Goal: Answer question/provide support: Share knowledge or assist other users

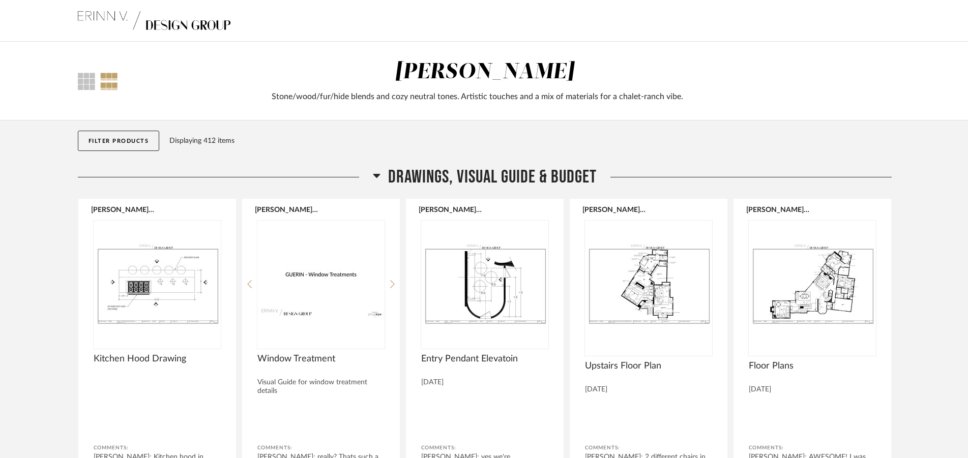
scroll to position [830, 0]
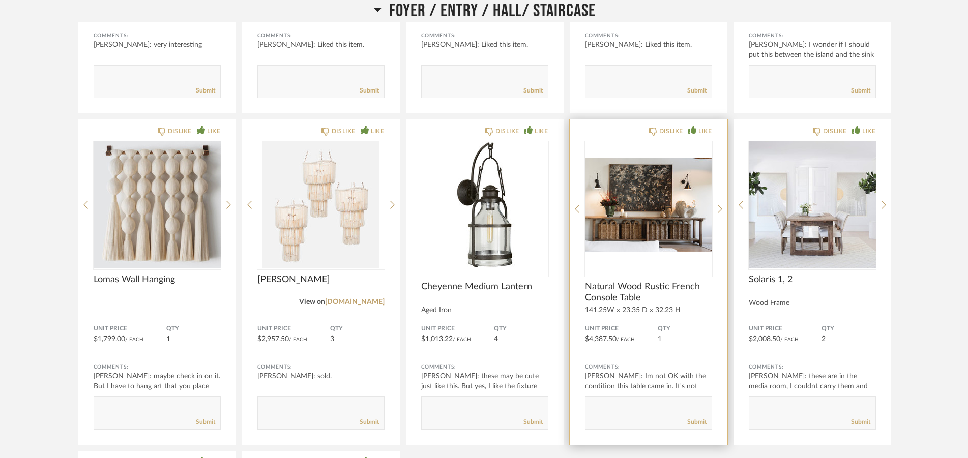
click at [659, 292] on span "Natural Wood Rustic French Console Table" at bounding box center [648, 292] width 127 height 22
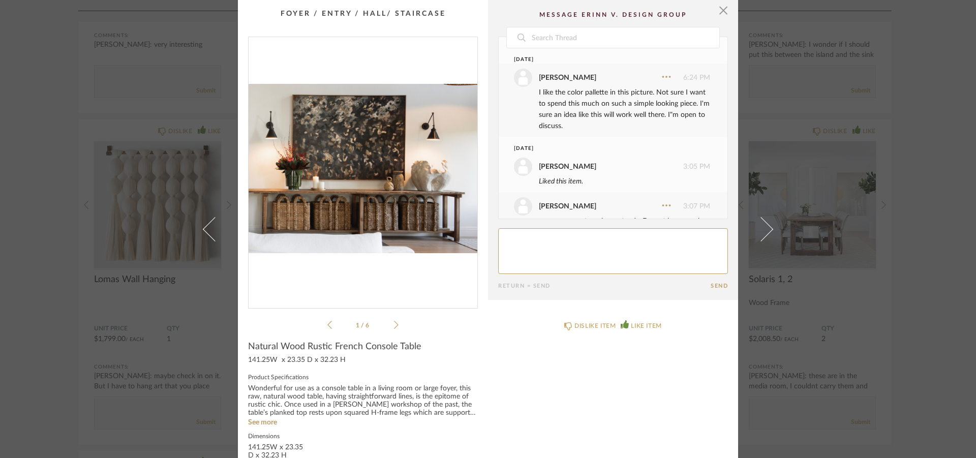
scroll to position [346, 0]
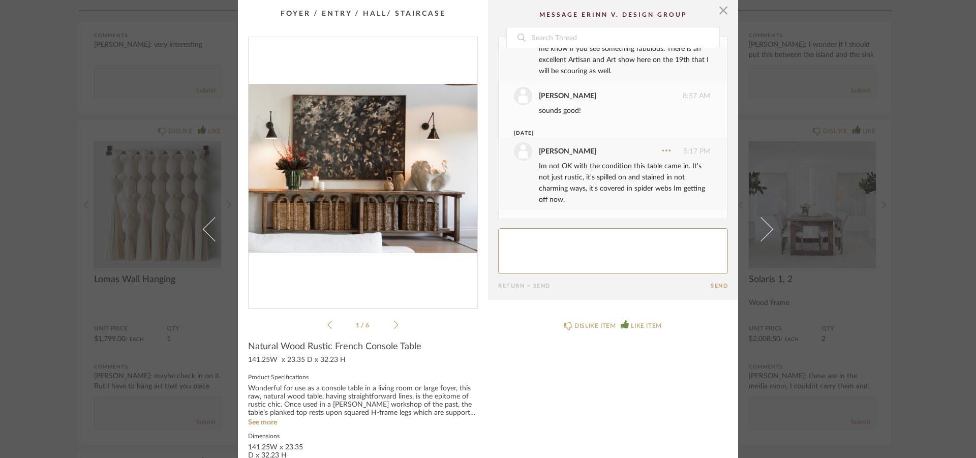
click at [553, 233] on textarea at bounding box center [613, 251] width 230 height 46
type textarea "c"
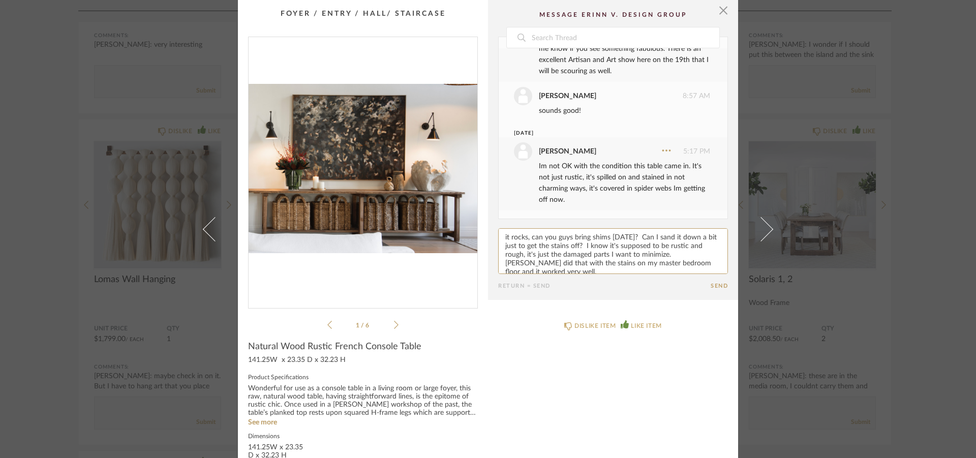
type textarea "it rocks, can you guys bring shims [DATE]? Can I sand it down a bit just to get…"
click at [711, 284] on button "Send" at bounding box center [719, 286] width 17 height 7
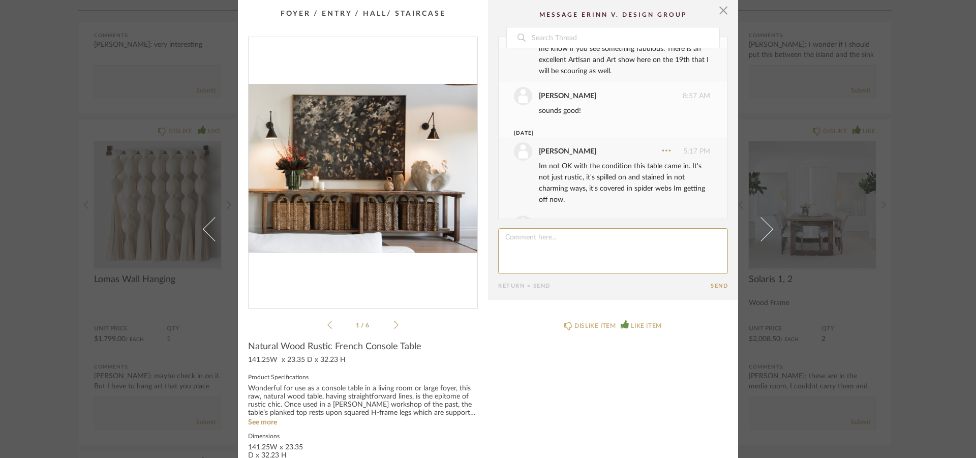
scroll to position [441, 0]
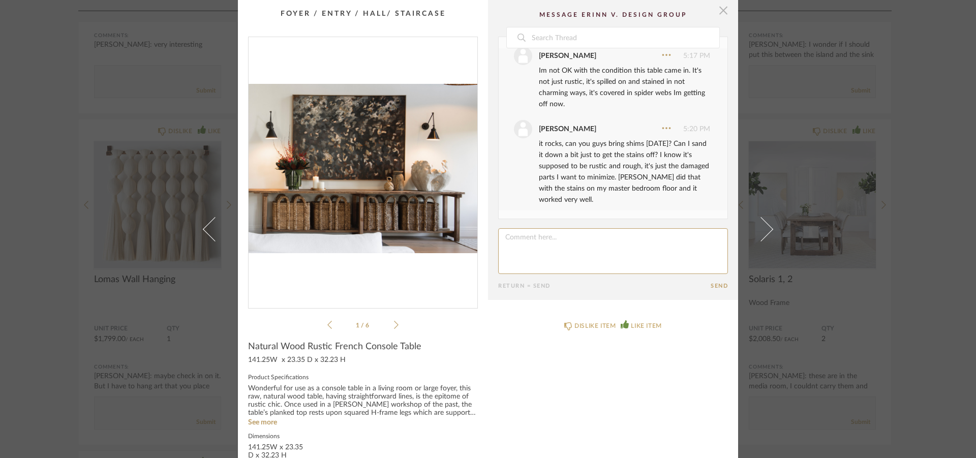
click at [718, 16] on span "button" at bounding box center [723, 10] width 20 height 20
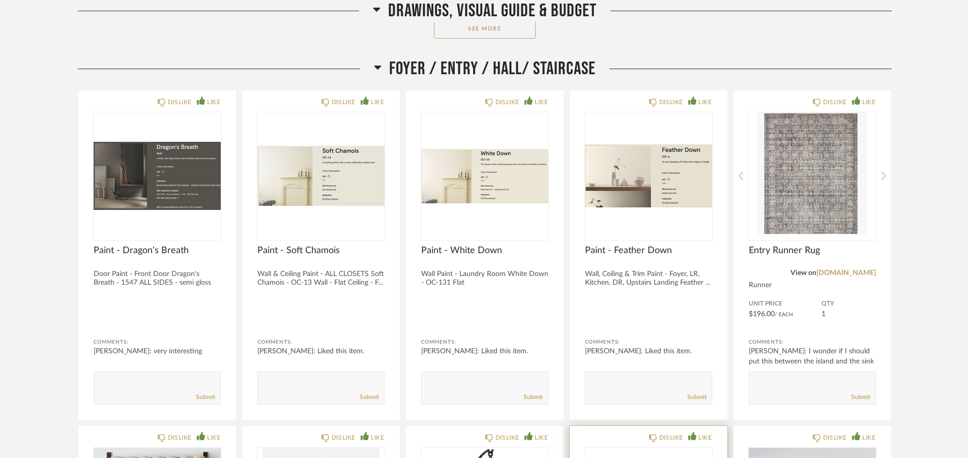
scroll to position [519, 0]
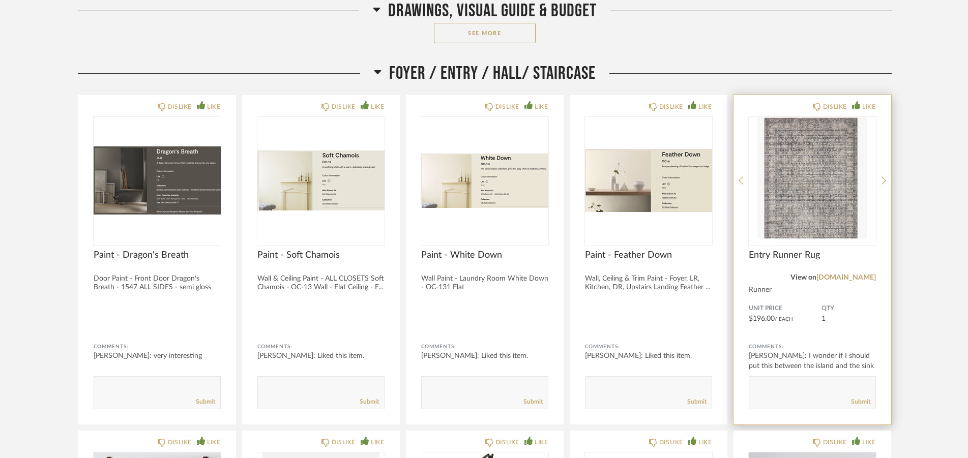
click at [791, 387] on textarea at bounding box center [812, 388] width 126 height 14
type textarea "it's beautiful"
click at [872, 403] on div "Submit" at bounding box center [812, 402] width 126 height 14
click at [868, 403] on link "Submit" at bounding box center [860, 402] width 19 height 9
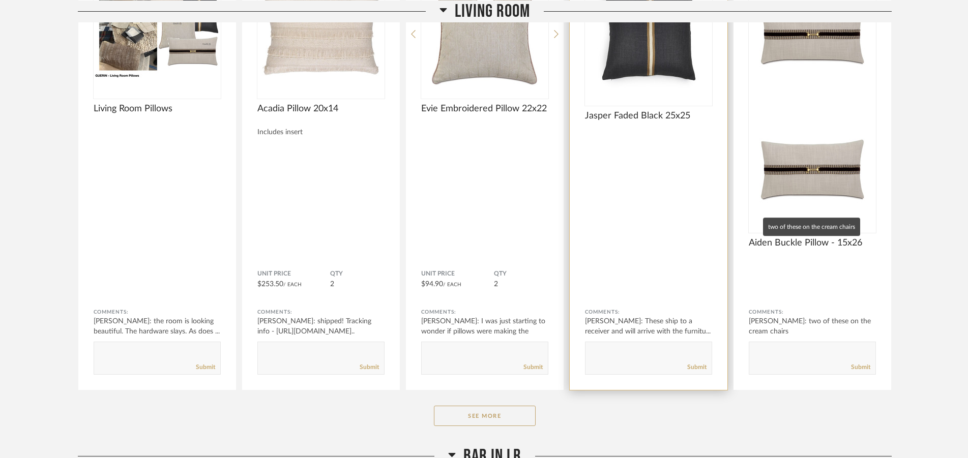
scroll to position [2127, 0]
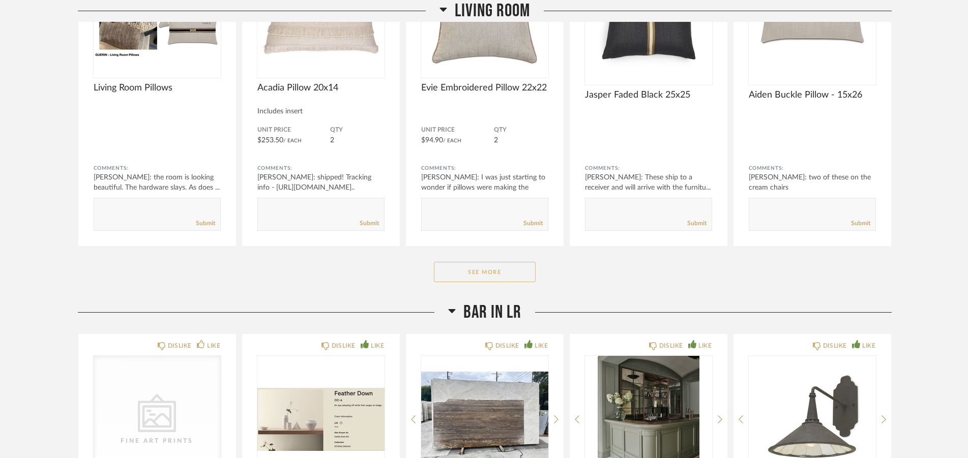
click at [500, 274] on button "See More" at bounding box center [485, 272] width 102 height 20
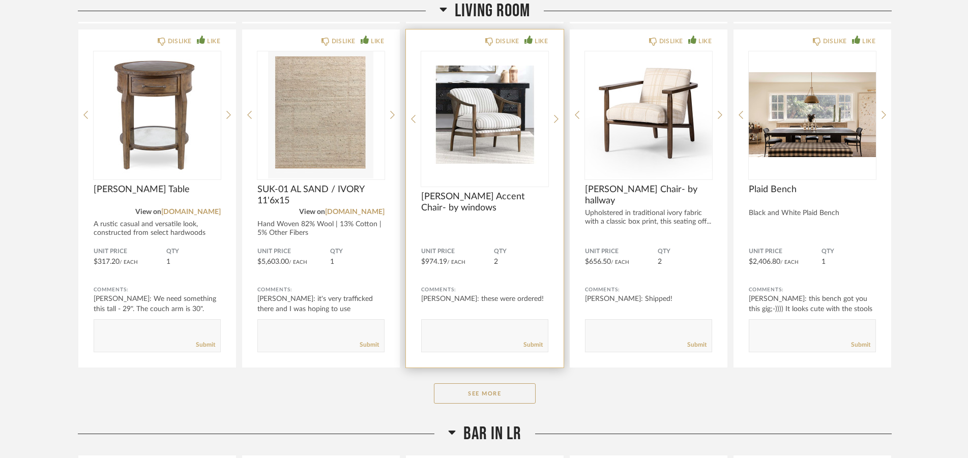
scroll to position [3372, 0]
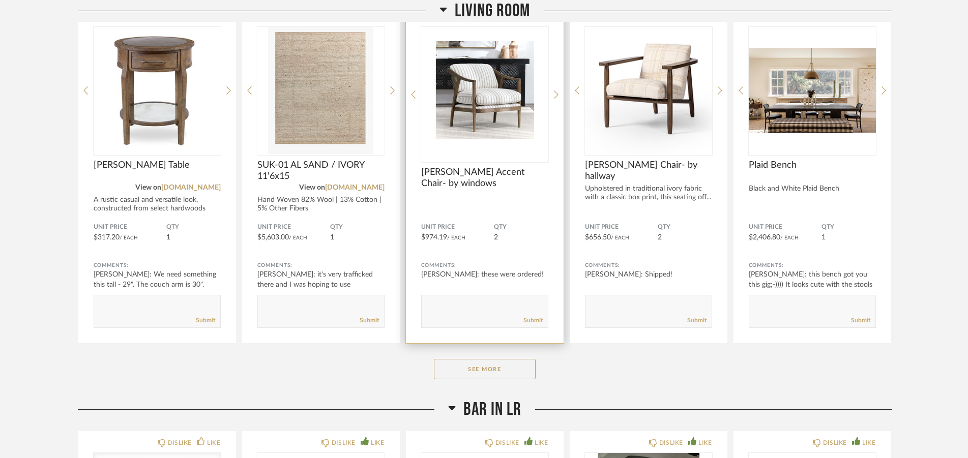
click at [479, 303] on textarea at bounding box center [485, 307] width 126 height 14
type textarea "both sets of chairs are fabulous."
click at [530, 319] on link "Submit" at bounding box center [532, 320] width 19 height 9
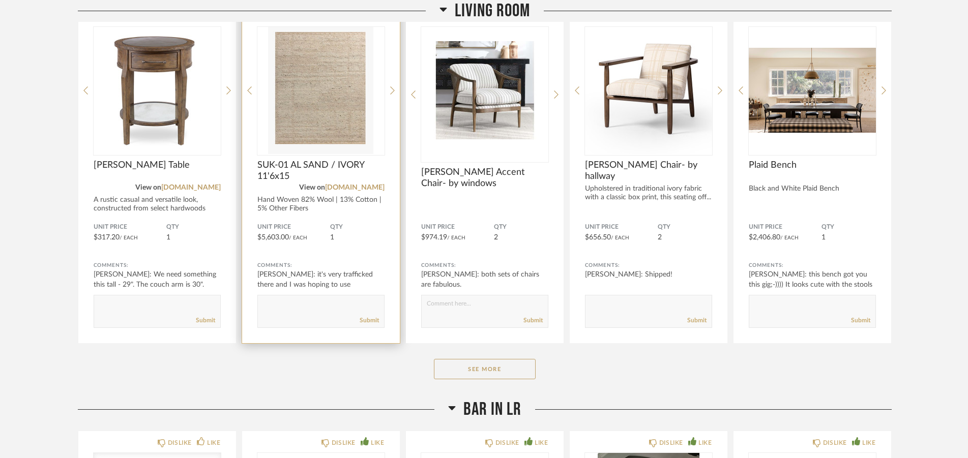
click at [313, 300] on form "Submit" at bounding box center [320, 311] width 127 height 33
click at [321, 303] on textarea at bounding box center [321, 307] width 126 height 14
type textarea "N"
type textarea "NOT HERE;-("
click at [370, 320] on link "Submit" at bounding box center [369, 320] width 19 height 9
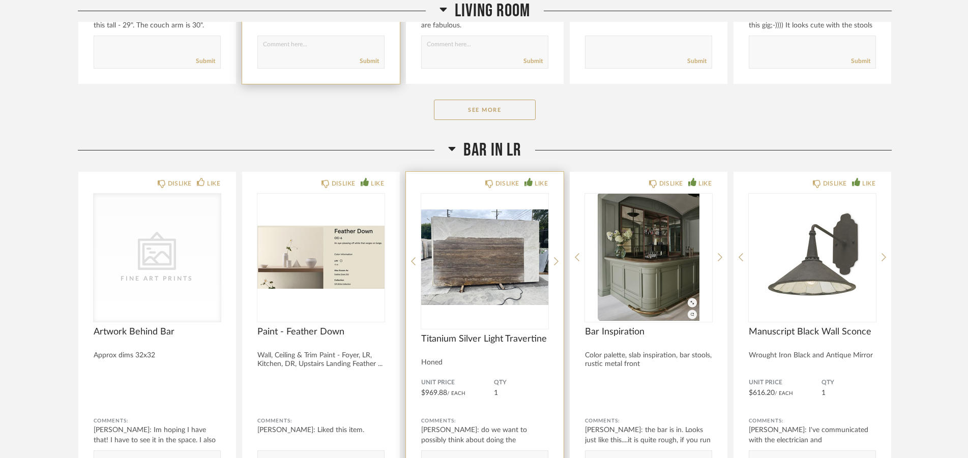
scroll to position [3787, 0]
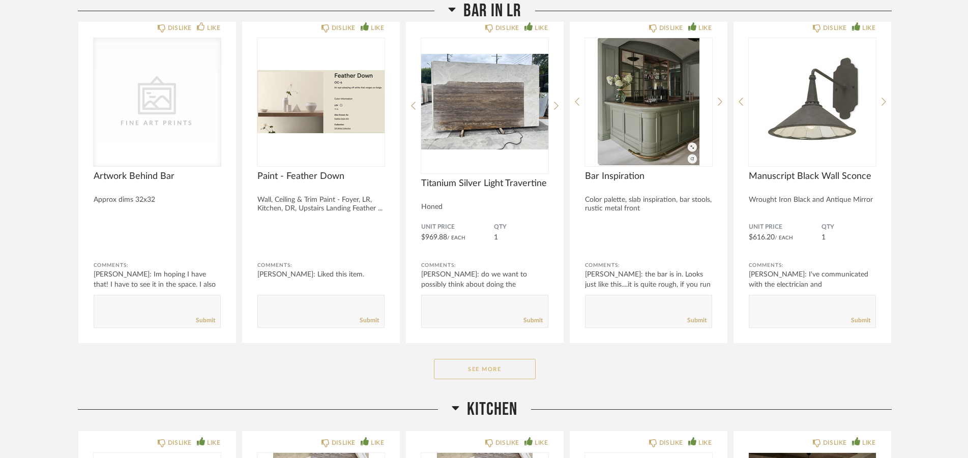
click at [477, 368] on button "See More" at bounding box center [485, 369] width 102 height 20
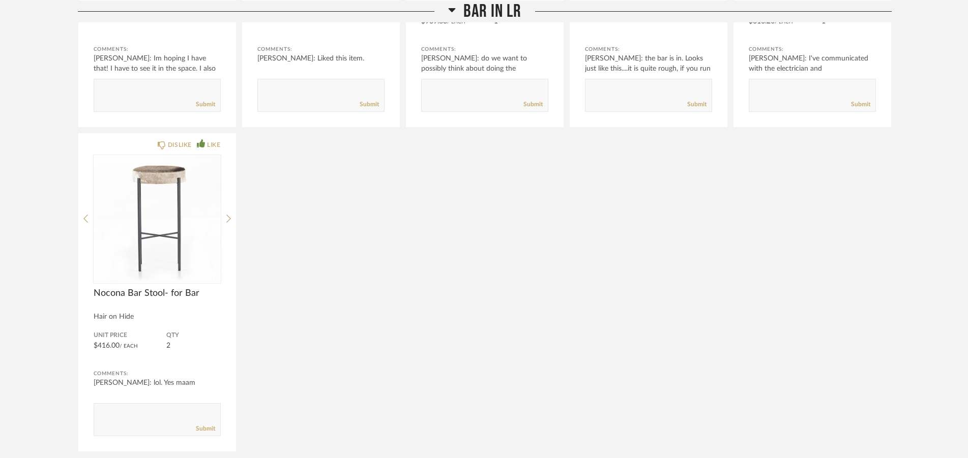
scroll to position [4046, 0]
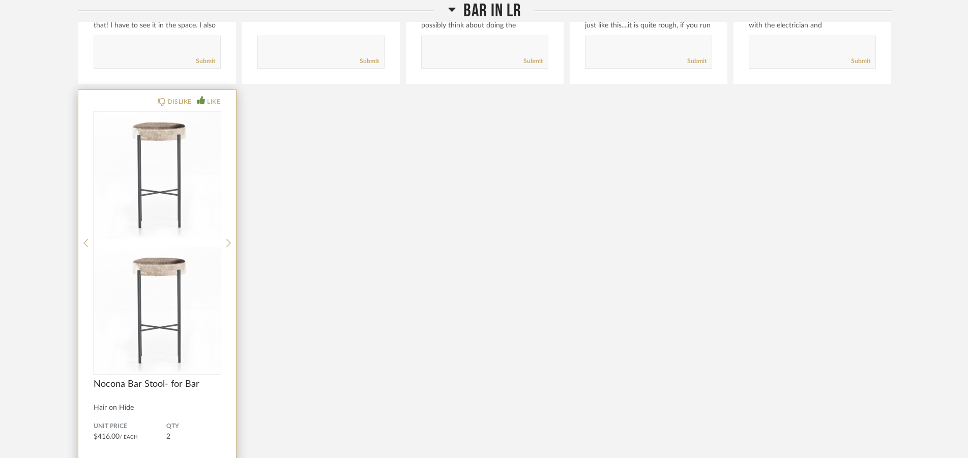
click at [197, 247] on img at bounding box center [157, 310] width 127 height 127
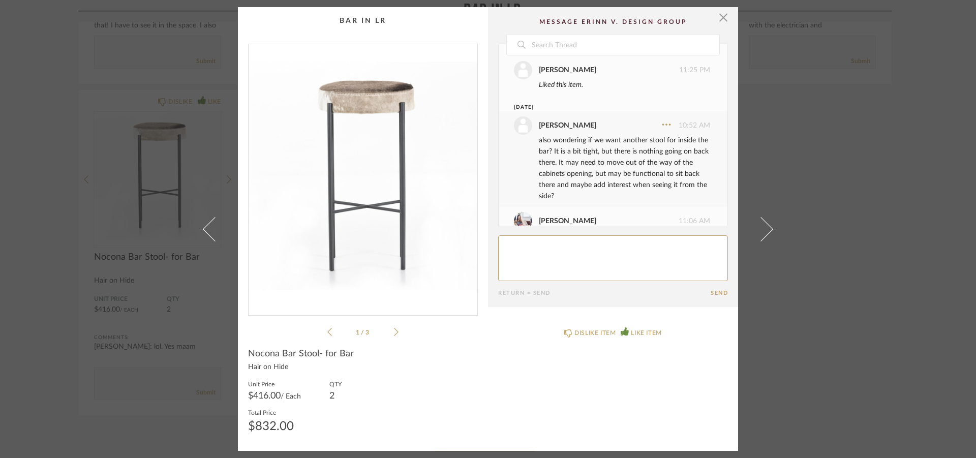
scroll to position [0, 0]
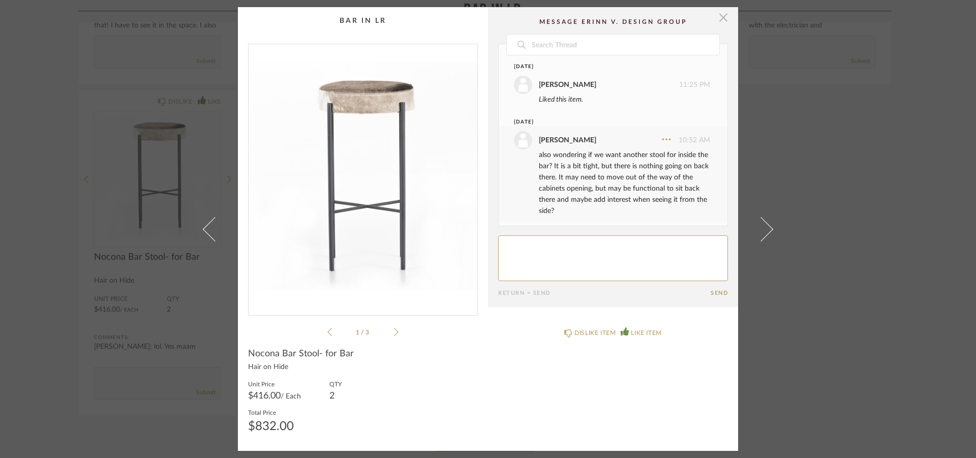
click at [717, 18] on span "button" at bounding box center [723, 17] width 20 height 20
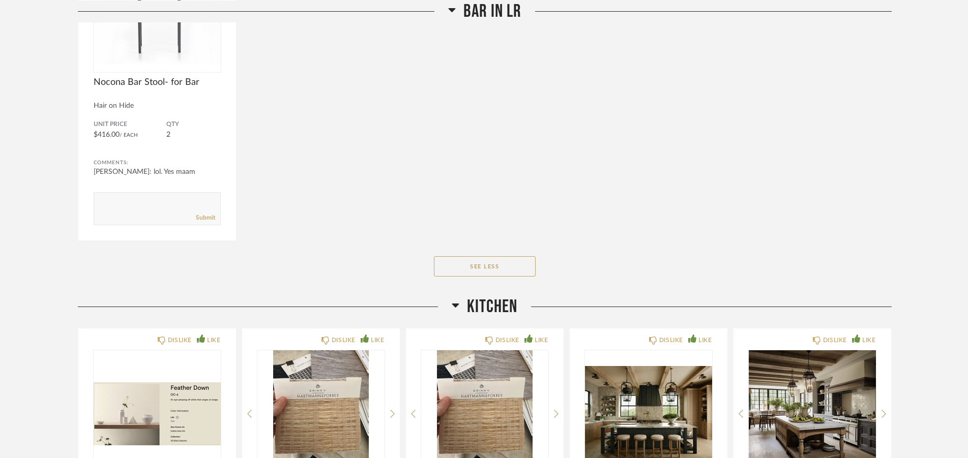
scroll to position [4253, 0]
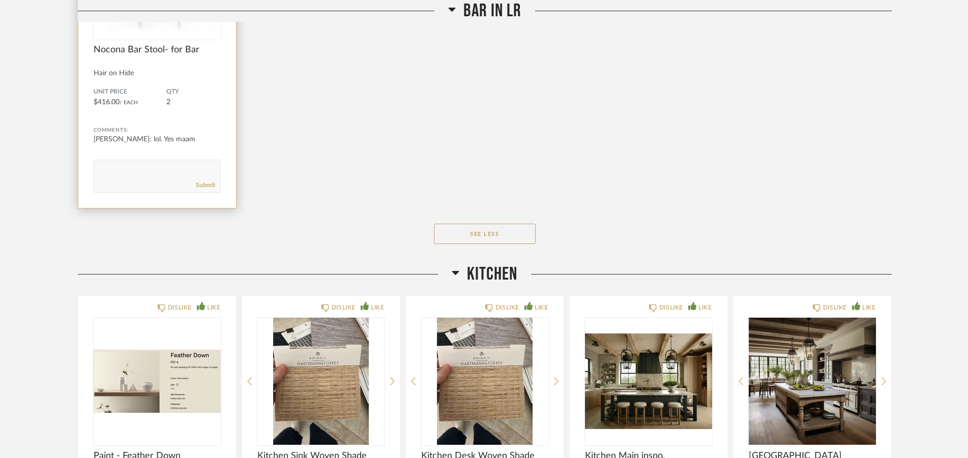
click at [112, 170] on textarea at bounding box center [157, 172] width 126 height 14
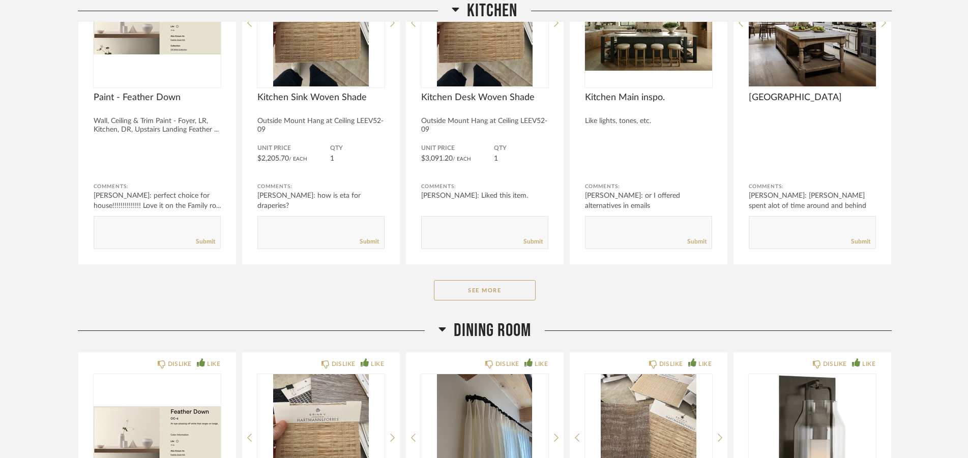
scroll to position [4668, 0]
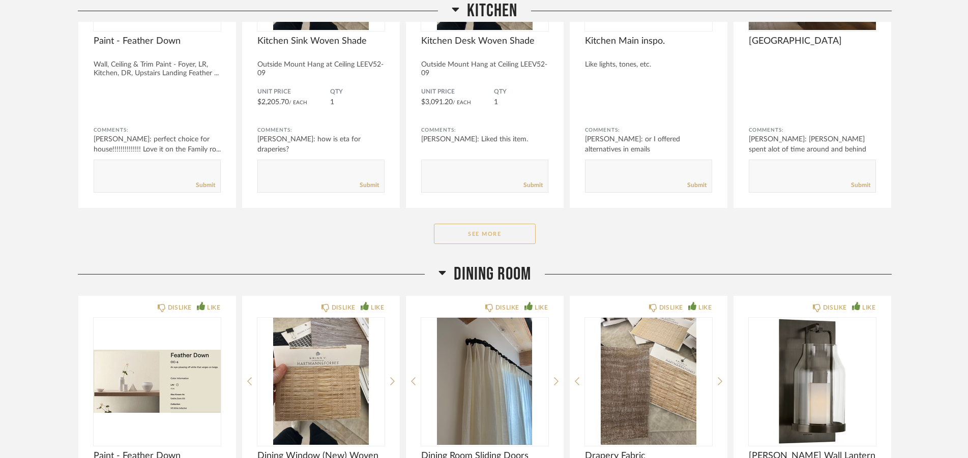
click at [502, 230] on button "See More" at bounding box center [485, 234] width 102 height 20
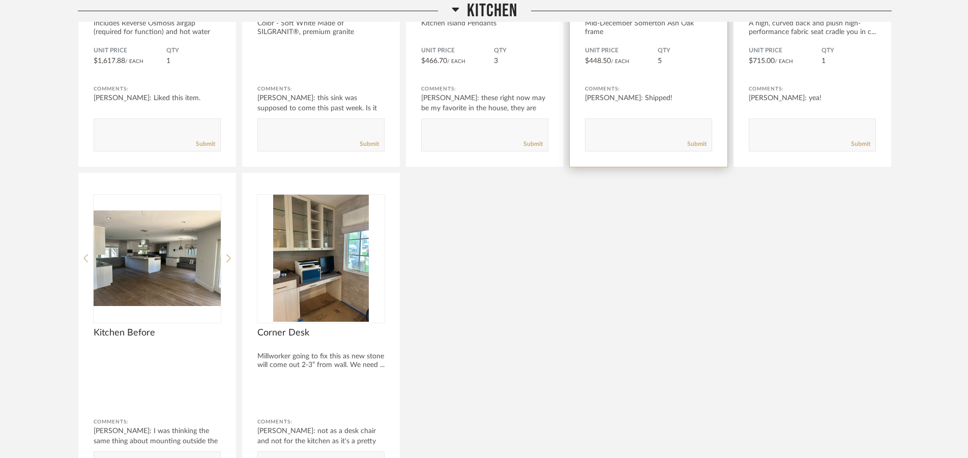
scroll to position [5654, 0]
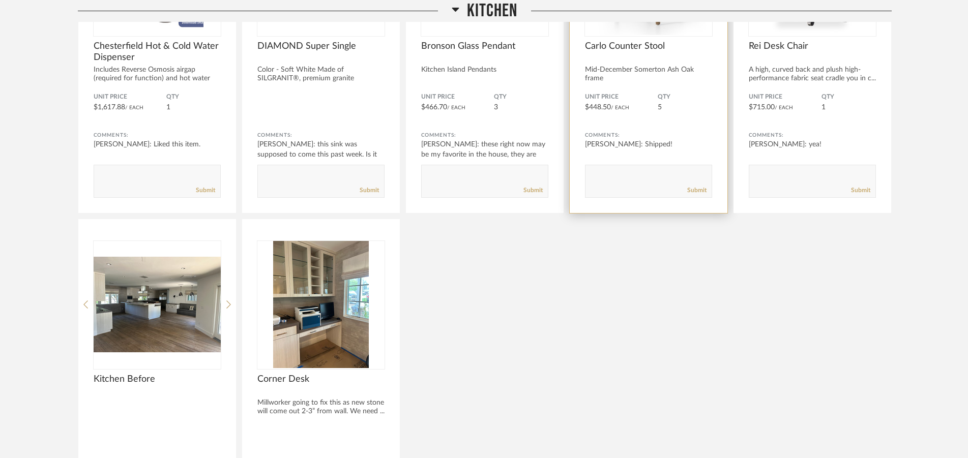
click at [610, 173] on textarea at bounding box center [648, 177] width 126 height 14
type textarea "best and less busy and crowded with 4. I put one in the bar for now,"
click at [689, 193] on link "Submit" at bounding box center [696, 190] width 19 height 9
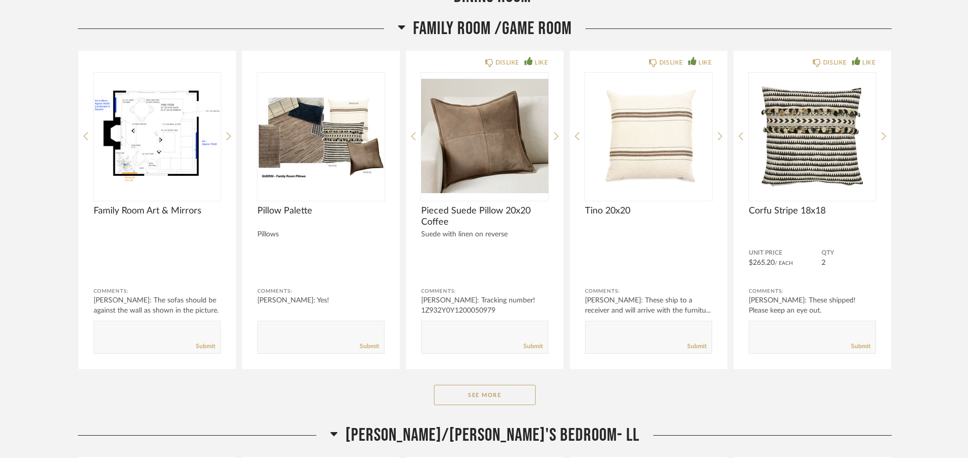
scroll to position [6691, 0]
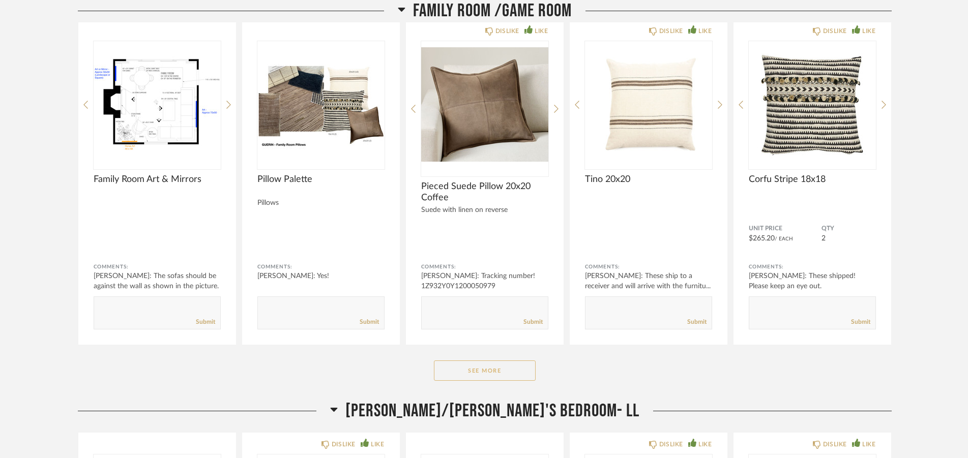
click at [485, 366] on button "See More" at bounding box center [485, 371] width 102 height 20
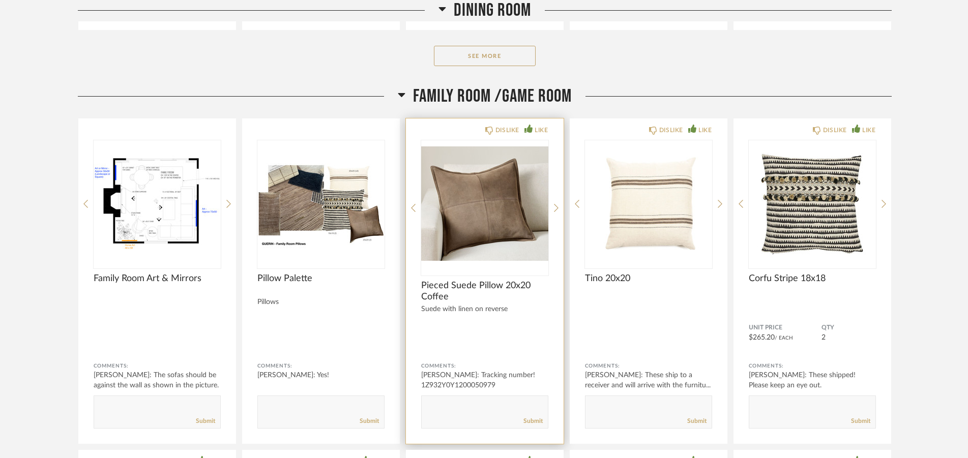
scroll to position [6588, 0]
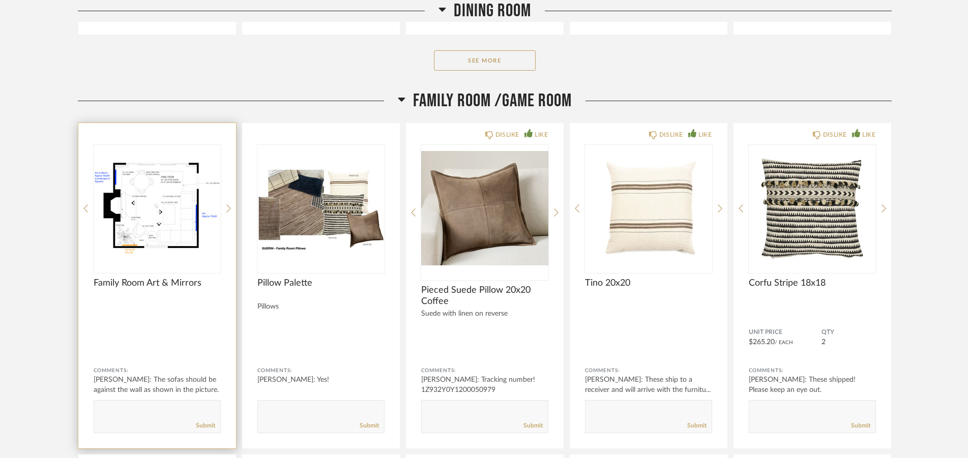
click at [136, 211] on img "0" at bounding box center [157, 208] width 127 height 127
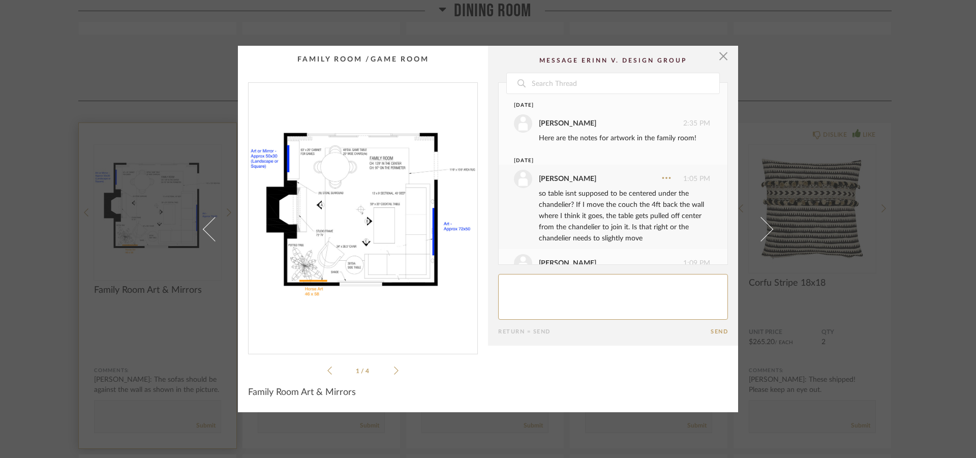
scroll to position [173, 0]
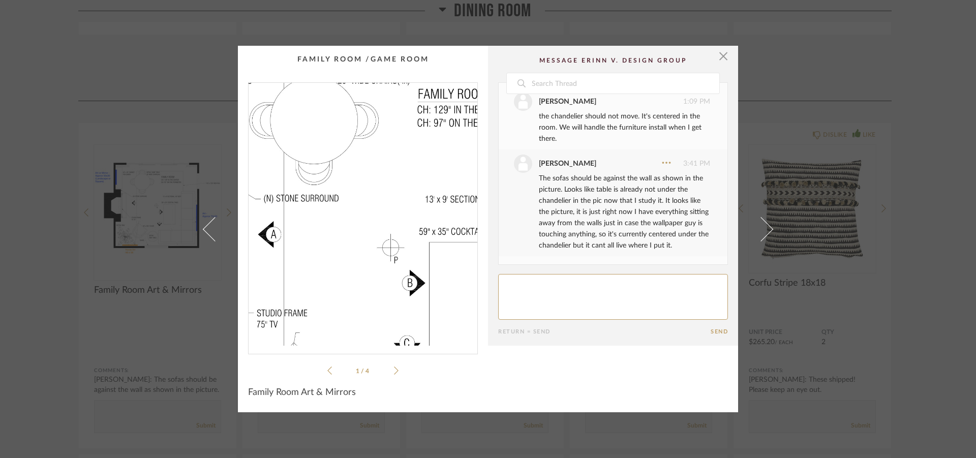
click at [348, 200] on img "0" at bounding box center [363, 214] width 229 height 263
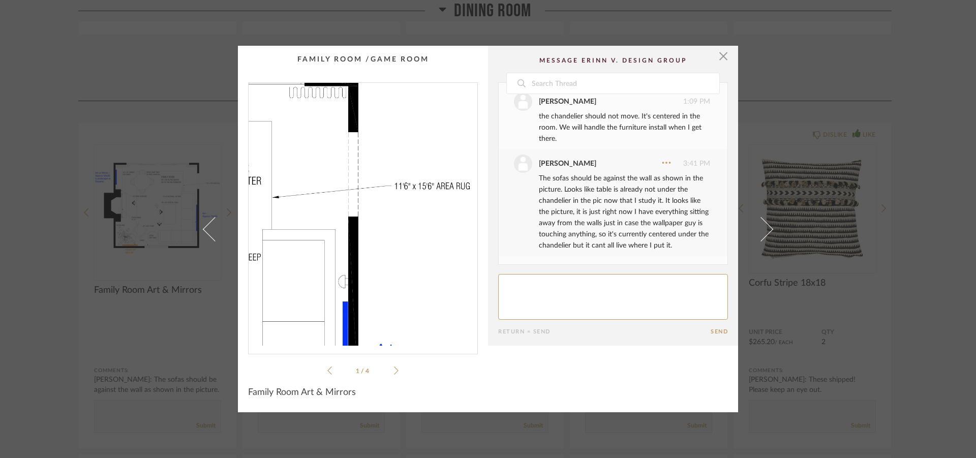
click at [431, 178] on img "0" at bounding box center [363, 214] width 229 height 263
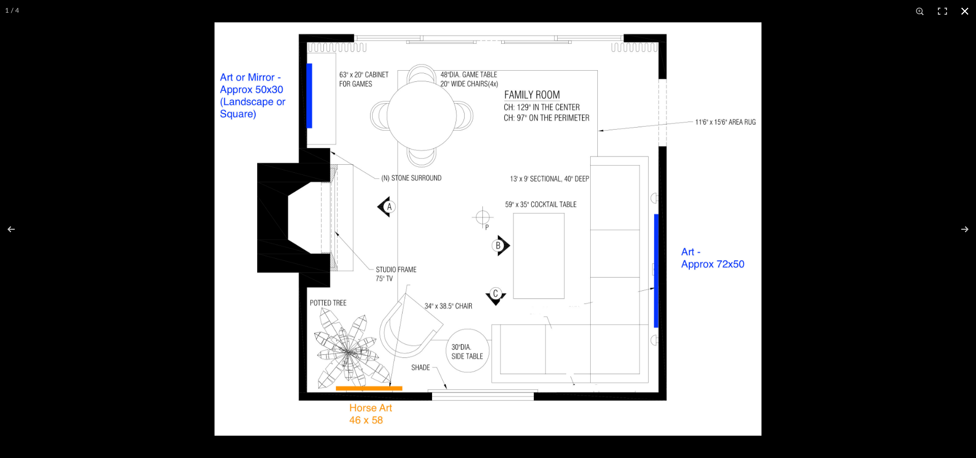
click at [967, 13] on button at bounding box center [965, 11] width 22 height 22
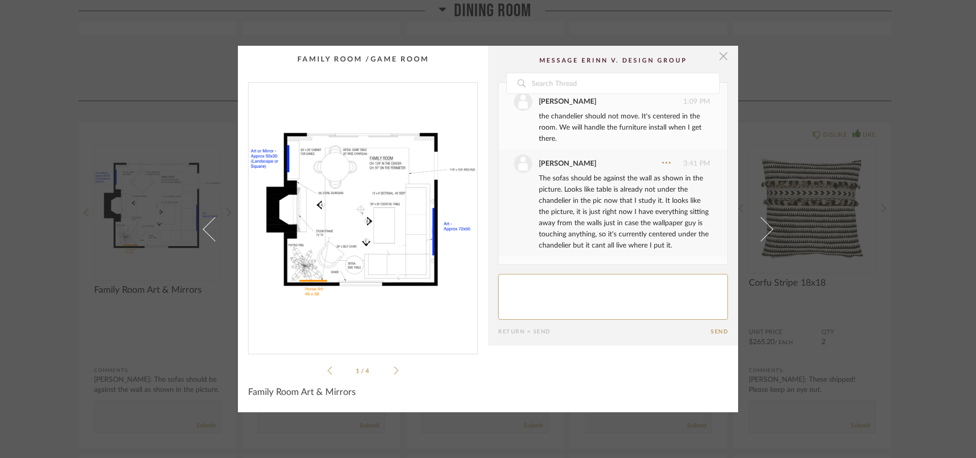
click at [719, 61] on span "button" at bounding box center [723, 56] width 20 height 20
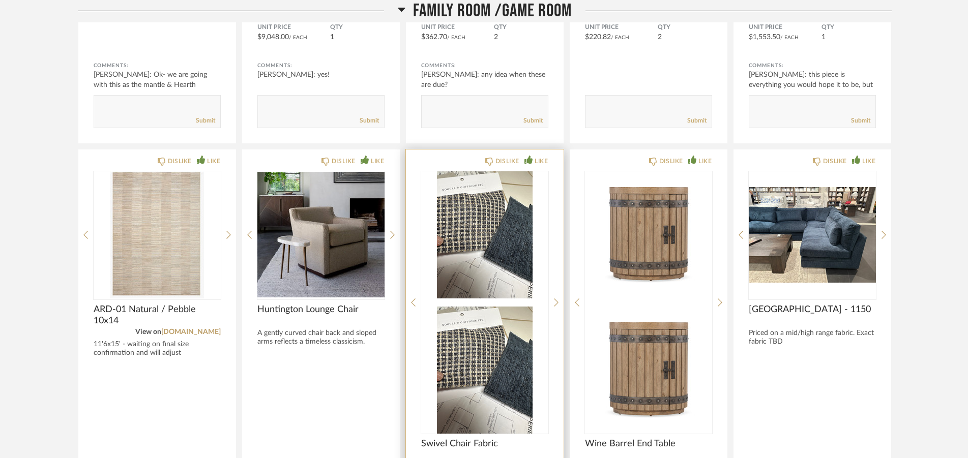
scroll to position [7988, 0]
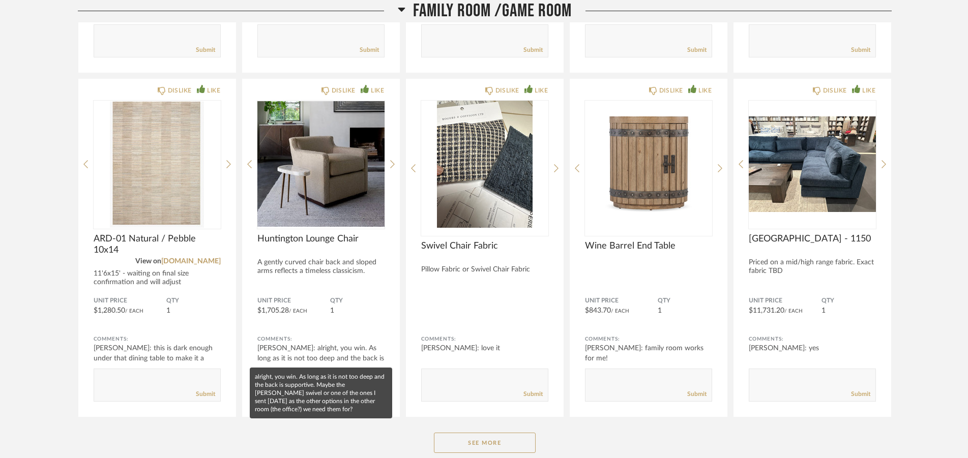
click at [285, 379] on mat-tooltip-component "alright, you win. As long as it is not too deep and the back is supportive. May…" at bounding box center [321, 393] width 142 height 51
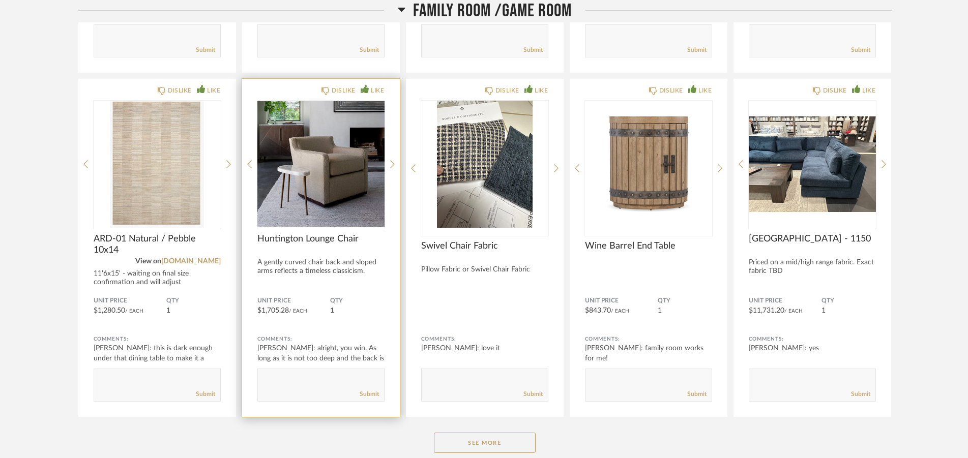
click at [314, 378] on textarea at bounding box center [321, 381] width 126 height 14
type textarea "I have not seen this chair. Nor the 2 chairs in the office"
click at [374, 396] on link "Submit" at bounding box center [369, 394] width 19 height 9
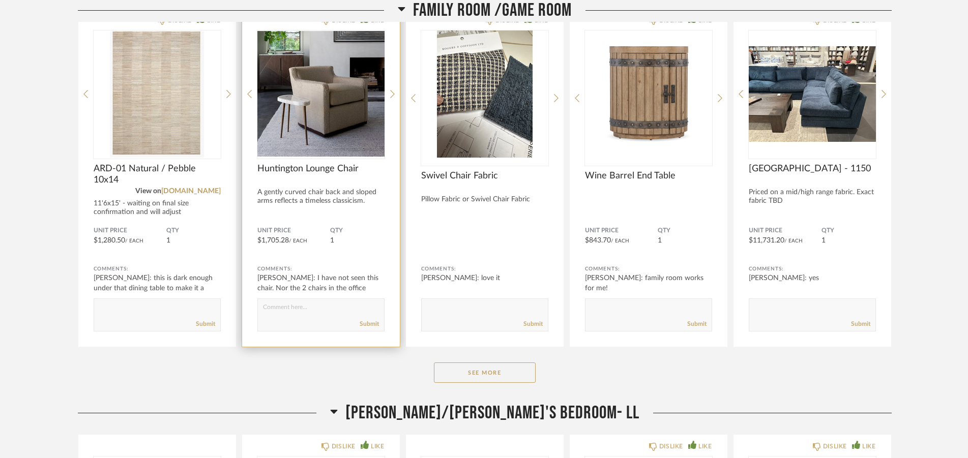
scroll to position [8092, 0]
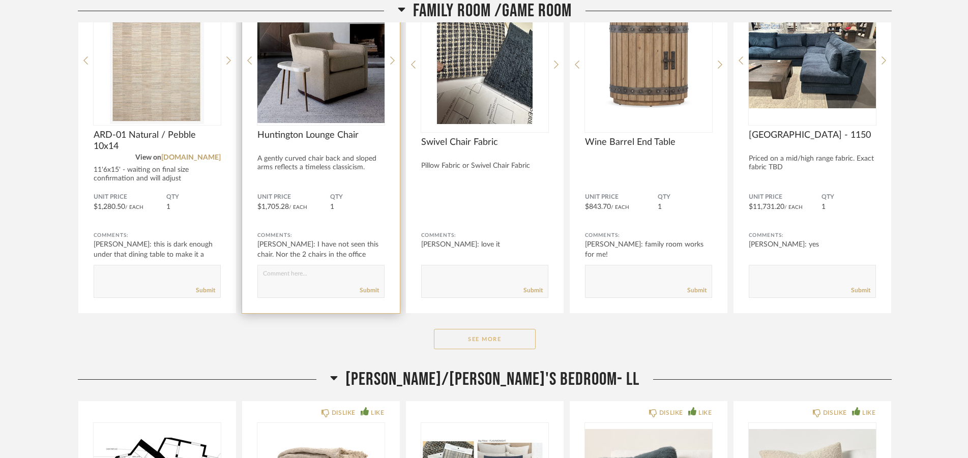
click at [484, 339] on button "See More" at bounding box center [485, 339] width 102 height 20
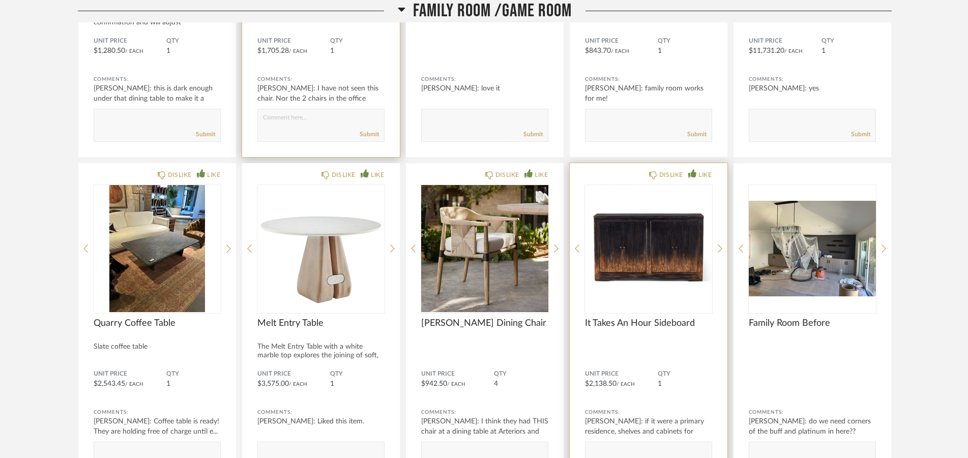
scroll to position [8299, 0]
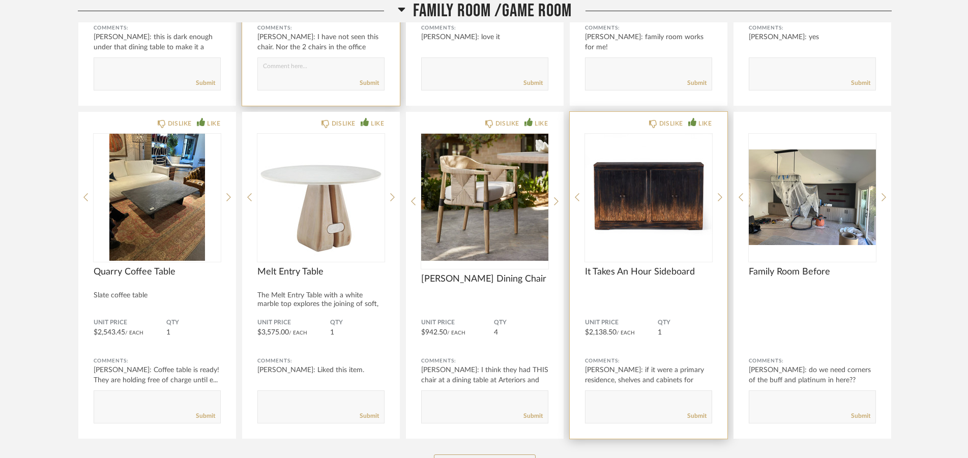
click at [636, 396] on textarea at bounding box center [648, 403] width 126 height 14
type textarea "D"
type textarea "BEAUTIFUL. Looks divine with the art there I think."
click at [701, 416] on link "Submit" at bounding box center [696, 416] width 19 height 9
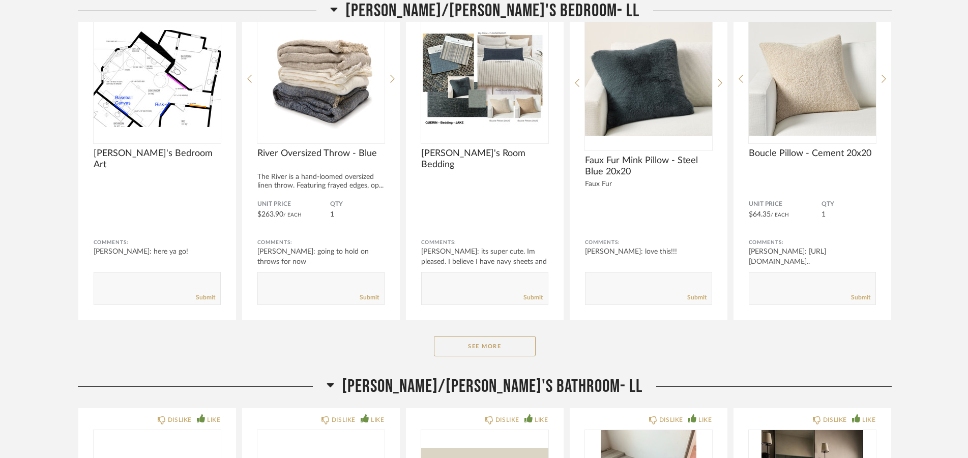
scroll to position [8922, 0]
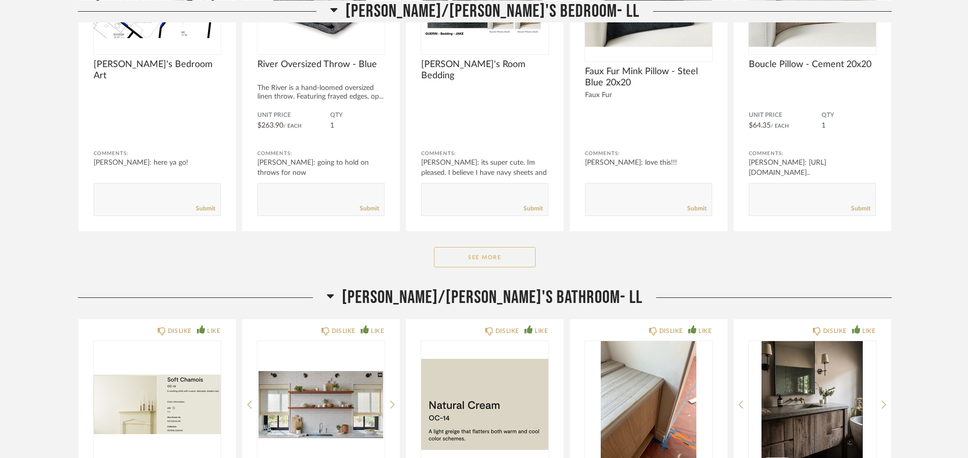
click at [491, 257] on button "See More" at bounding box center [485, 257] width 102 height 20
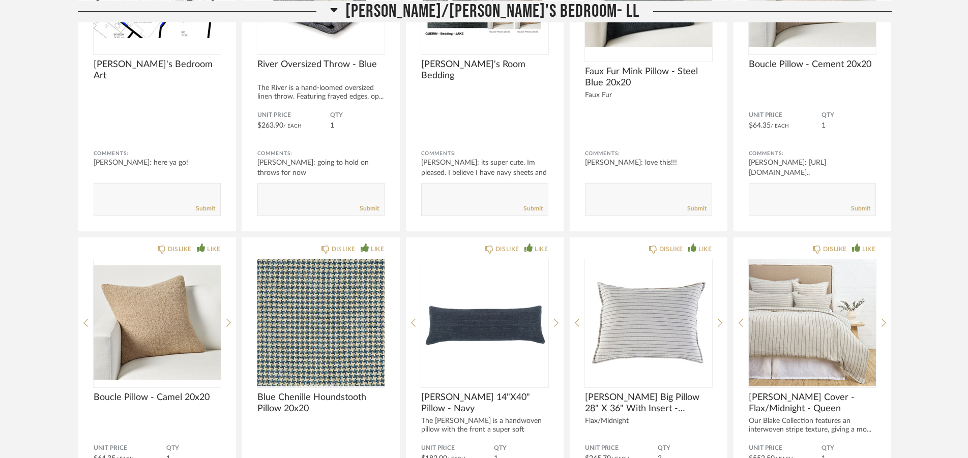
scroll to position [8662, 0]
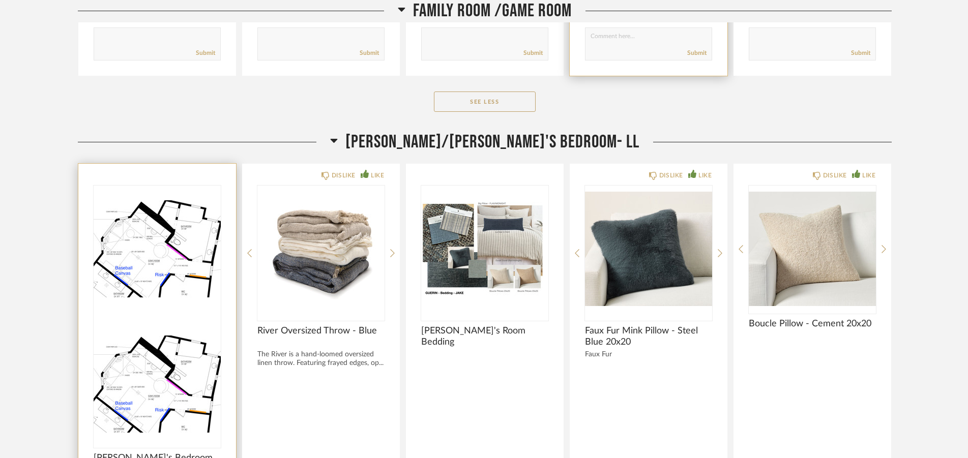
click at [144, 321] on img at bounding box center [157, 384] width 127 height 127
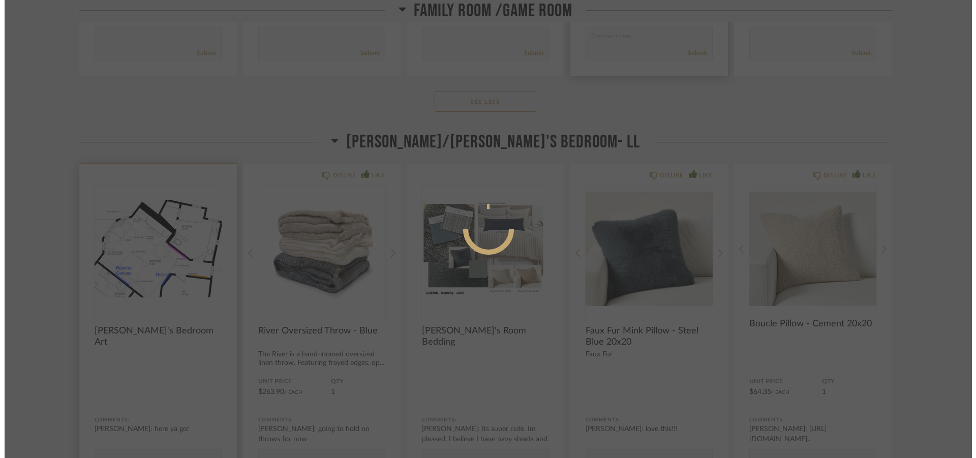
scroll to position [0, 0]
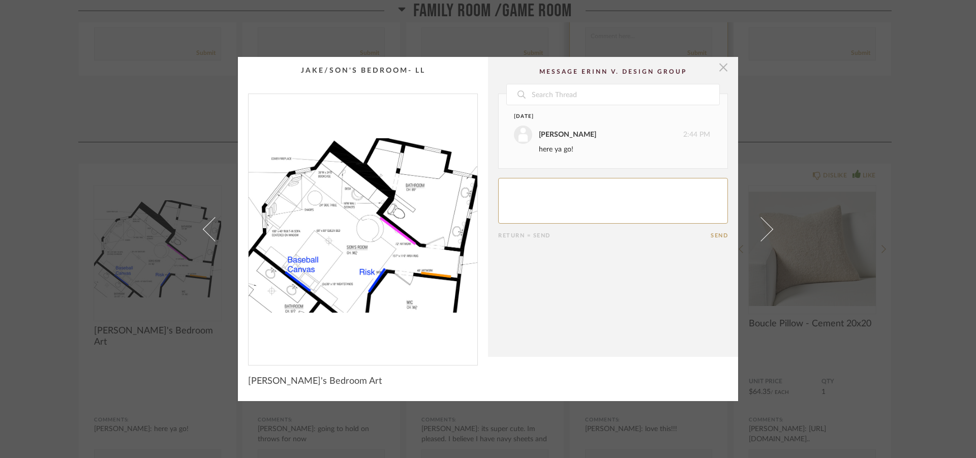
click at [724, 66] on span "button" at bounding box center [723, 67] width 20 height 20
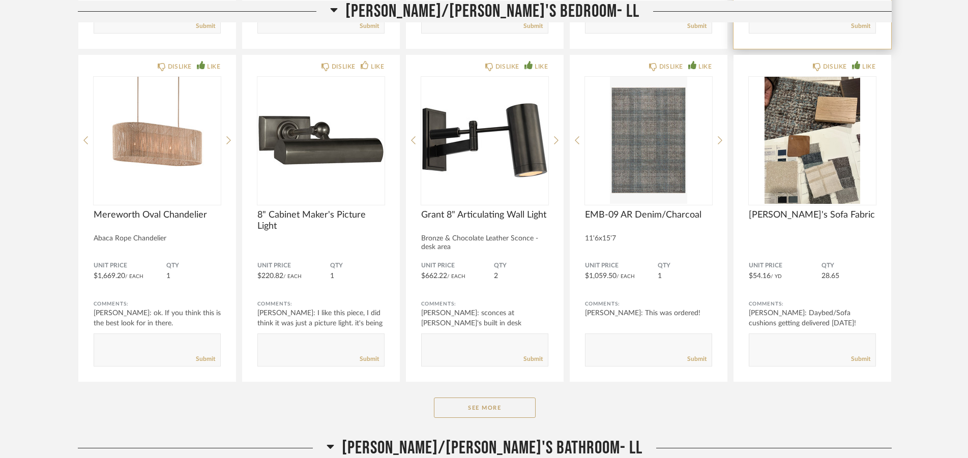
scroll to position [10115, 0]
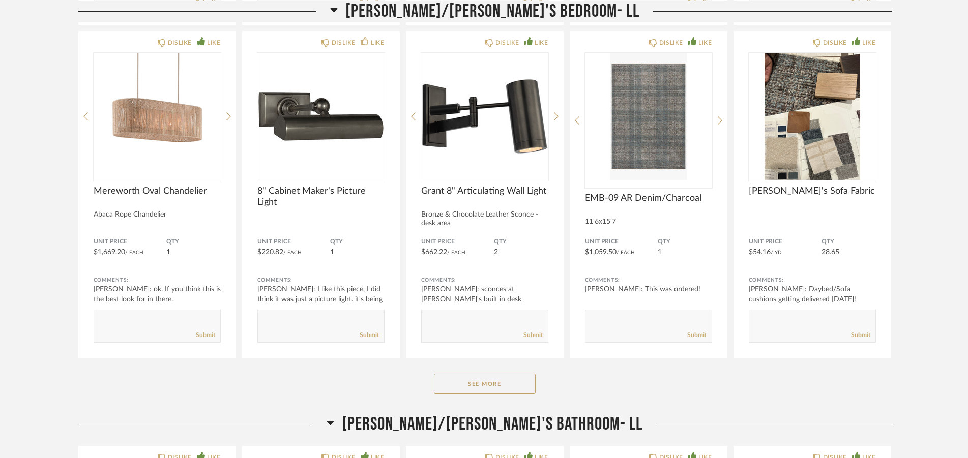
click at [620, 314] on form "Submit" at bounding box center [648, 326] width 127 height 33
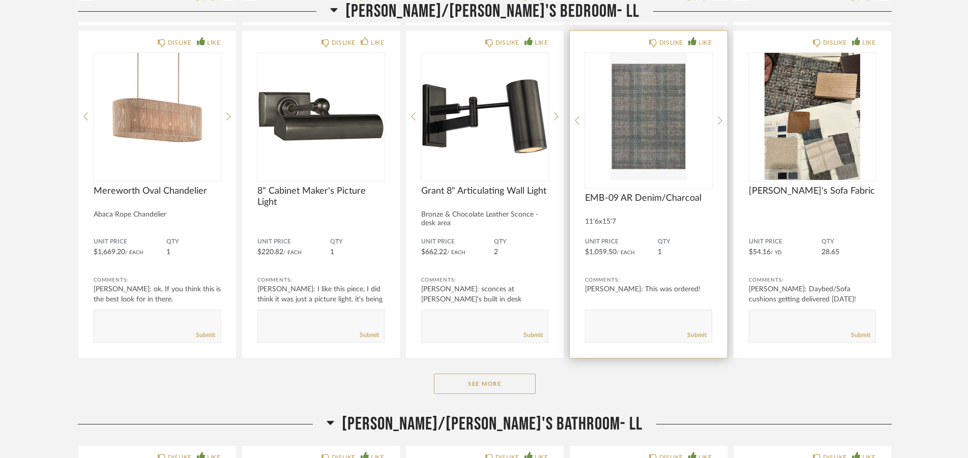
click at [615, 321] on textarea at bounding box center [648, 322] width 126 height 14
type textarea "too big;-( Everything else looking adorable and bright, a favorite of many!!!!"
click at [703, 332] on link "Submit" at bounding box center [696, 335] width 19 height 9
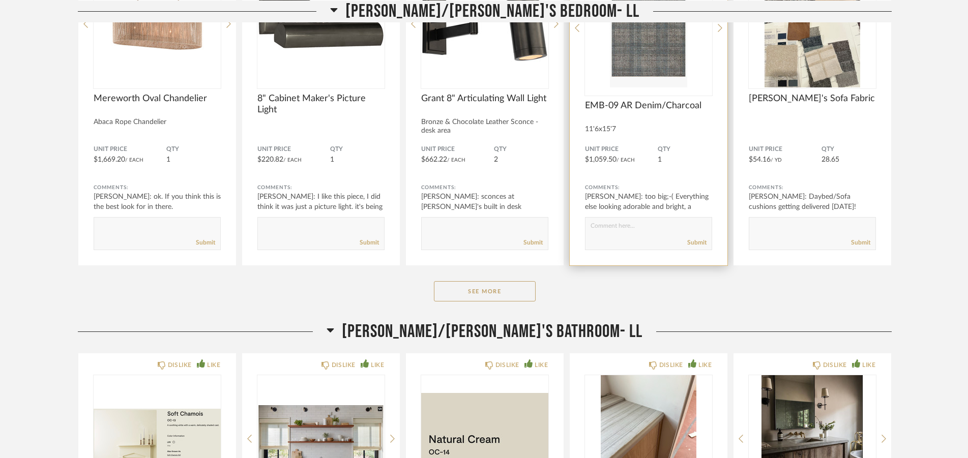
scroll to position [10271, 0]
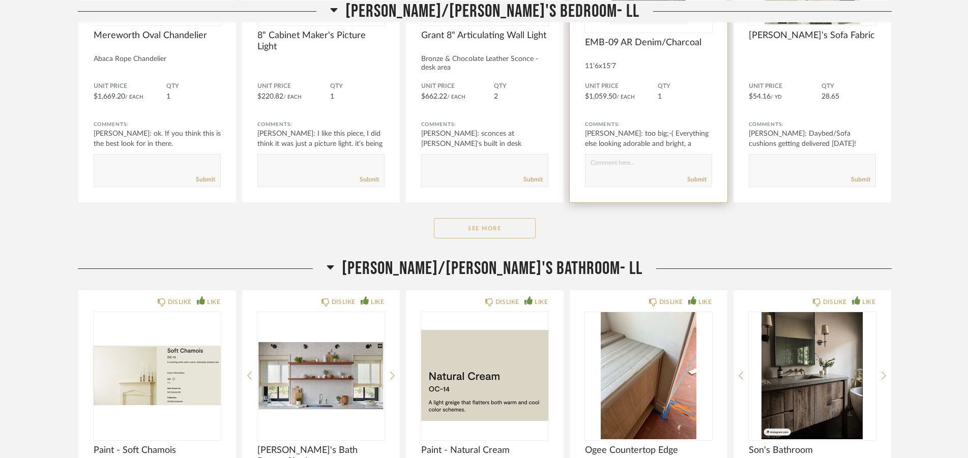
click at [495, 228] on button "See More" at bounding box center [485, 228] width 102 height 20
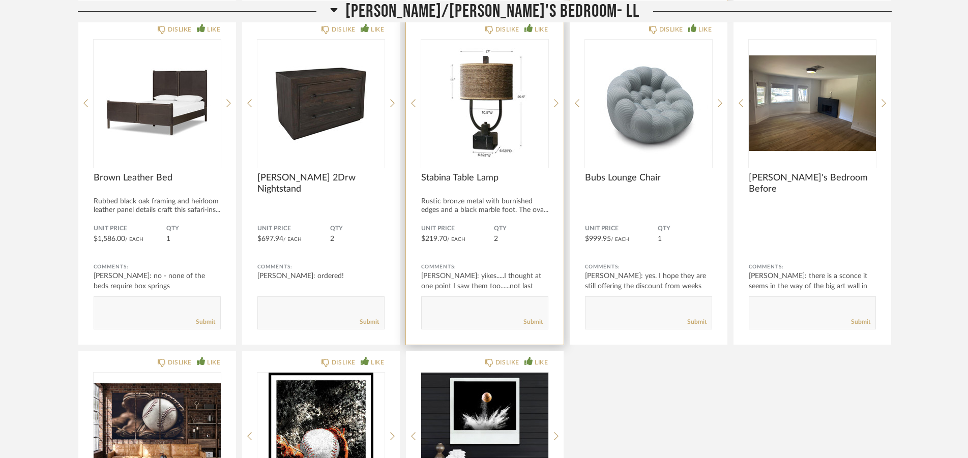
scroll to position [10478, 0]
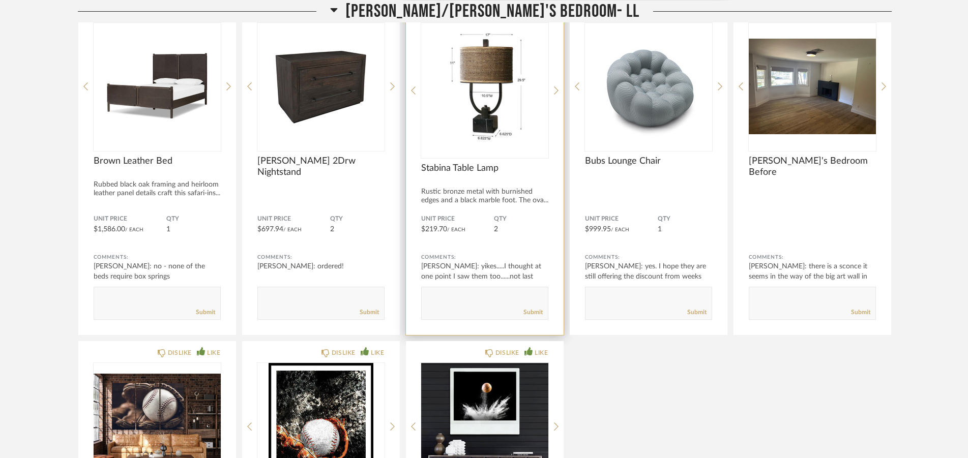
click at [464, 291] on form "Submit" at bounding box center [484, 303] width 127 height 33
click at [449, 294] on textarea at bounding box center [485, 299] width 126 height 14
type textarea "FOUND THEM! They were on the truck."
click at [526, 312] on link "Submit" at bounding box center [532, 312] width 19 height 9
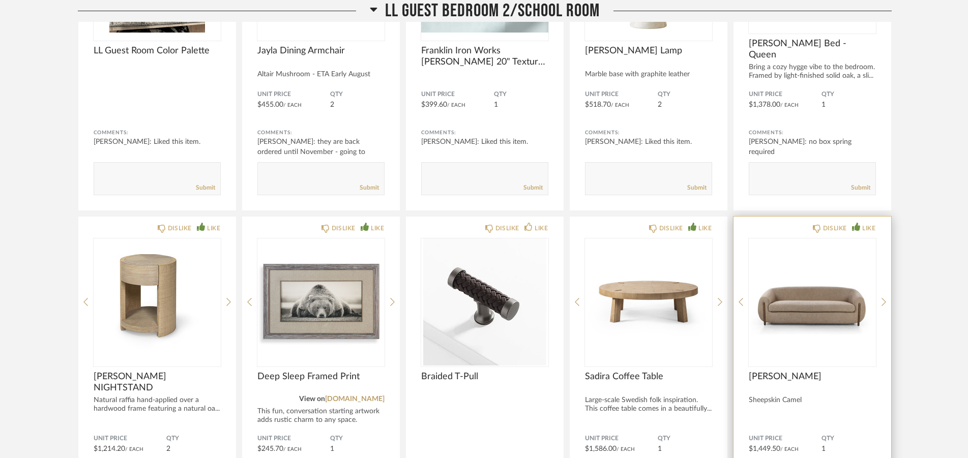
scroll to position [12968, 0]
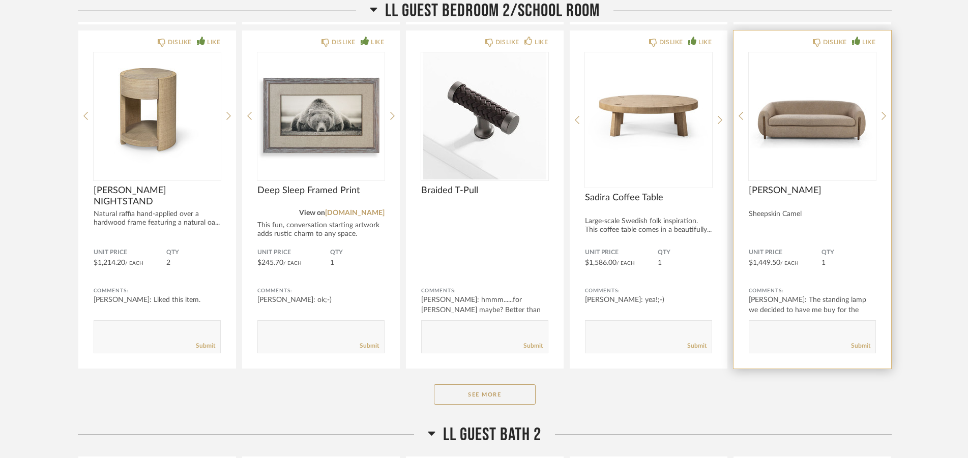
click at [796, 321] on form "Submit" at bounding box center [812, 336] width 127 height 33
click at [792, 330] on textarea at bounding box center [812, 332] width 126 height 14
type textarea "l"
type textarea "perfection"
click at [862, 348] on link "Submit" at bounding box center [860, 346] width 19 height 9
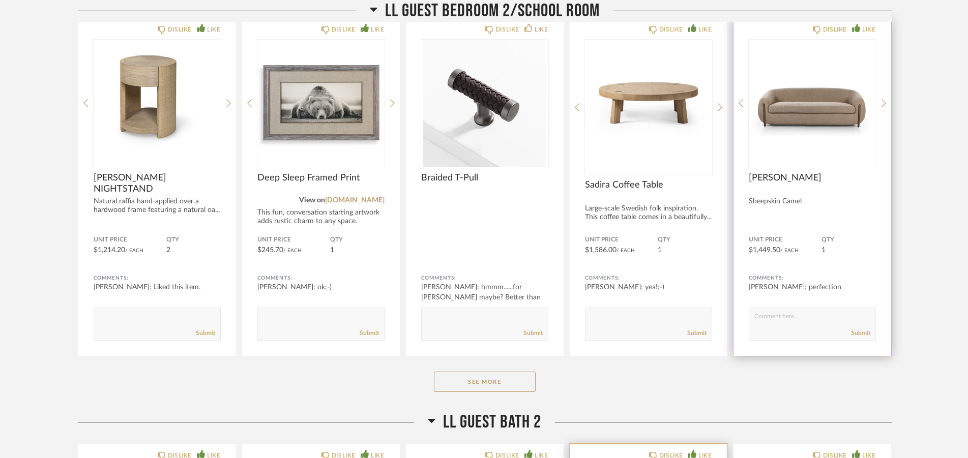
scroll to position [13227, 0]
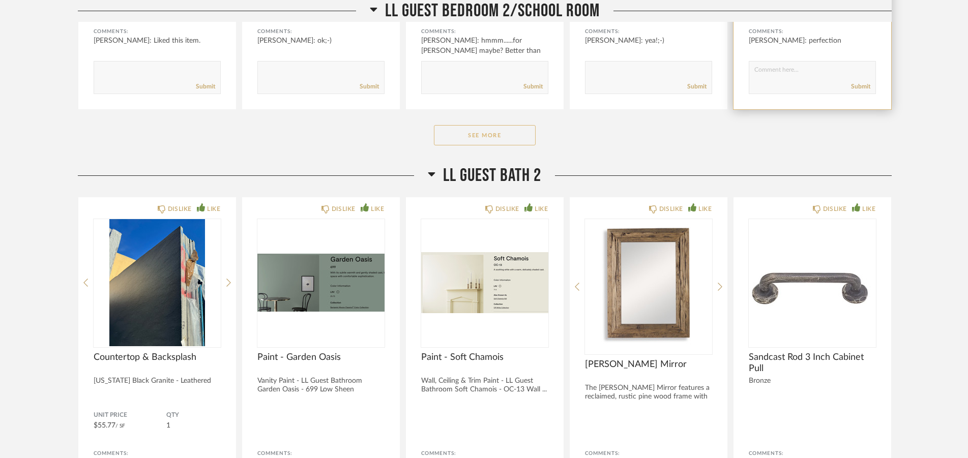
click at [489, 131] on button "See More" at bounding box center [485, 135] width 102 height 20
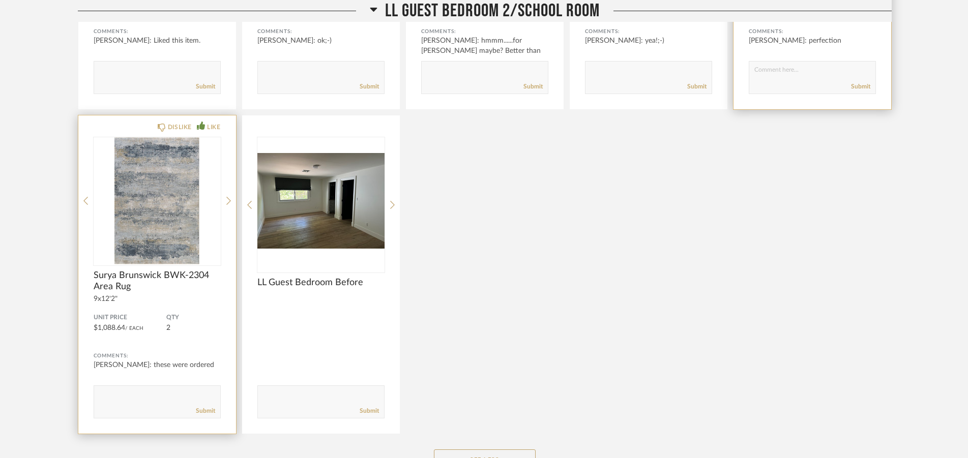
click at [106, 394] on textarea at bounding box center [157, 398] width 126 height 14
type textarea "NOT HERE"
click at [210, 411] on link "Submit" at bounding box center [205, 411] width 19 height 9
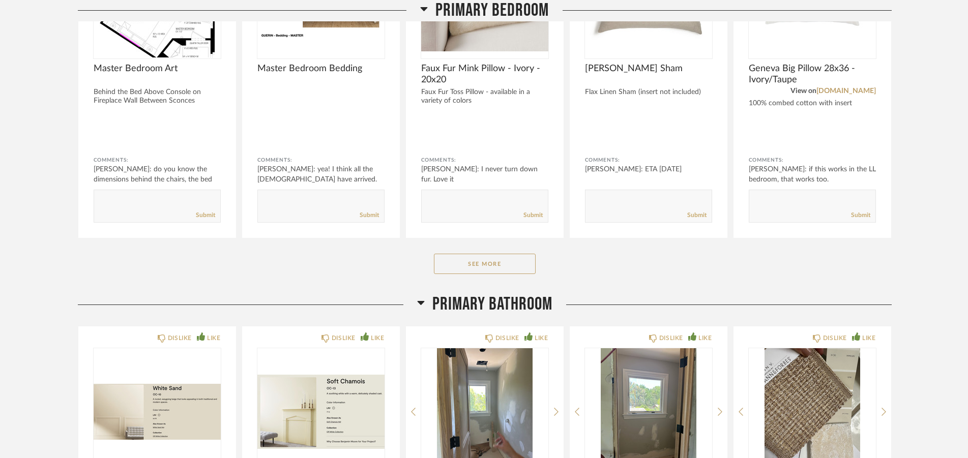
scroll to position [14265, 0]
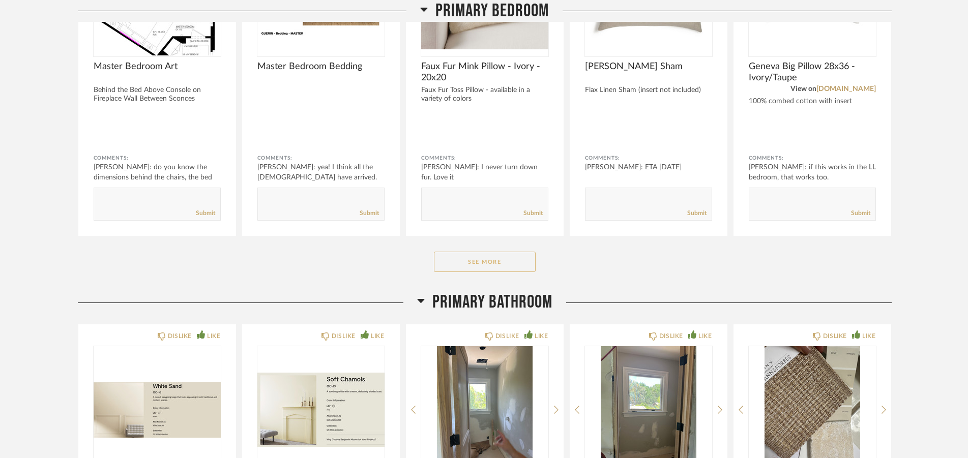
click at [508, 264] on button "See More" at bounding box center [485, 262] width 102 height 20
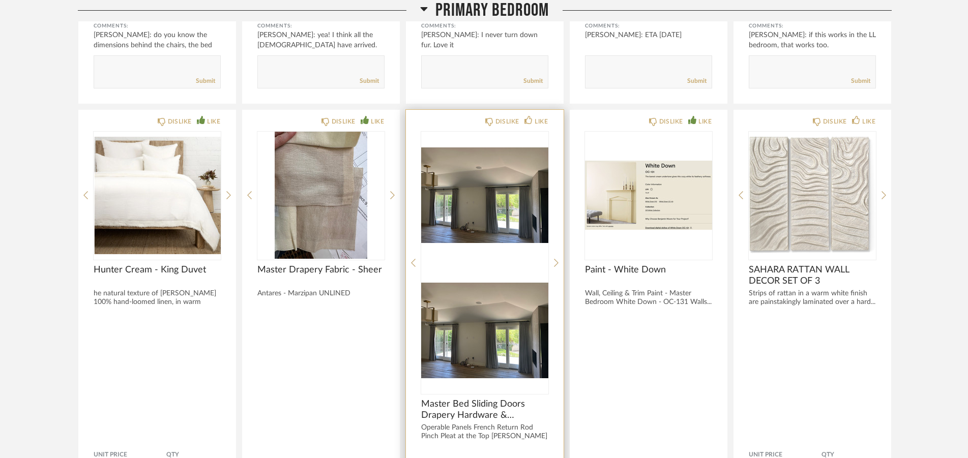
scroll to position [14420, 0]
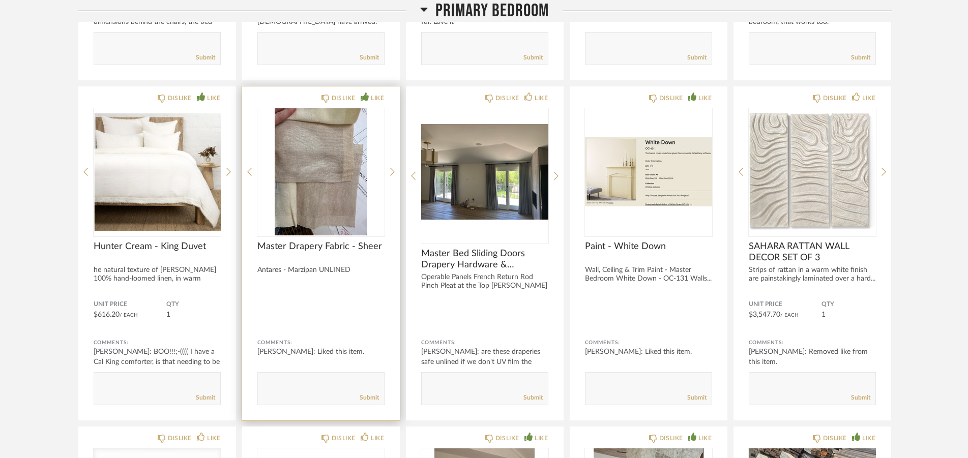
click at [285, 381] on textarea at bounding box center [321, 384] width 126 height 14
type textarea "beautiful"
click at [361, 400] on link "Submit" at bounding box center [369, 398] width 19 height 9
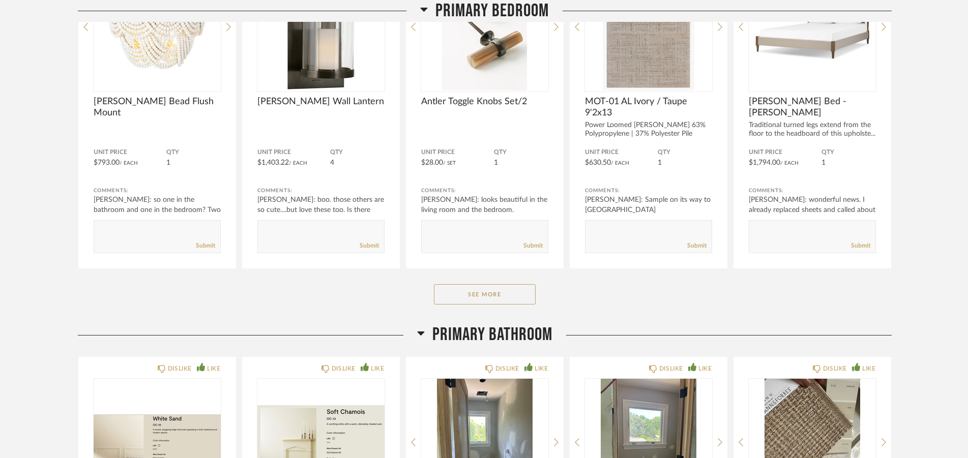
scroll to position [15613, 0]
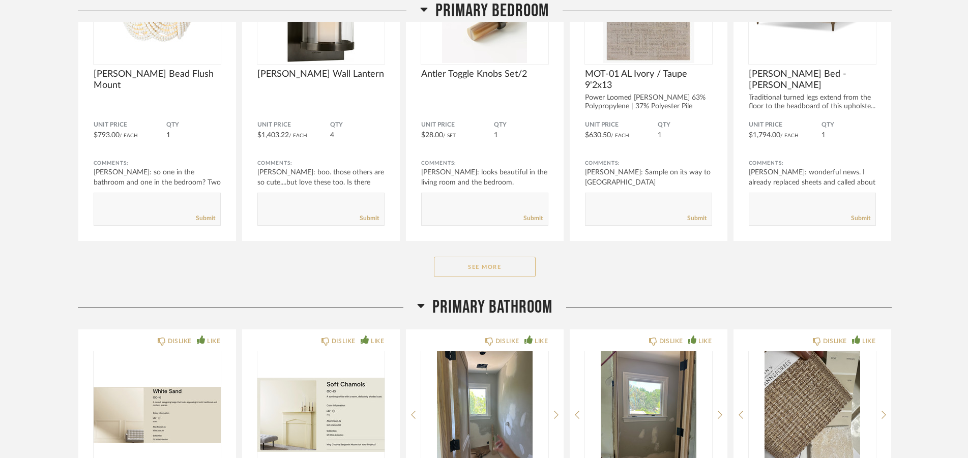
click at [492, 276] on button "See More" at bounding box center [485, 267] width 102 height 20
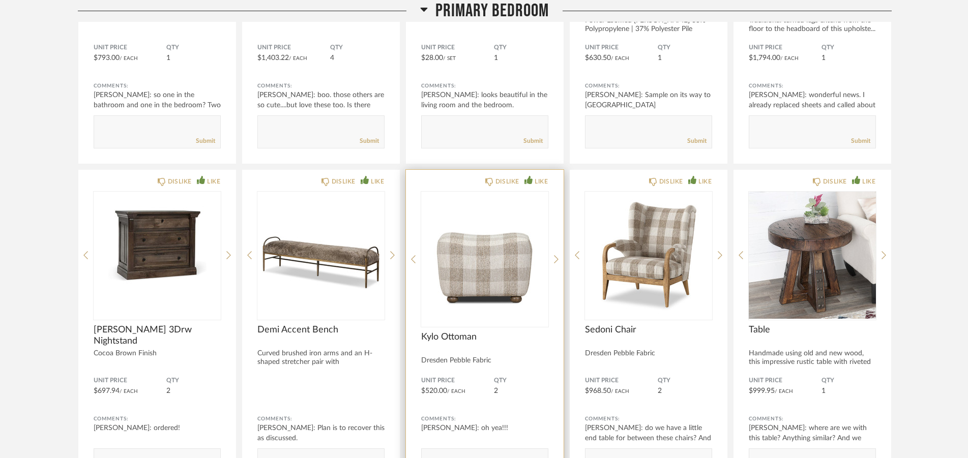
scroll to position [15769, 0]
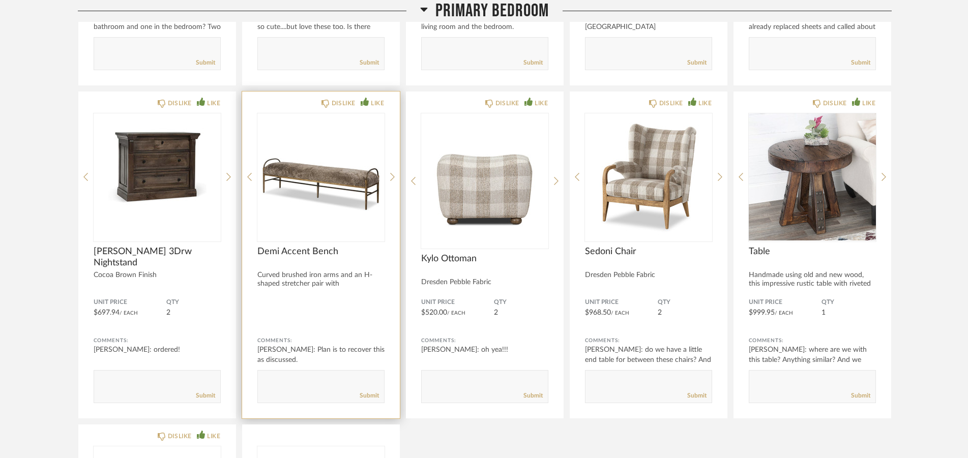
click at [273, 377] on textarea at bounding box center [321, 382] width 126 height 14
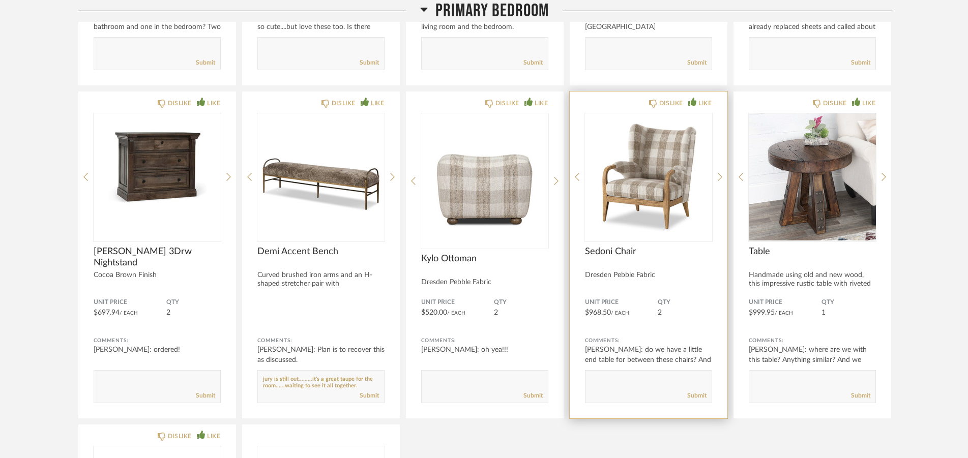
type textarea "jury is still out.........it's a great taupe for the room......waiting to see i…"
click at [602, 384] on textarea at bounding box center [648, 382] width 126 height 14
type textarea "only see 1, and no ottomans (which could be in boxes)."
click at [700, 399] on link "Submit" at bounding box center [696, 396] width 19 height 9
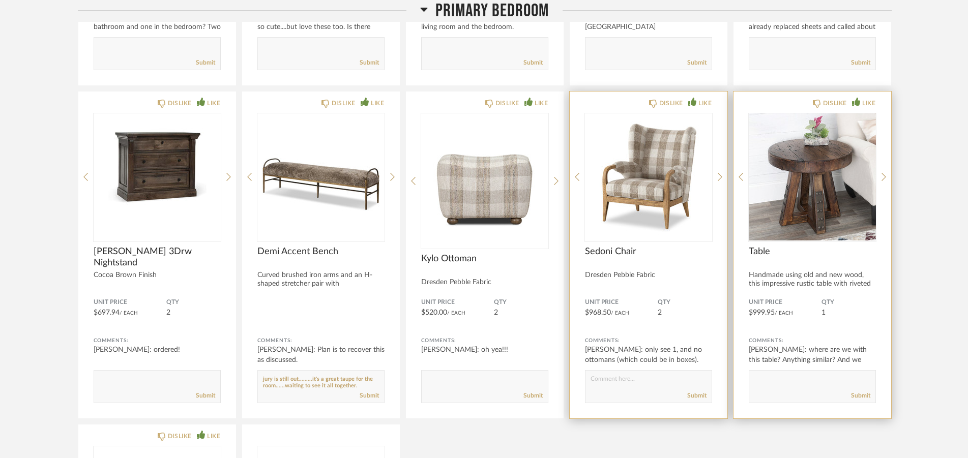
click at [788, 378] on textarea at bounding box center [812, 382] width 126 height 14
type textarea "I put the little table I bought up there....I am not a fan of the square up the…"
click at [859, 397] on link "Submit" at bounding box center [860, 396] width 19 height 9
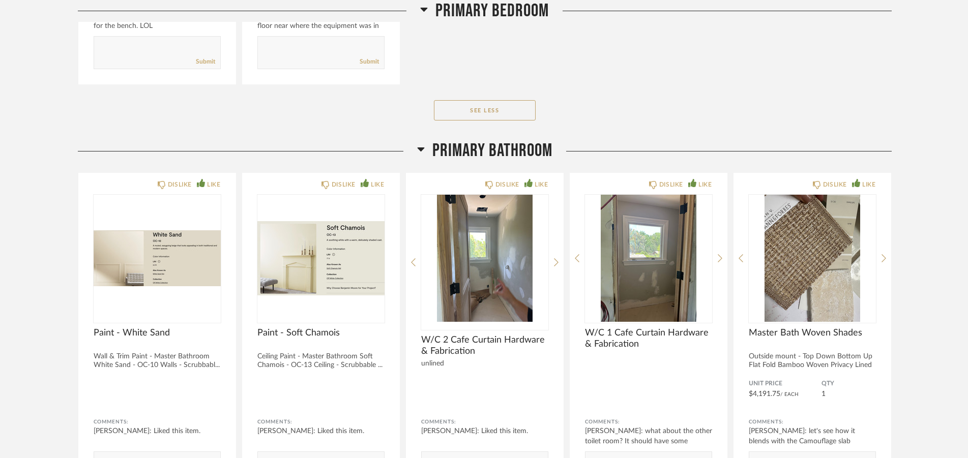
scroll to position [16703, 0]
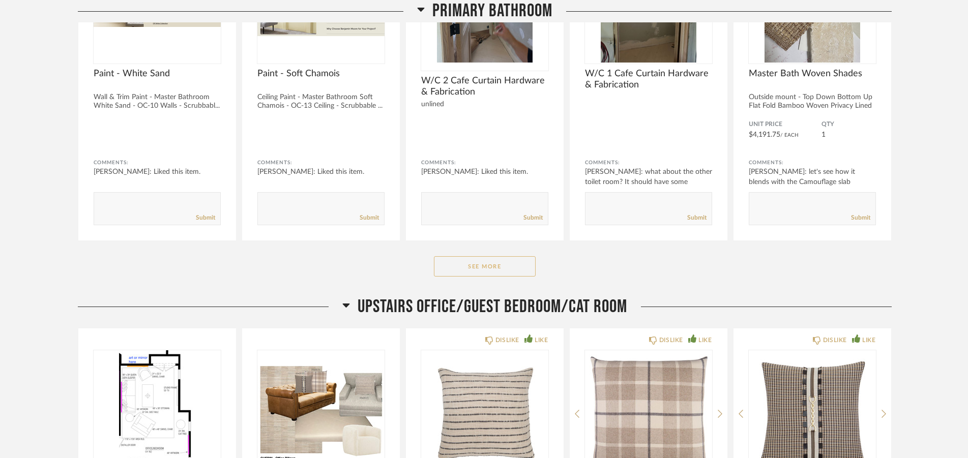
click at [480, 263] on button "See More" at bounding box center [485, 266] width 102 height 20
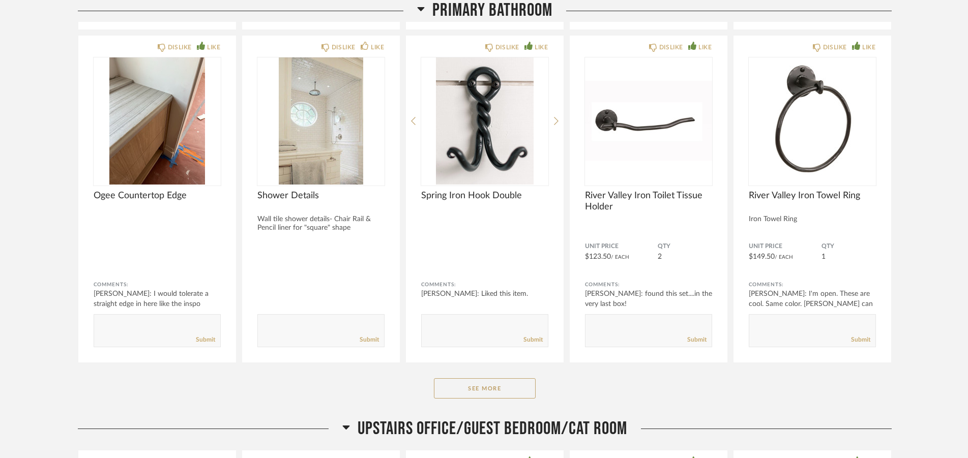
scroll to position [17947, 0]
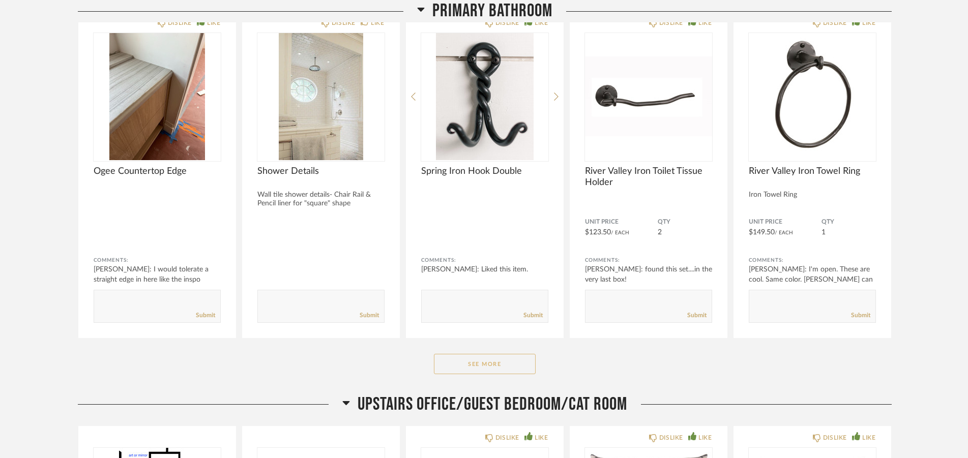
click at [498, 362] on button "See More" at bounding box center [485, 364] width 102 height 20
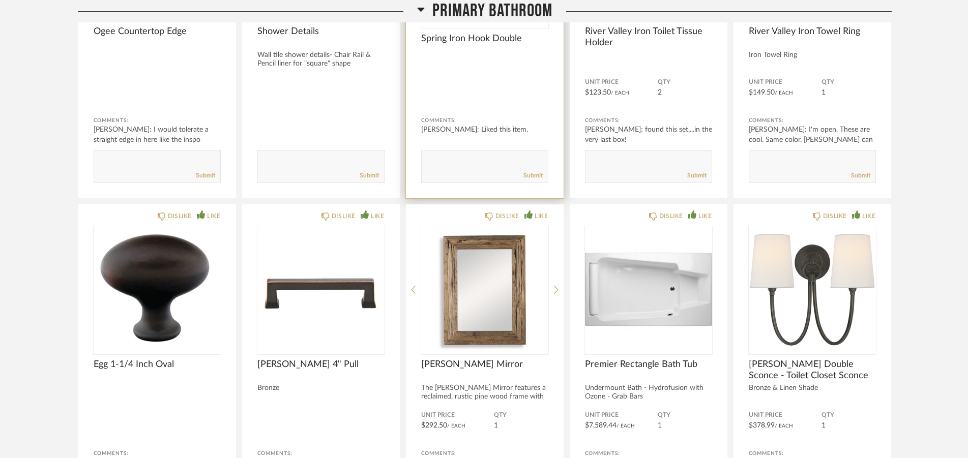
scroll to position [18103, 0]
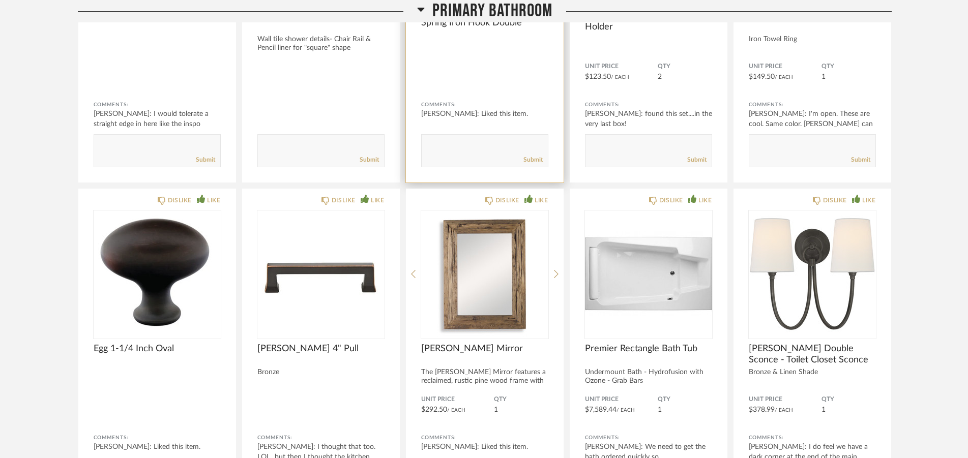
click at [455, 145] on textarea at bounding box center [485, 146] width 126 height 14
click at [427, 150] on textarea at bounding box center [485, 146] width 126 height 14
click at [544, 148] on textarea at bounding box center [485, 146] width 126 height 14
click at [443, 149] on textarea at bounding box center [485, 146] width 126 height 14
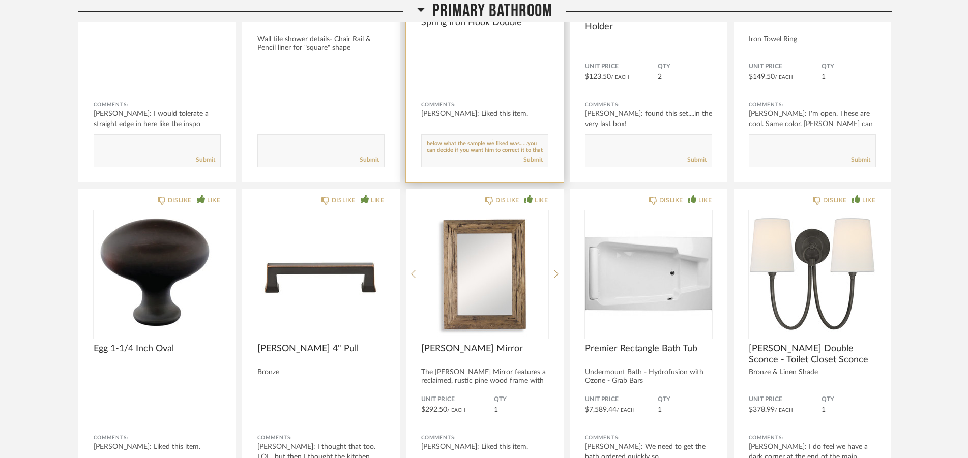
scroll to position [66, 0]
type textarea "couldnt figure out a place for these. I was told by [PERSON_NAME] you cant put …"
click at [531, 160] on link "Submit" at bounding box center [532, 160] width 19 height 9
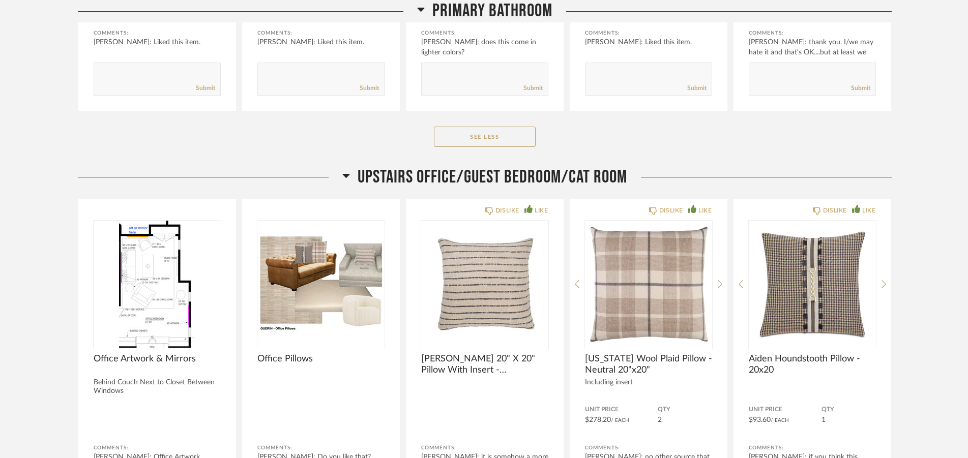
scroll to position [19400, 0]
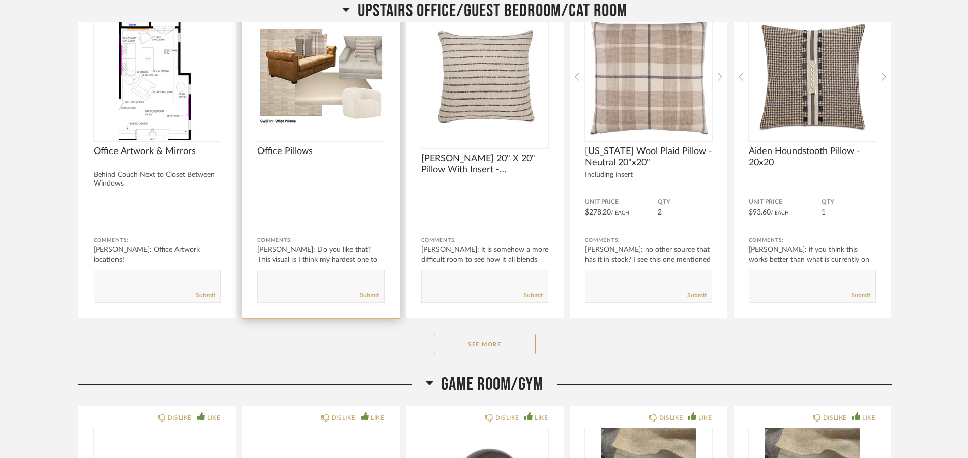
click at [292, 282] on textarea at bounding box center [321, 282] width 126 height 14
type textarea "havent seen these chairs yet."
click at [365, 296] on link "Submit" at bounding box center [369, 295] width 19 height 9
click at [490, 342] on button "See More" at bounding box center [485, 344] width 102 height 20
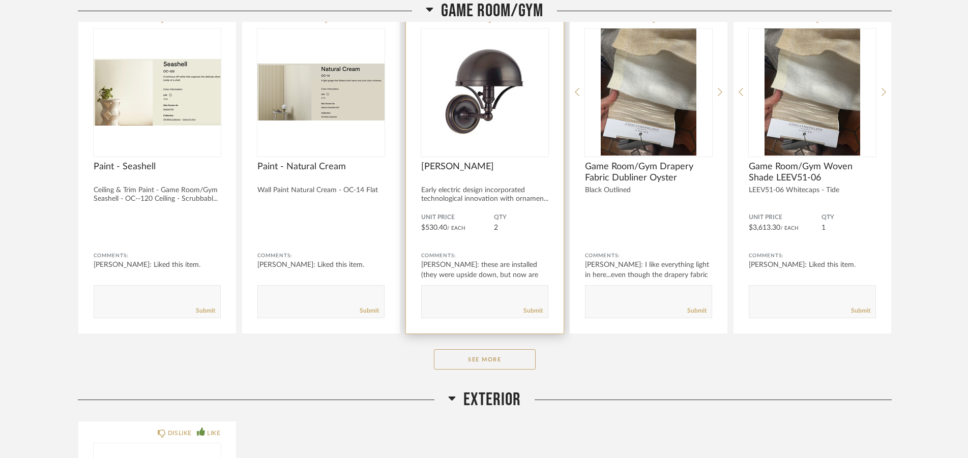
scroll to position [20956, 0]
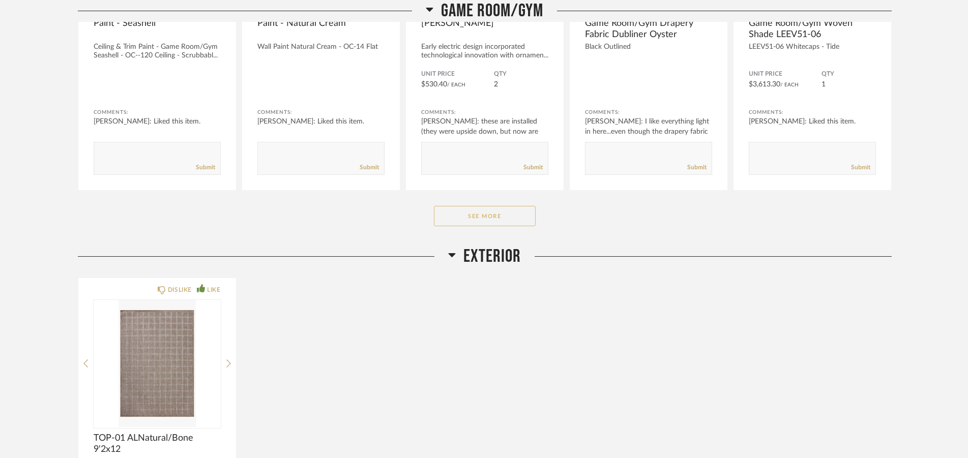
click at [492, 225] on button "See More" at bounding box center [485, 216] width 102 height 20
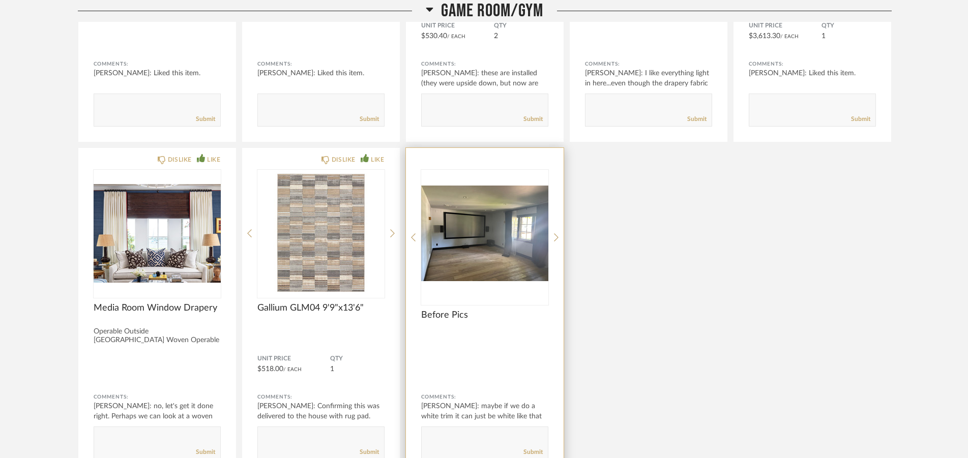
scroll to position [21060, 0]
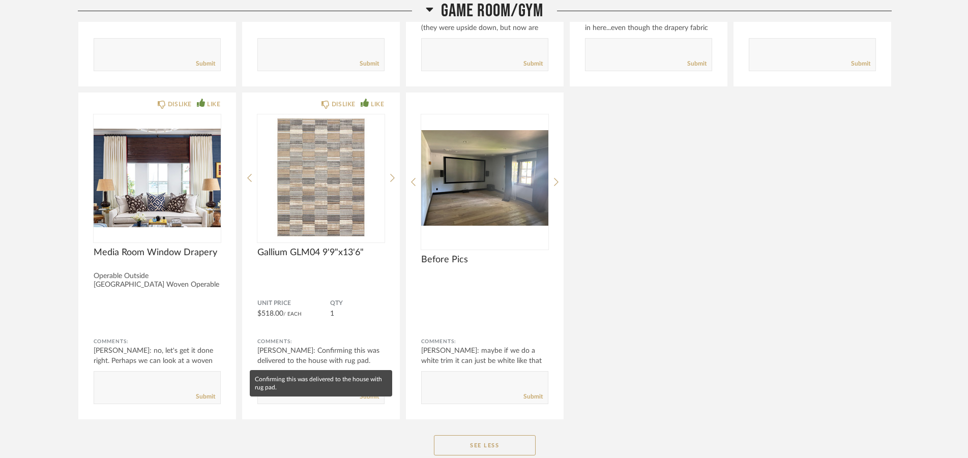
click at [300, 379] on mat-tooltip-component "Confirming this was delivered to the house with rug pad." at bounding box center [321, 383] width 142 height 26
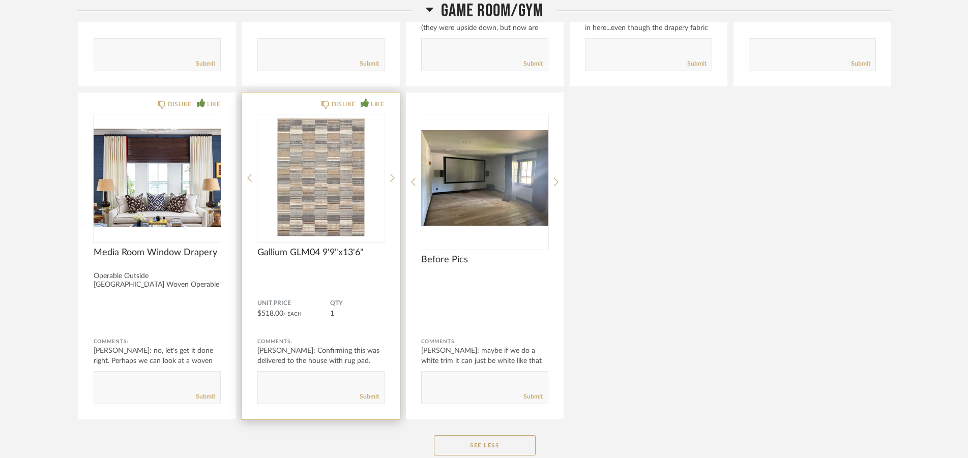
click at [277, 374] on form "Submit" at bounding box center [320, 387] width 127 height 33
click at [278, 379] on textarea at bounding box center [321, 383] width 126 height 14
type textarea "room turned out very light and nice and I like this rug, It feels a size too sm…"
click at [374, 398] on link "Submit" at bounding box center [369, 397] width 19 height 9
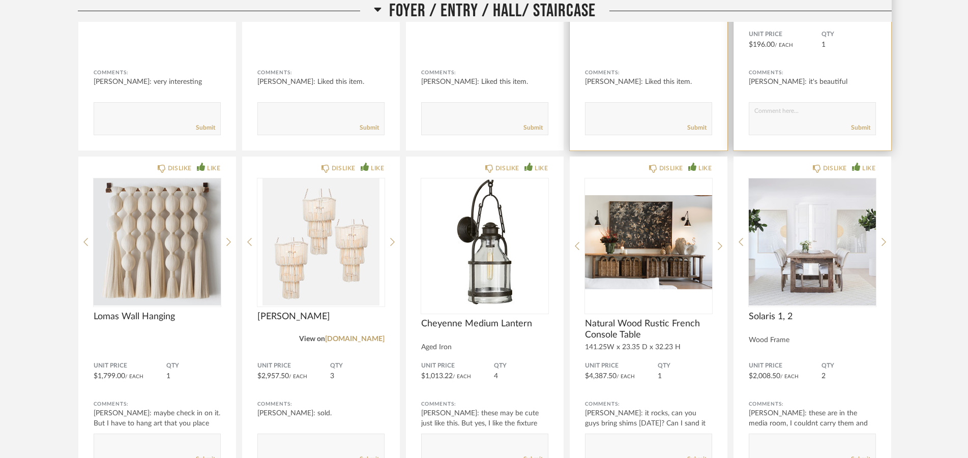
scroll to position [882, 0]
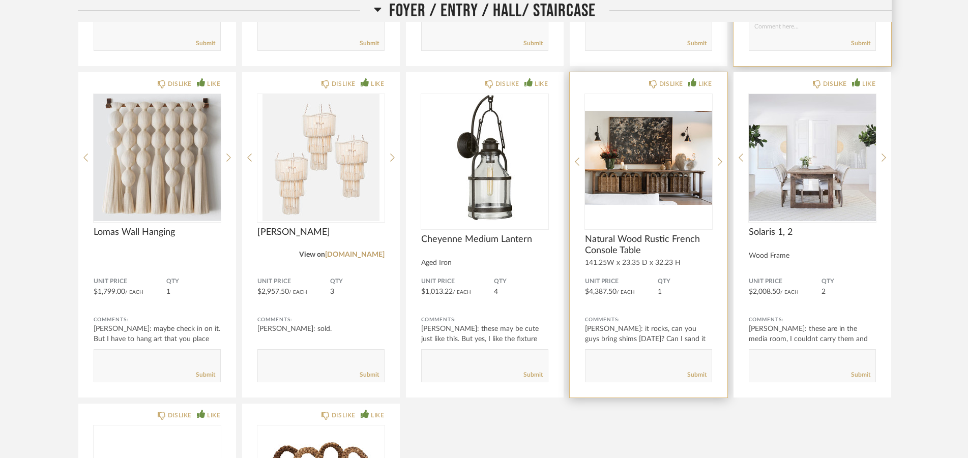
click at [666, 182] on img "0" at bounding box center [648, 157] width 127 height 127
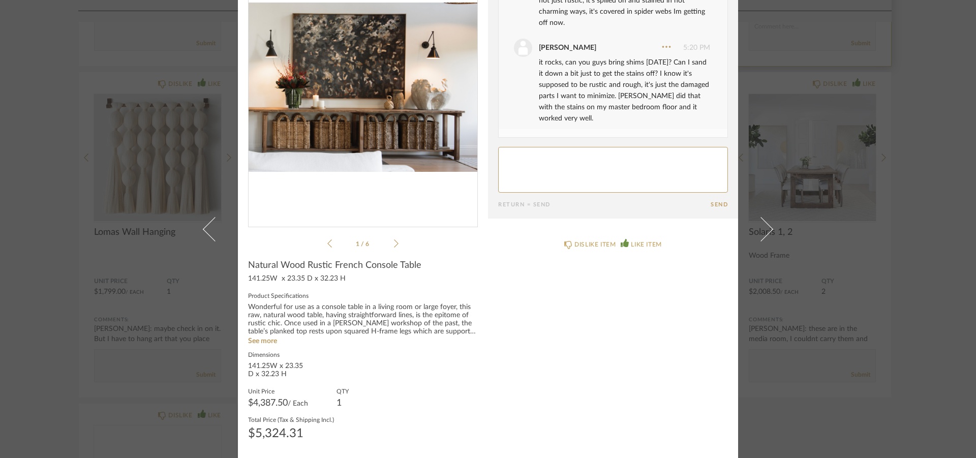
scroll to position [0, 0]
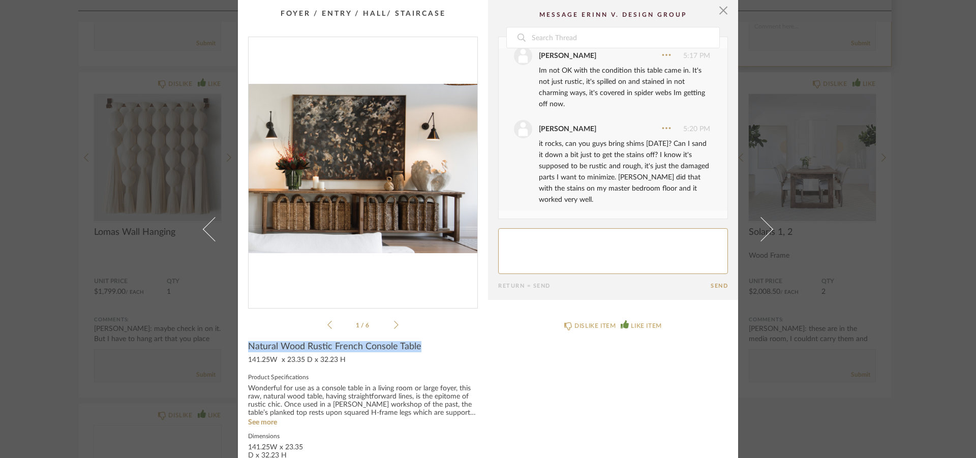
drag, startPoint x: 247, startPoint y: 345, endPoint x: 421, endPoint y: 345, distance: 173.9
click at [421, 345] on span "Natural Wood Rustic French Console Table" at bounding box center [334, 346] width 173 height 11
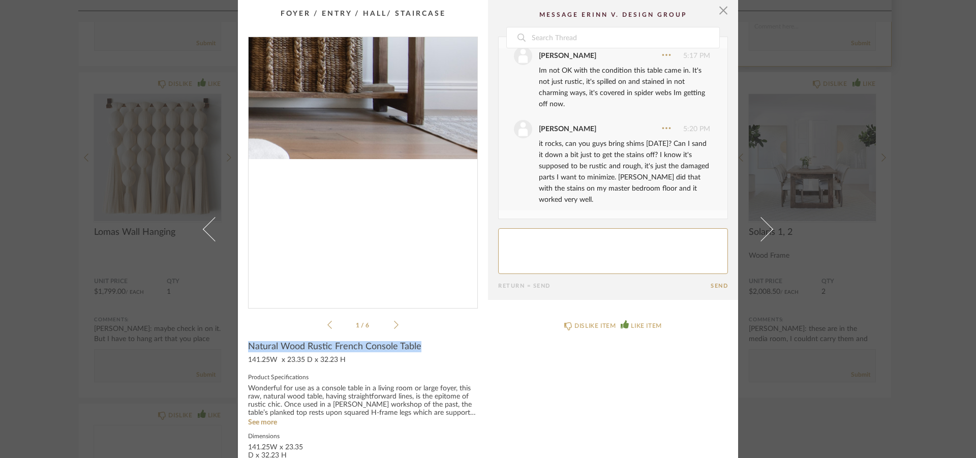
click at [462, 292] on img "0" at bounding box center [363, 168] width 229 height 263
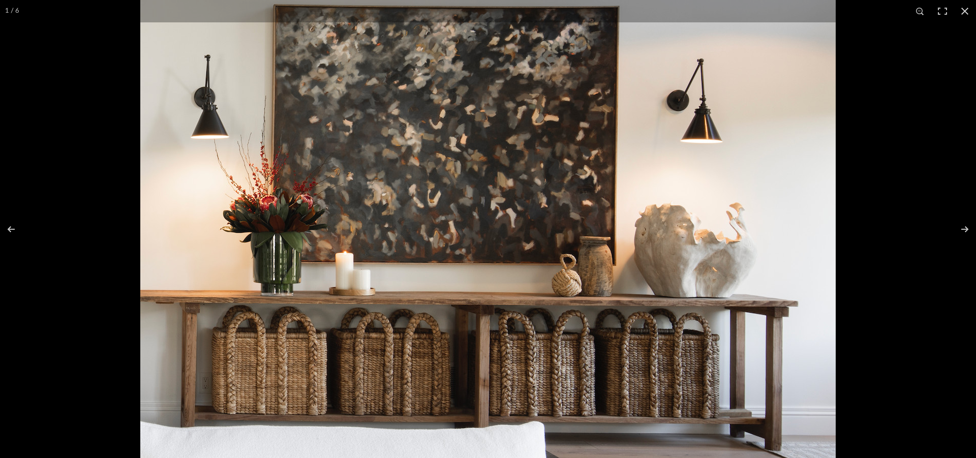
click at [684, 145] on img at bounding box center [488, 229] width 696 height 514
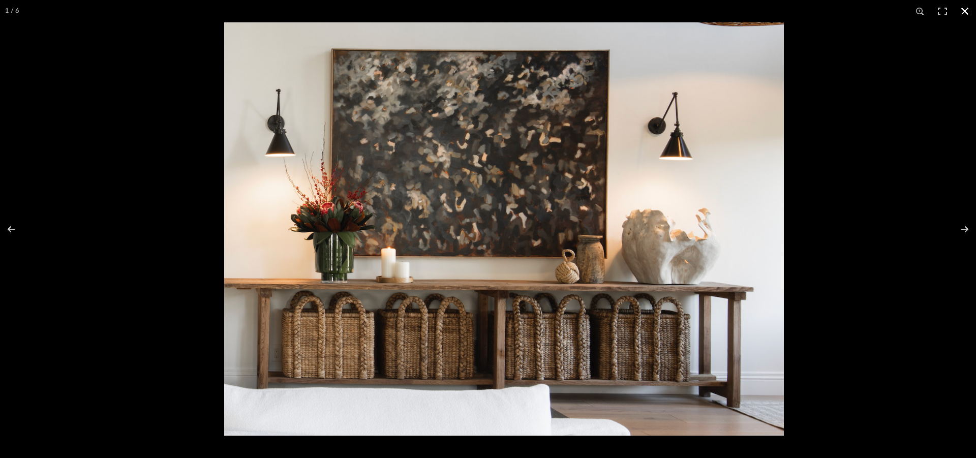
click at [821, 159] on div at bounding box center [712, 251] width 976 height 458
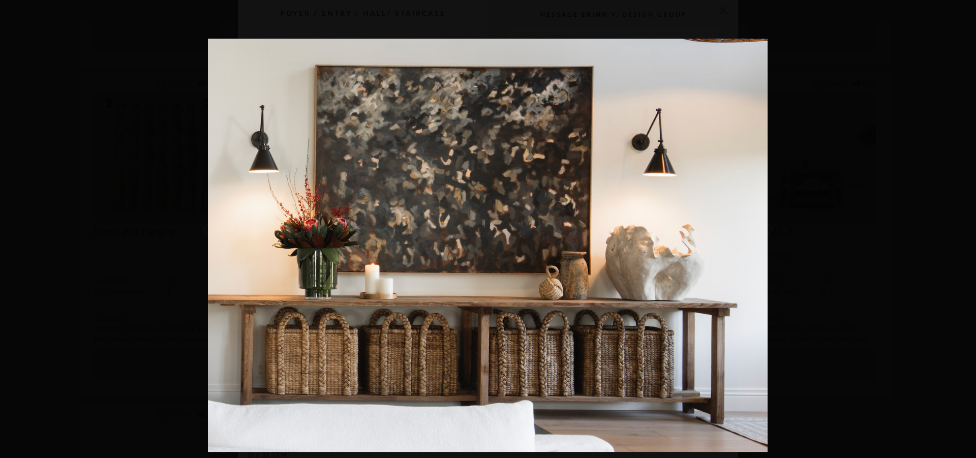
click at [359, 31] on div "1 / 6" at bounding box center [488, 229] width 976 height 458
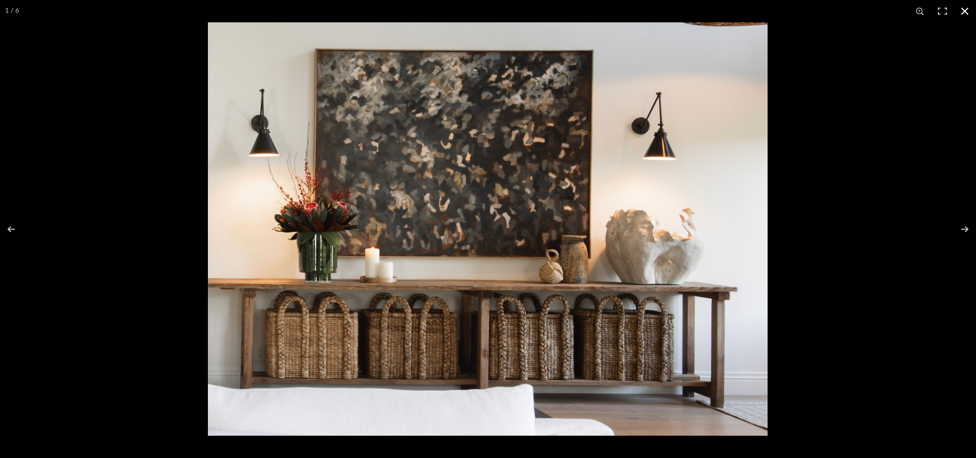
click at [965, 10] on button at bounding box center [965, 11] width 22 height 22
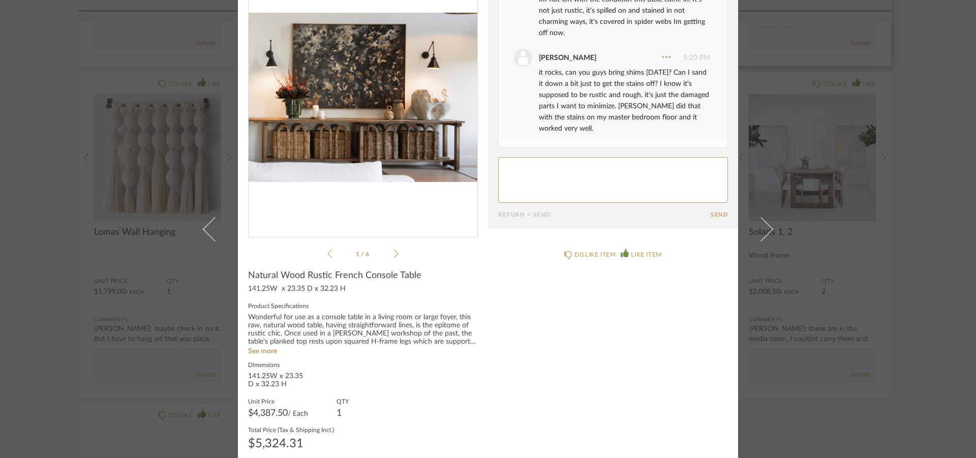
scroll to position [81, 0]
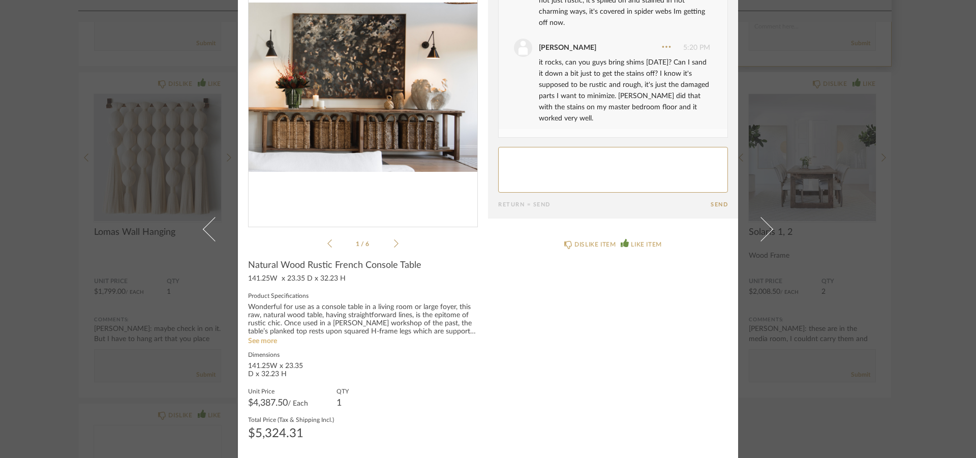
click at [258, 343] on link "See more" at bounding box center [262, 341] width 29 height 7
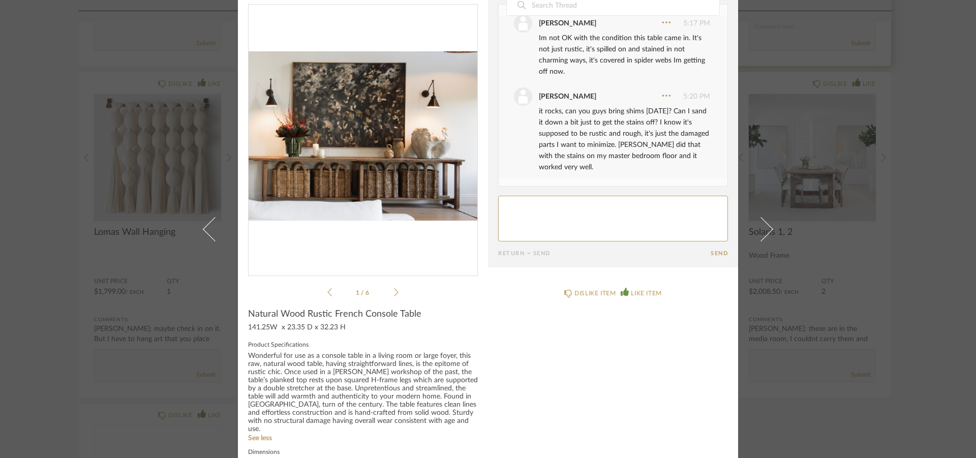
scroll to position [49, 0]
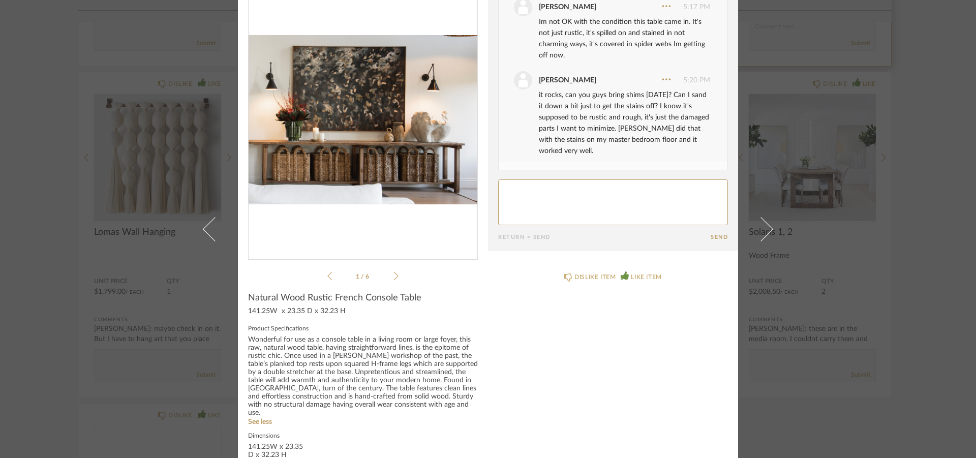
click at [542, 195] on textarea at bounding box center [613, 203] width 230 height 46
type textarea "I have a couple rabbit hides that go under things on tables (I know, [PERSON_NA…"
drag, startPoint x: 583, startPoint y: 207, endPoint x: 496, endPoint y: 183, distance: 90.2
click at [498, 183] on textarea at bounding box center [613, 203] width 230 height 46
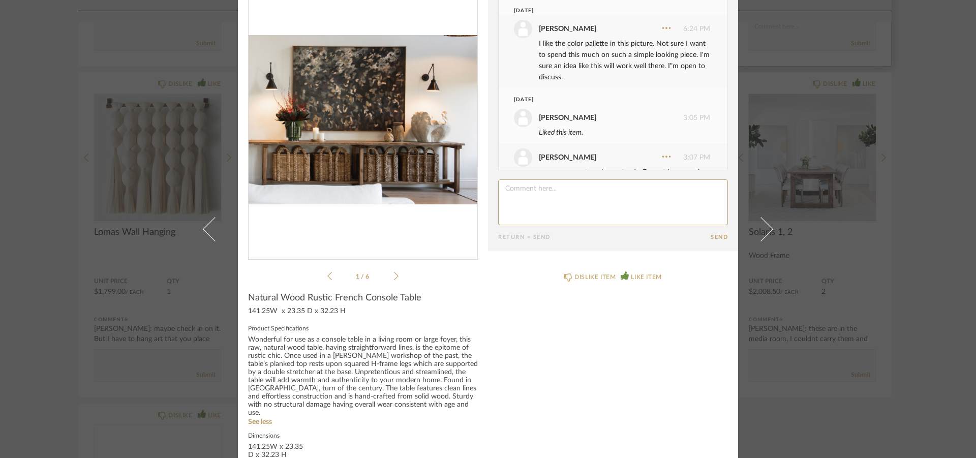
scroll to position [0, 0]
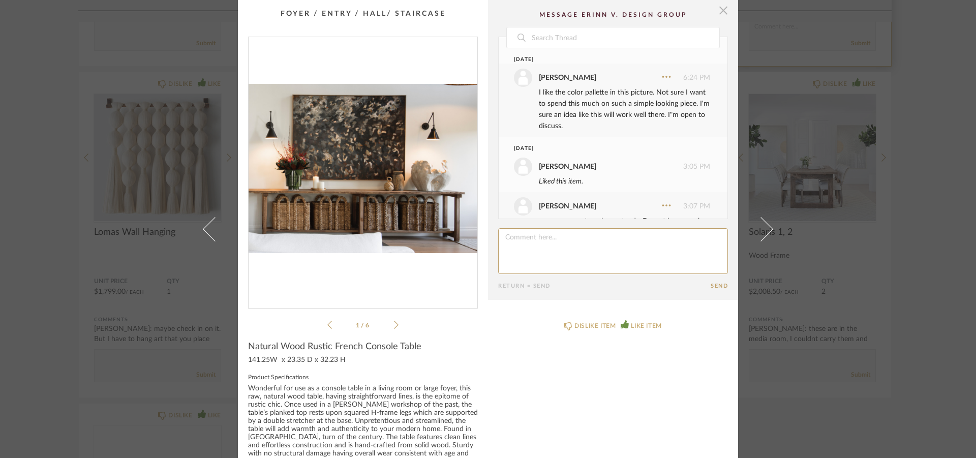
click at [717, 14] on span "button" at bounding box center [723, 10] width 20 height 20
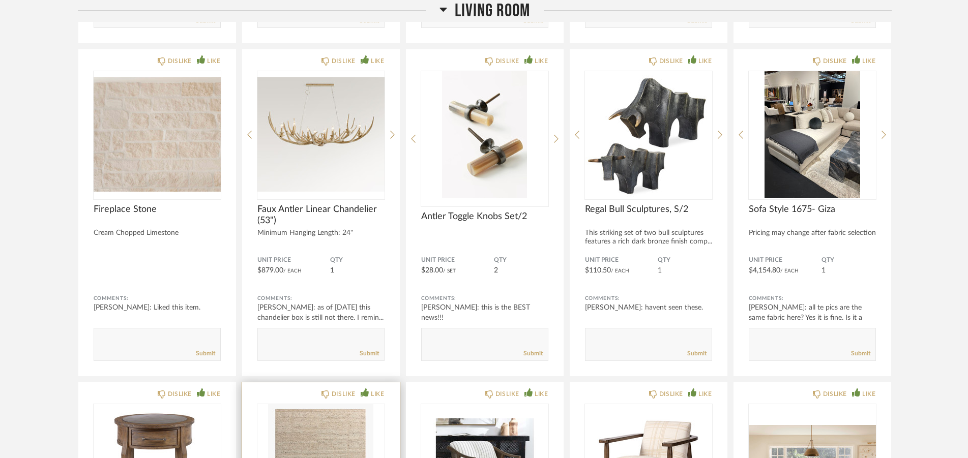
scroll to position [3009, 0]
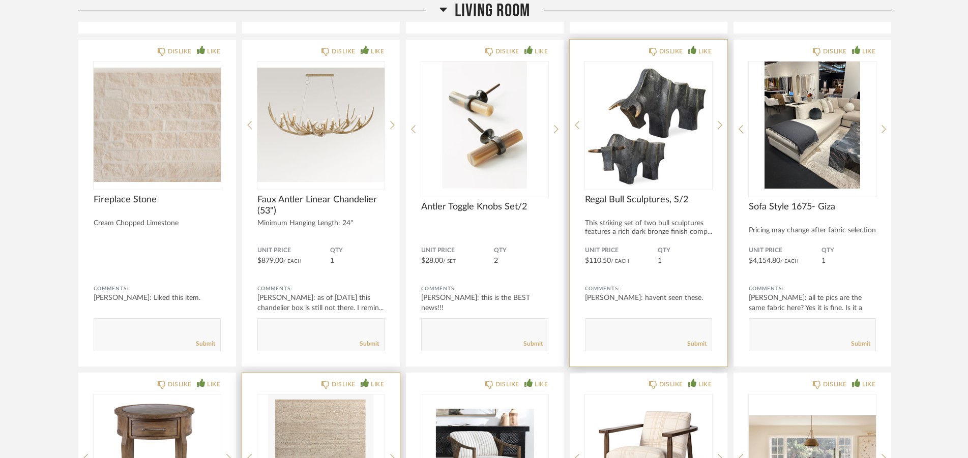
click at [586, 201] on span "Regal Bull Sculptures, S/2" at bounding box center [648, 199] width 127 height 11
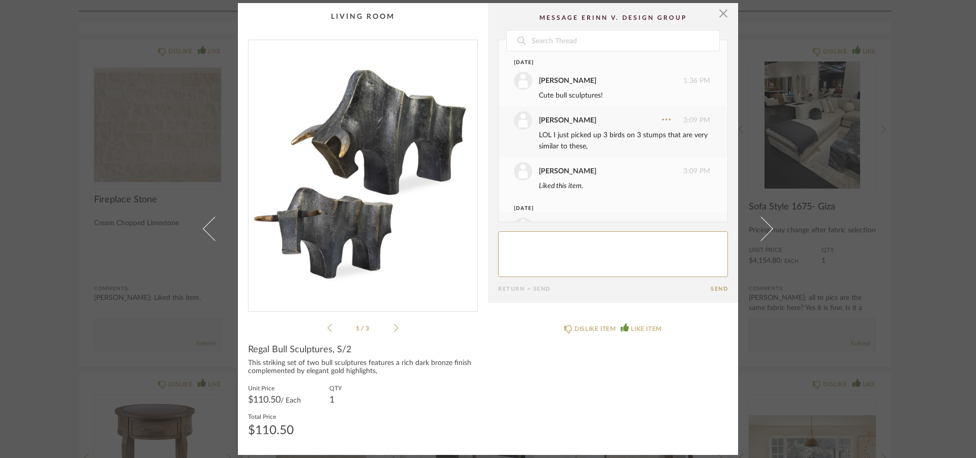
scroll to position [39, 0]
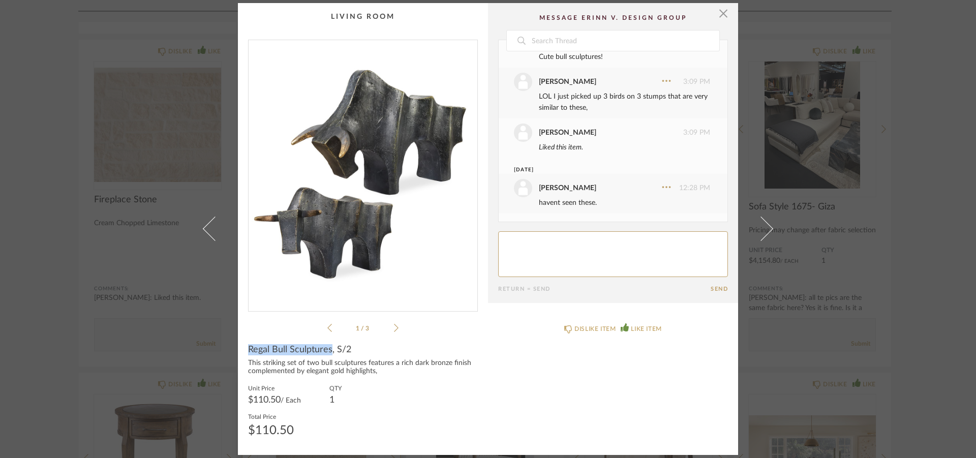
drag, startPoint x: 244, startPoint y: 350, endPoint x: 328, endPoint y: 349, distance: 84.4
click at [328, 349] on cpp-summary-info "Regal Bull Sculptures, S/2 This striking set of two bull sculptures features a …" at bounding box center [363, 389] width 250 height 111
click at [525, 249] on textarea at bounding box center [613, 254] width 230 height 46
type textarea "havent seen any accessories........there are some boxes still that could be som…"
click at [720, 291] on button "Send" at bounding box center [719, 289] width 17 height 7
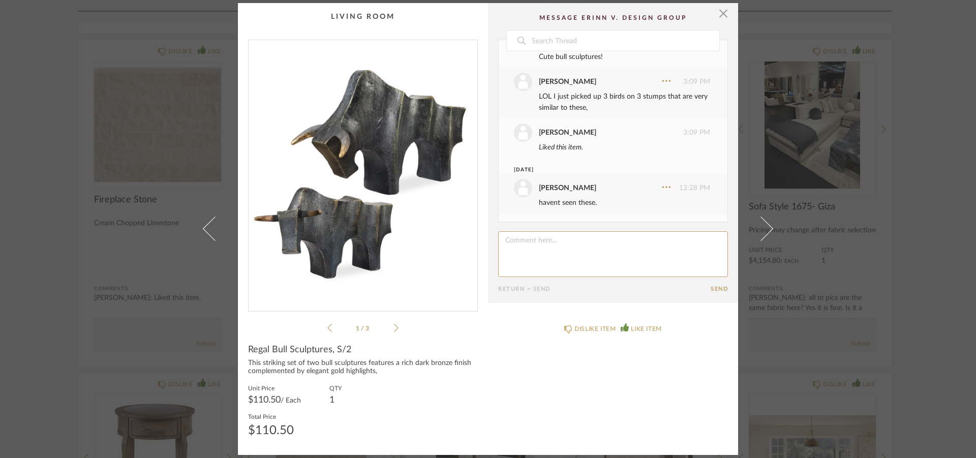
scroll to position [105, 0]
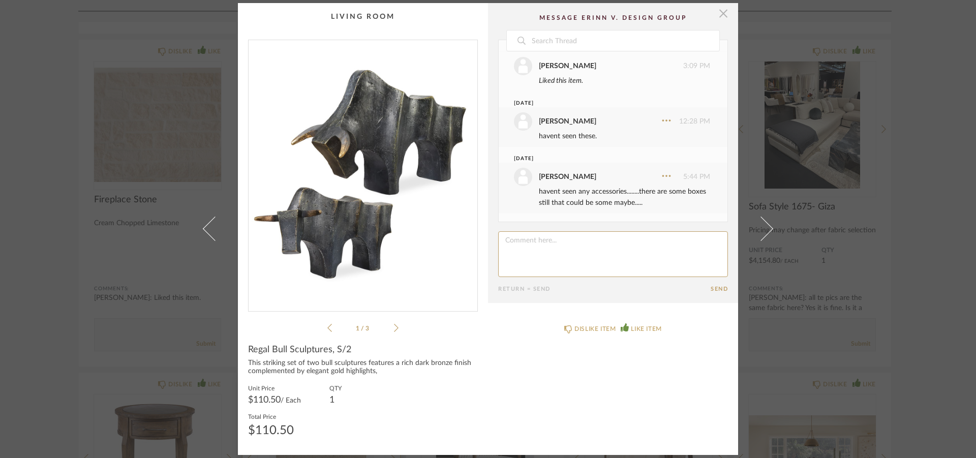
click at [720, 13] on span "button" at bounding box center [723, 13] width 20 height 20
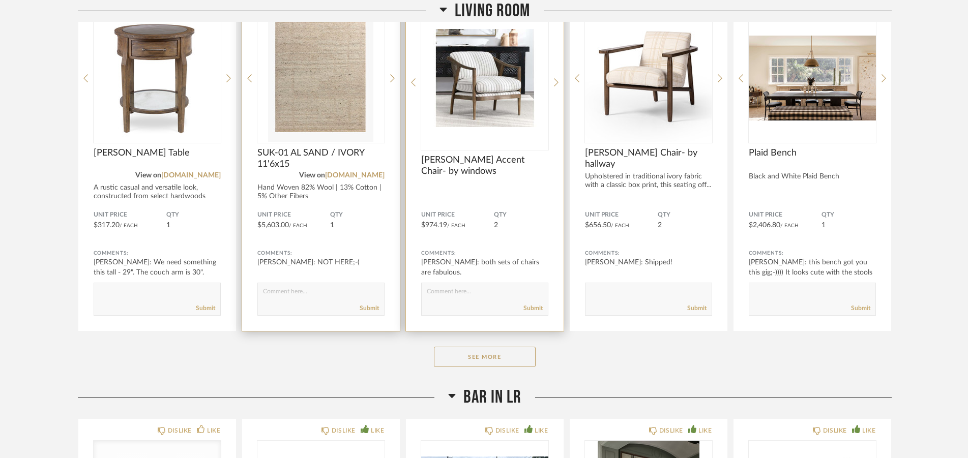
scroll to position [3475, 0]
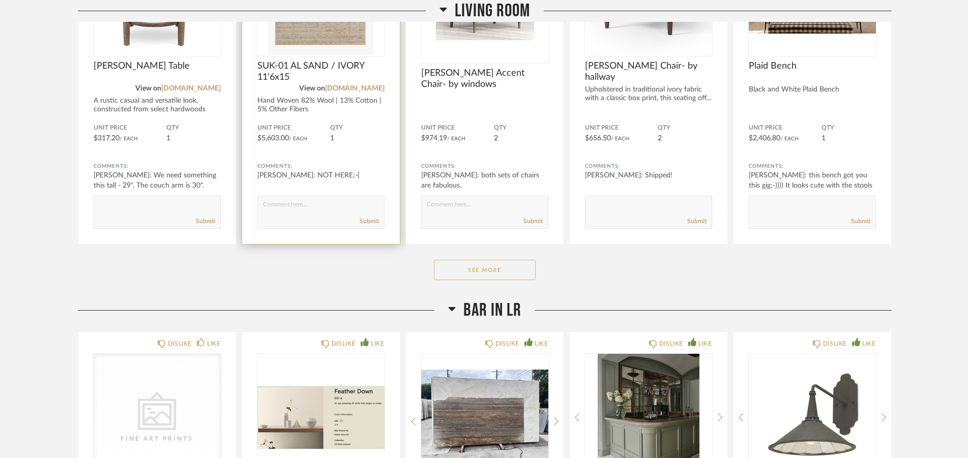
click at [479, 271] on button "See More" at bounding box center [485, 270] width 102 height 20
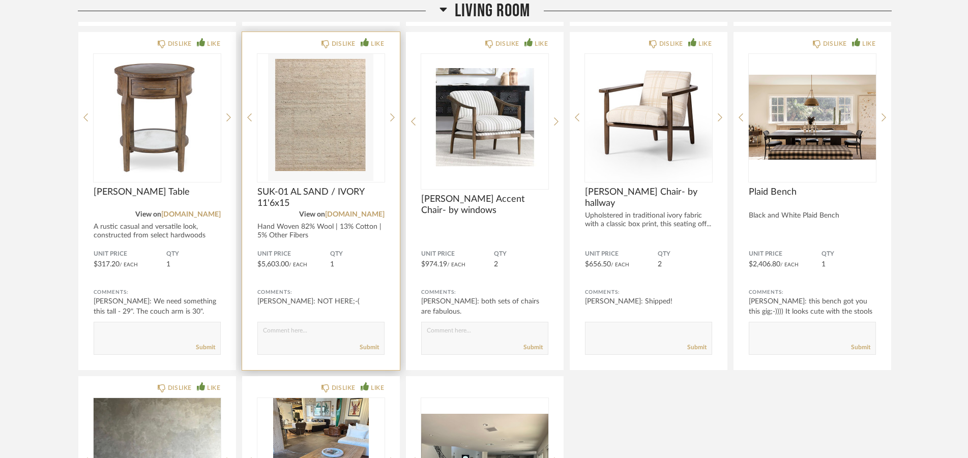
scroll to position [3372, 0]
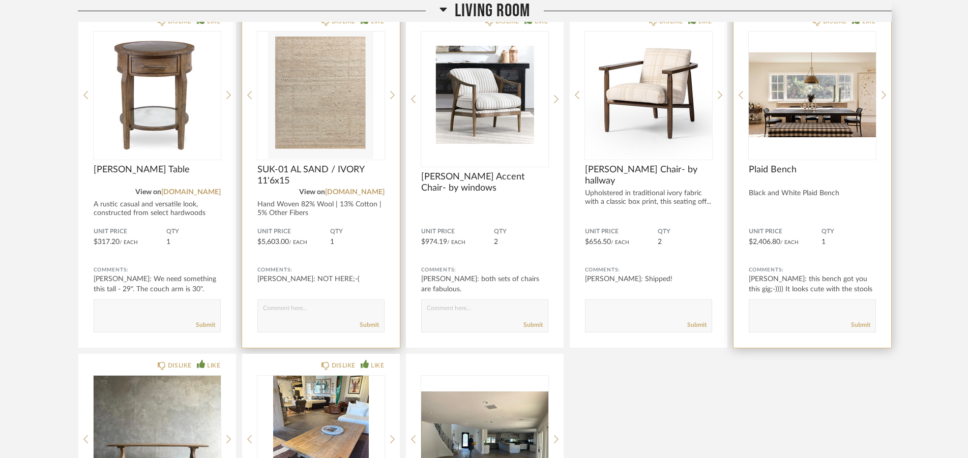
click at [764, 312] on textarea at bounding box center [812, 312] width 126 height 14
click at [817, 316] on textarea at bounding box center [812, 312] width 126 height 14
click at [775, 315] on textarea at bounding box center [812, 312] width 126 height 14
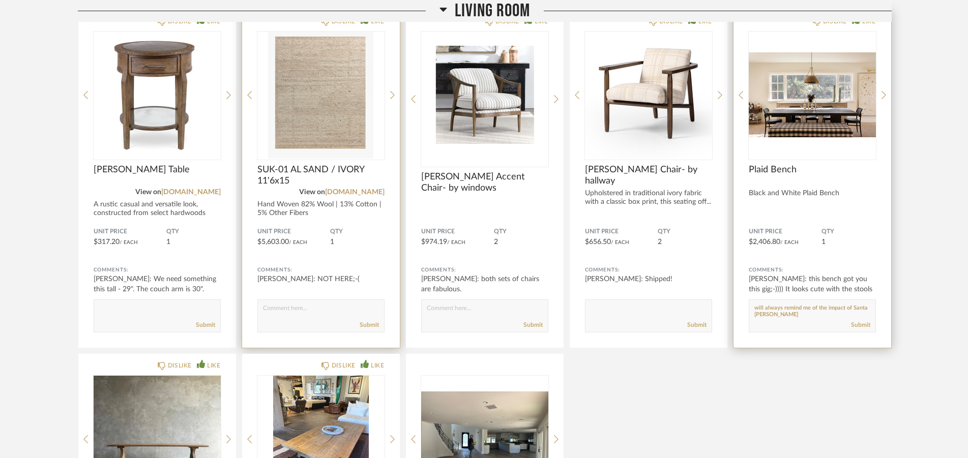
click at [826, 310] on textarea at bounding box center [812, 312] width 126 height 14
type textarea "so happy and honored to have this bench that started it all in my home. I still…"
click at [856, 321] on link "Submit" at bounding box center [860, 325] width 19 height 9
click at [881, 97] on div "DISLIKE LIKE Plaid Bench Black and White Plaid Bench Unit Price $2,406.80 / Eac…" at bounding box center [812, 179] width 158 height 338
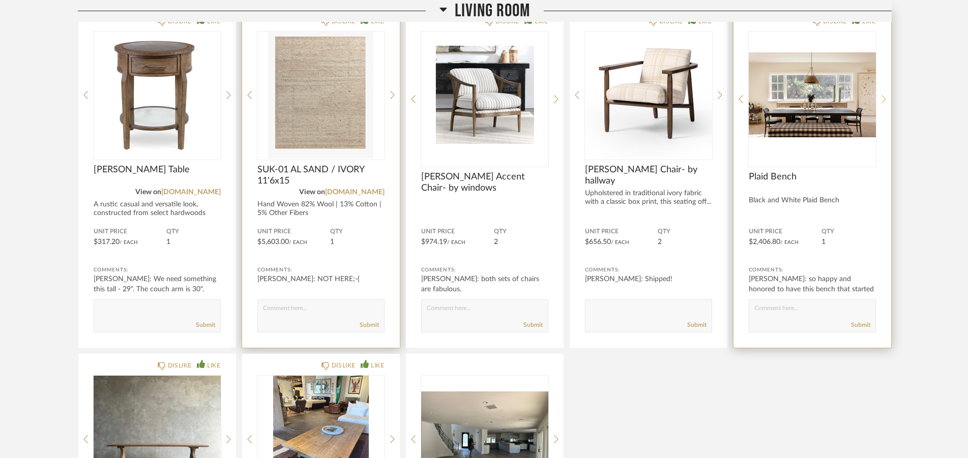
click at [882, 99] on icon at bounding box center [883, 99] width 5 height 9
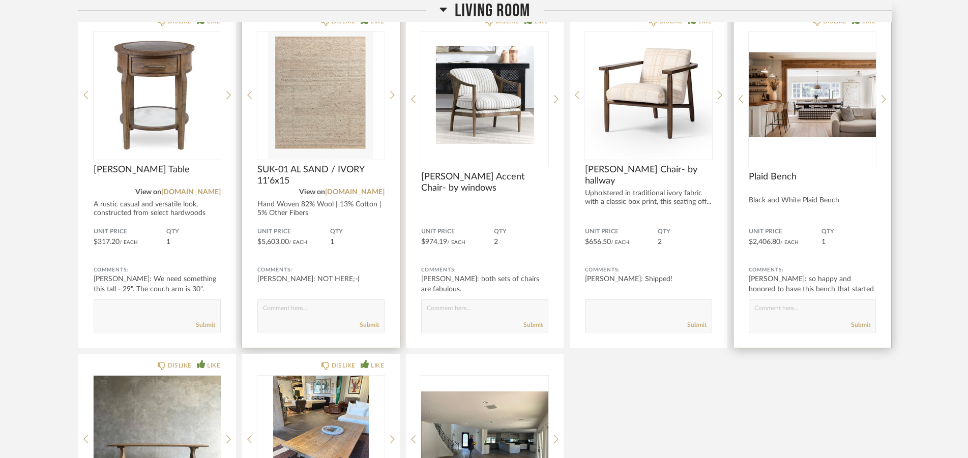
click at [796, 98] on img "1" at bounding box center [812, 95] width 127 height 127
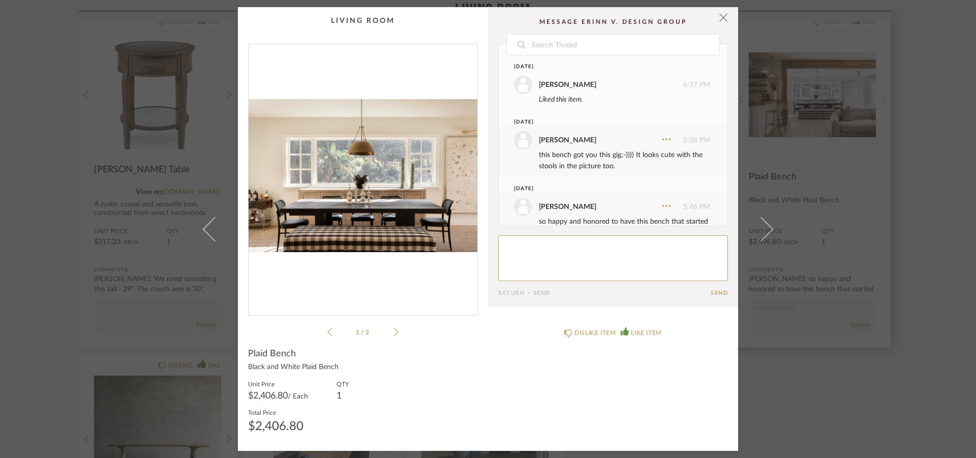
scroll to position [37, 0]
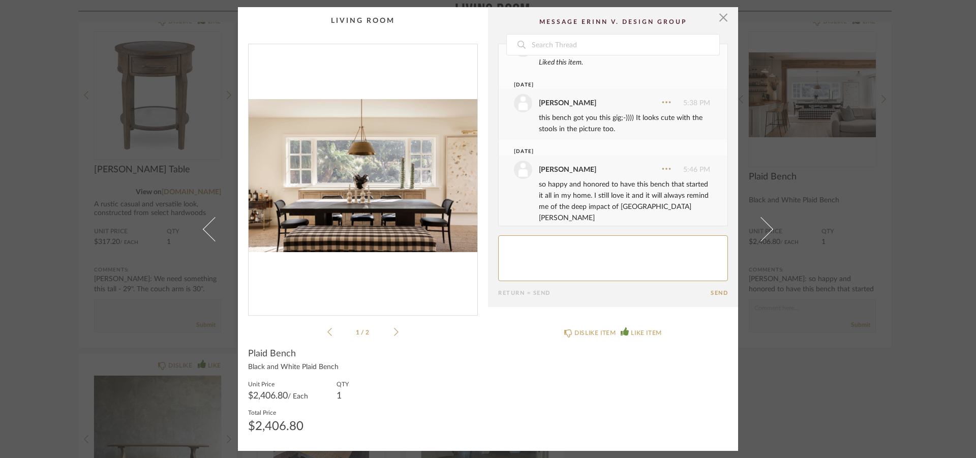
click at [394, 331] on icon at bounding box center [396, 332] width 5 height 9
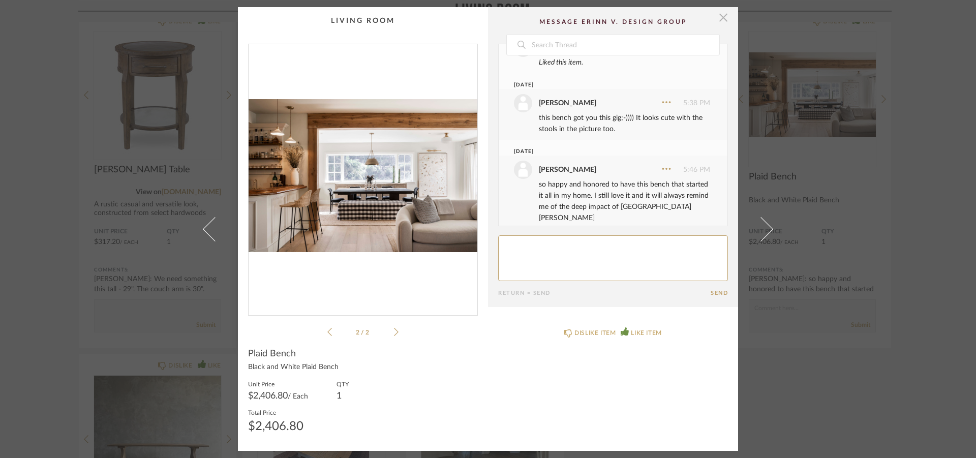
click at [717, 23] on span "button" at bounding box center [723, 17] width 20 height 20
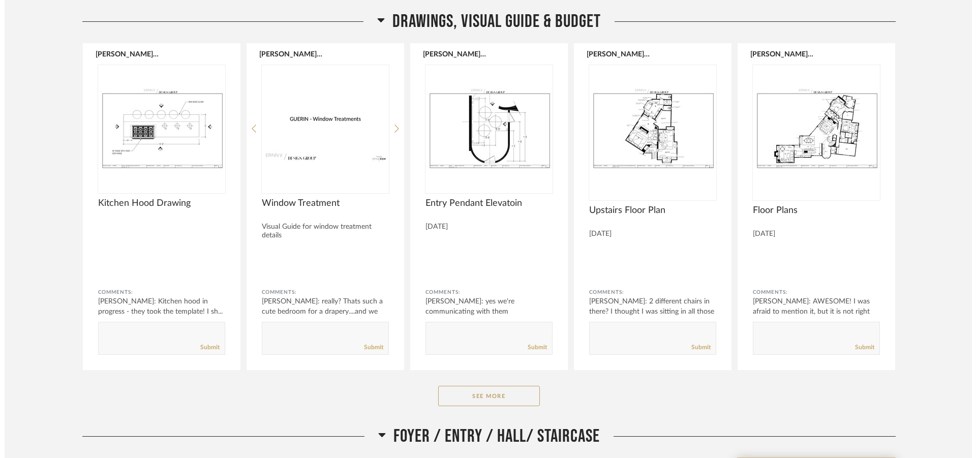
scroll to position [0, 0]
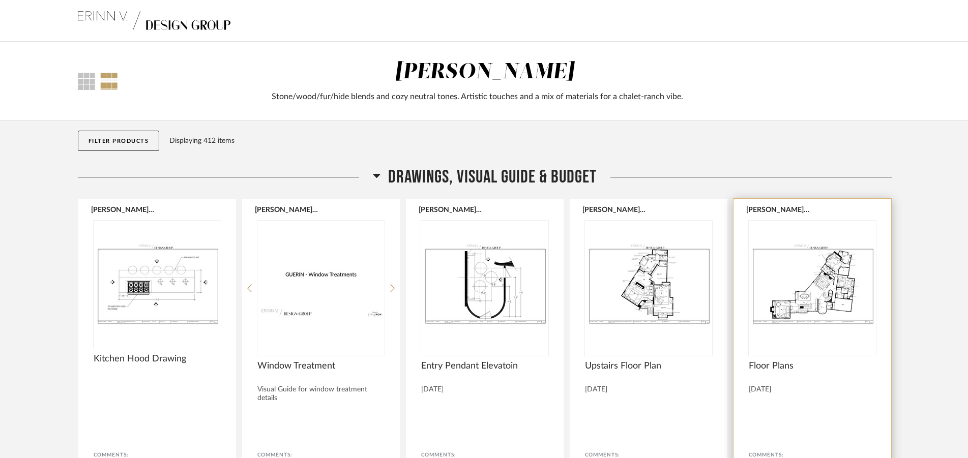
click at [794, 294] on img "0" at bounding box center [812, 284] width 127 height 127
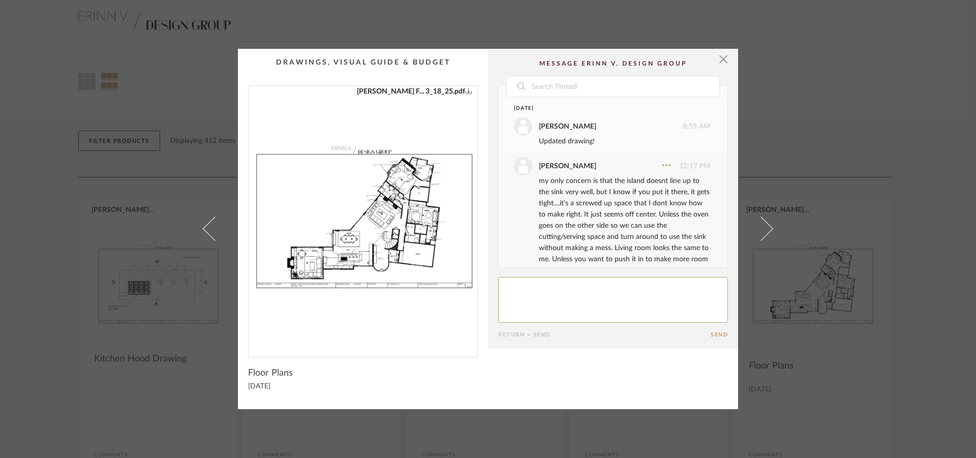
scroll to position [1399, 0]
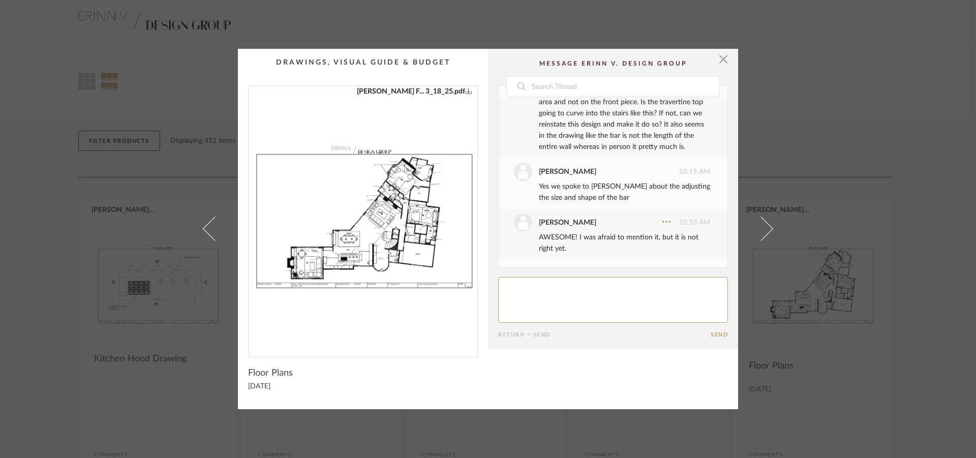
click at [396, 218] on img "0" at bounding box center [363, 217] width 229 height 263
click at [721, 56] on span "button" at bounding box center [723, 59] width 20 height 20
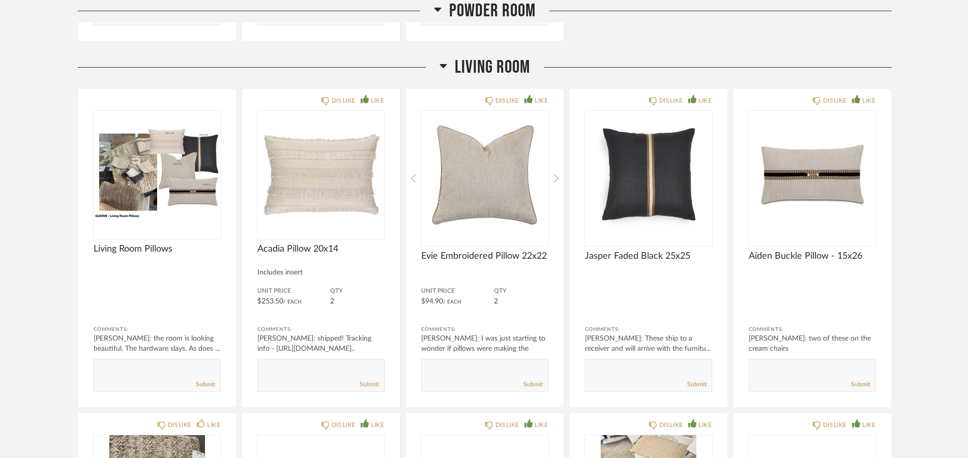
scroll to position [2023, 0]
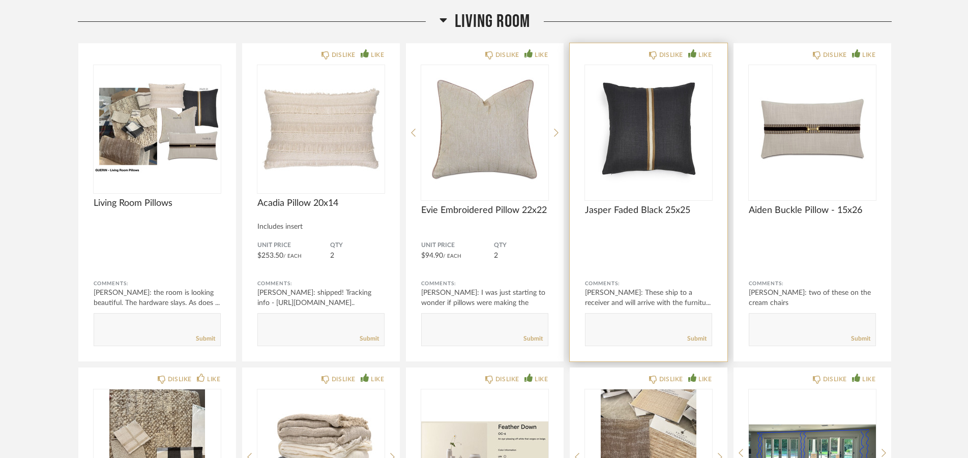
click at [608, 321] on textarea at bounding box center [648, 325] width 126 height 14
click at [670, 321] on textarea at bounding box center [648, 325] width 126 height 14
click at [675, 330] on textarea at bounding box center [648, 325] width 126 height 14
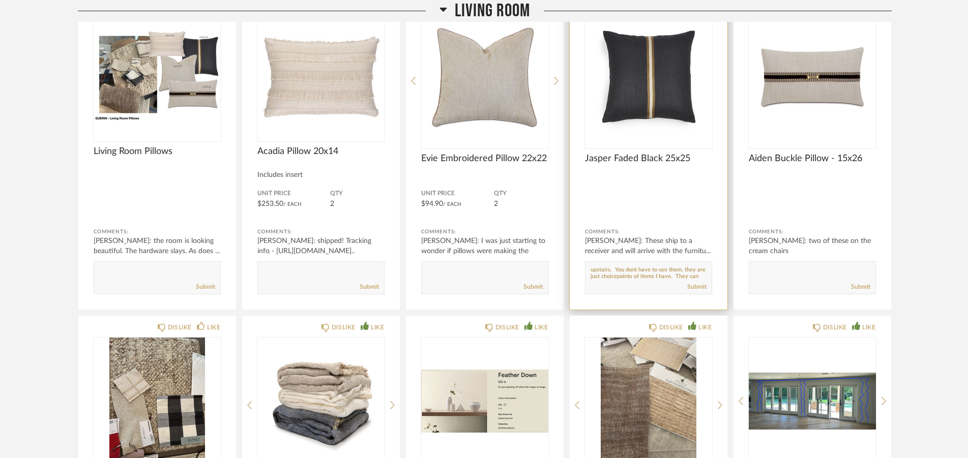
scroll to position [13, 0]
type textarea "I left a couple throws on the sofas and upstairs. You dont have to use them, th…"
click at [707, 282] on div "Submit" at bounding box center [648, 287] width 126 height 14
click at [703, 287] on link "Submit" at bounding box center [696, 287] width 19 height 9
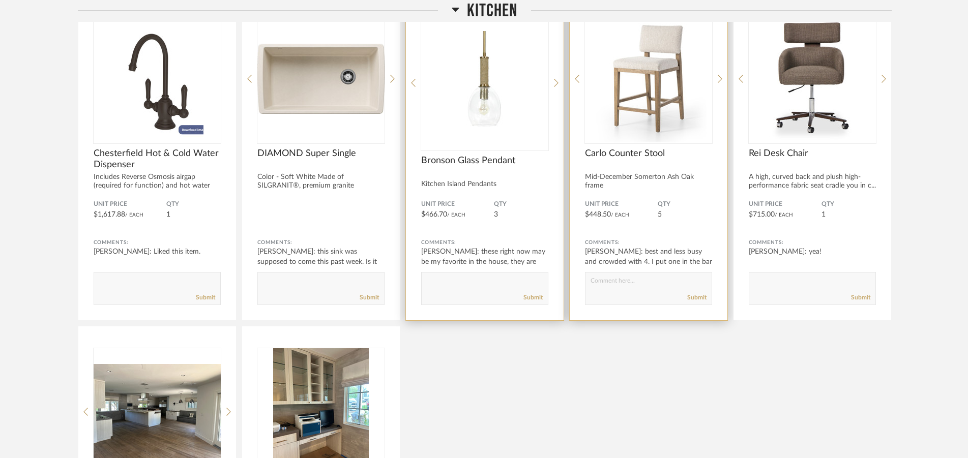
scroll to position [5861, 0]
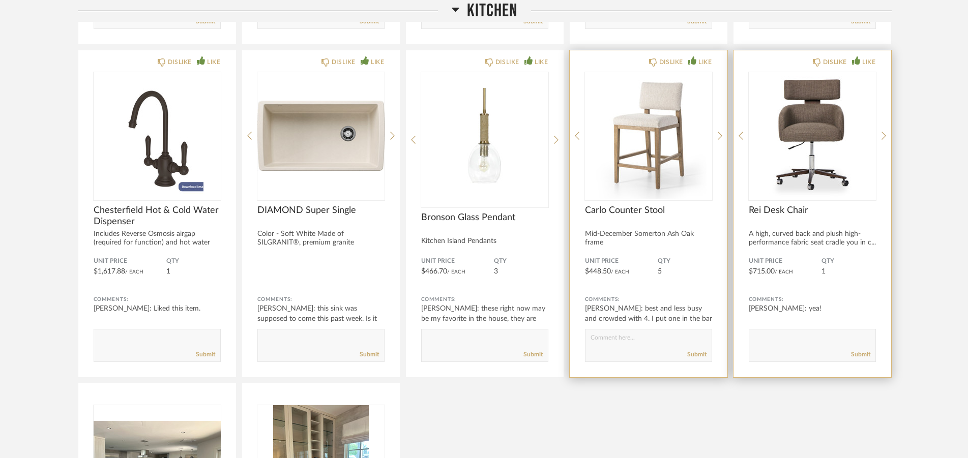
click at [769, 109] on img at bounding box center [812, 135] width 127 height 127
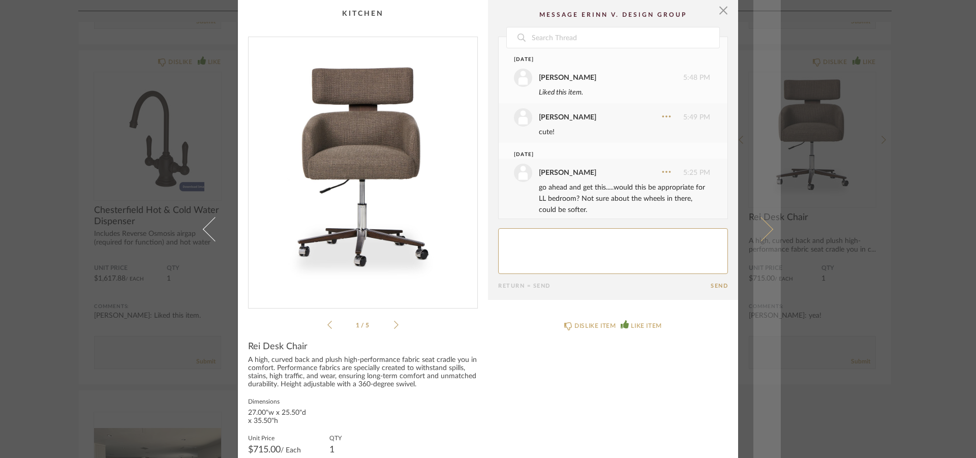
scroll to position [336, 0]
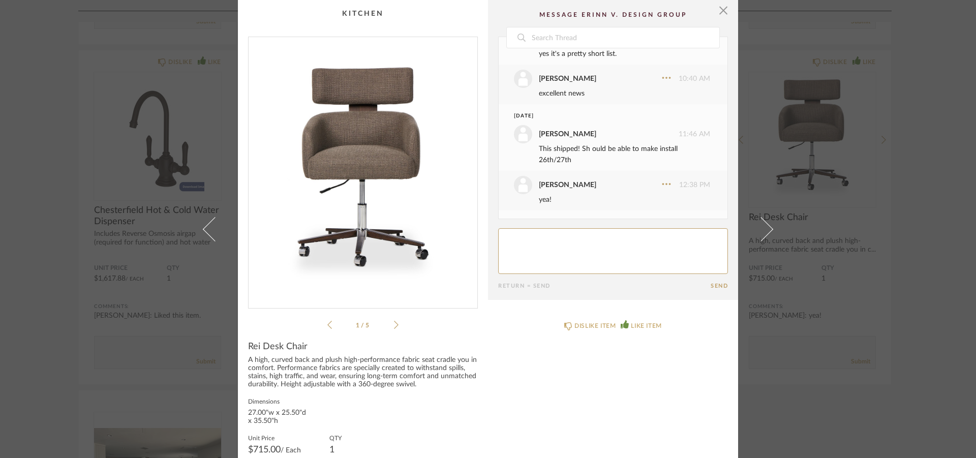
click at [545, 242] on textarea at bounding box center [613, 251] width 230 height 46
click at [717, 12] on span "button" at bounding box center [723, 10] width 20 height 20
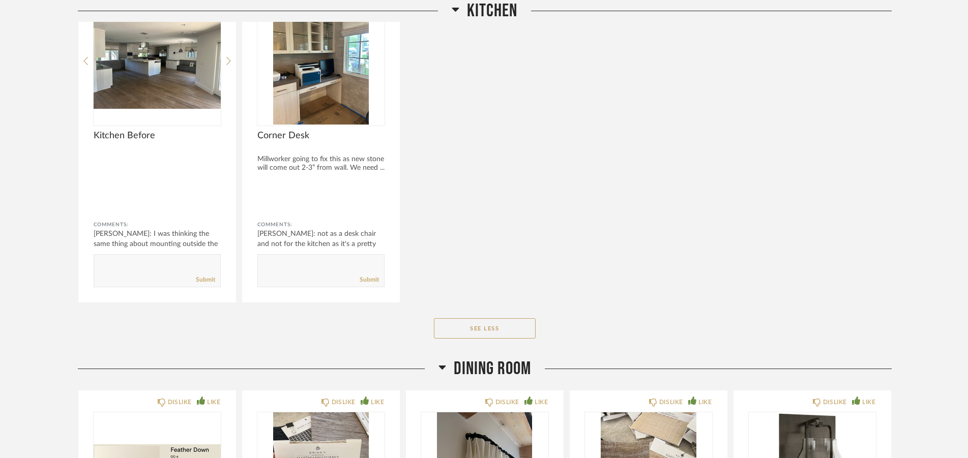
scroll to position [6017, 0]
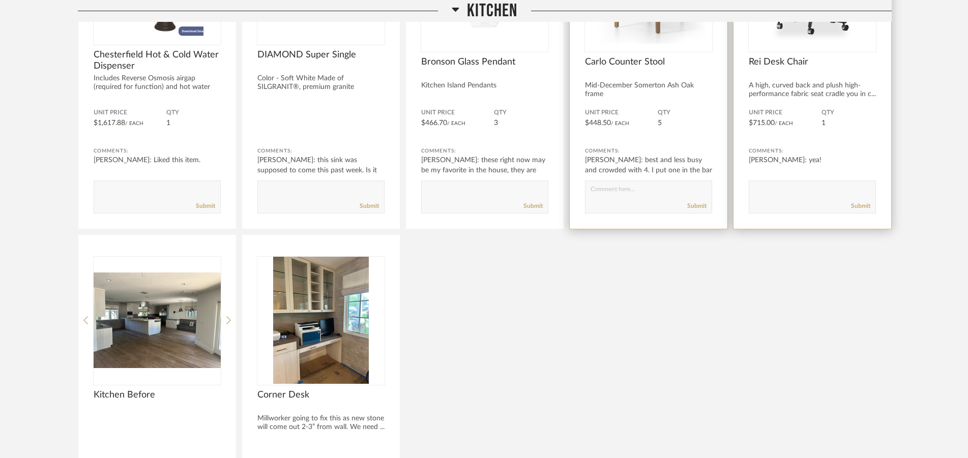
click at [806, 75] on div "Rei Desk Chair" at bounding box center [812, 67] width 127 height 22
click at [803, 85] on div "A high, curved back and plush high-performance fabric seat cradle you in c..." at bounding box center [812, 89] width 127 height 17
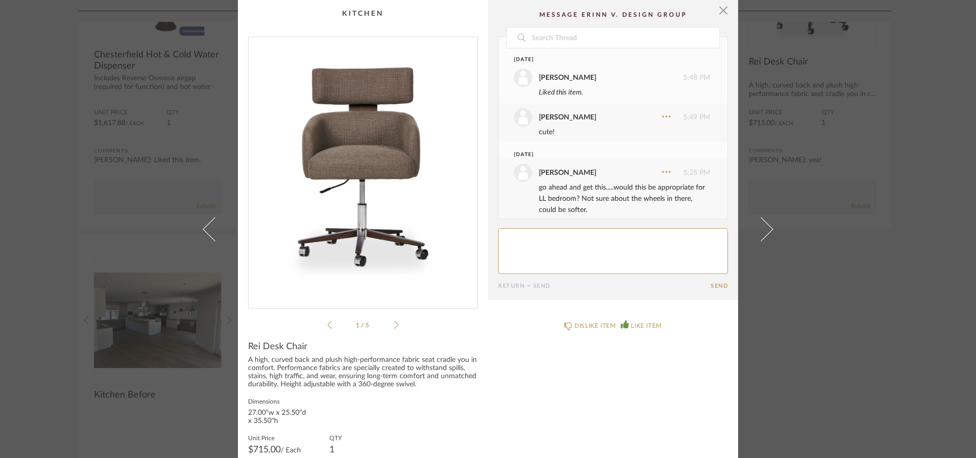
scroll to position [336, 0]
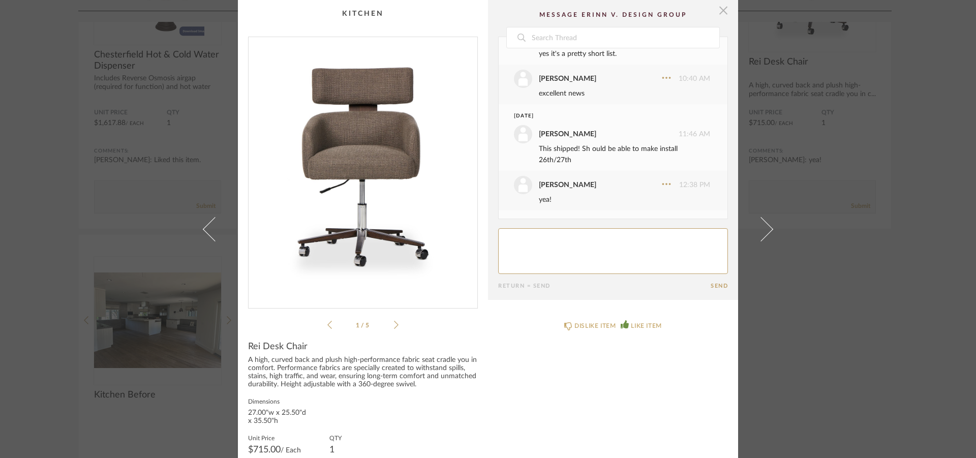
click at [722, 17] on span "button" at bounding box center [723, 10] width 20 height 20
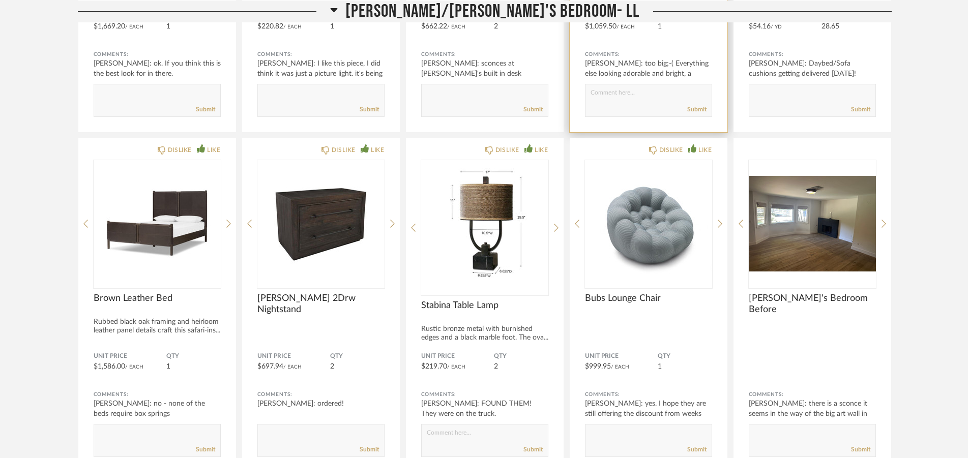
scroll to position [10789, 0]
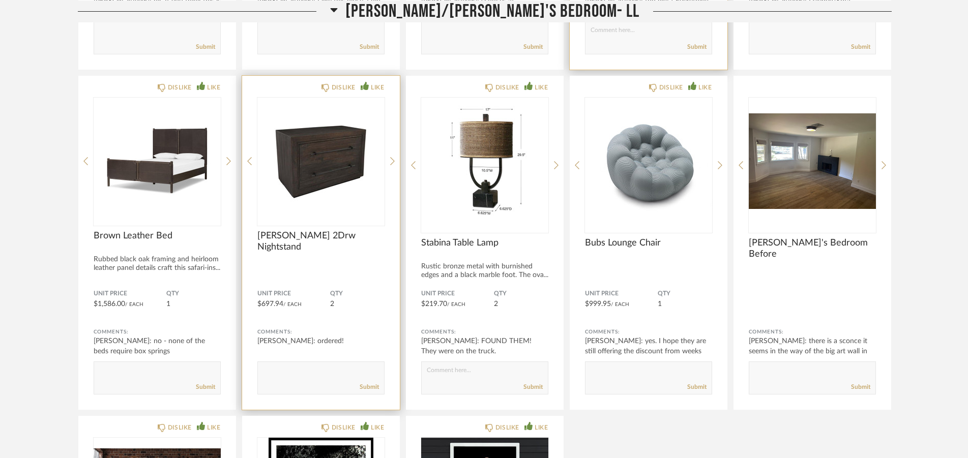
click at [299, 367] on textarea at bounding box center [321, 374] width 126 height 14
type textarea "only see 1 of these and 1 of the master bedroom so far."
click at [369, 386] on link "Submit" at bounding box center [369, 387] width 19 height 9
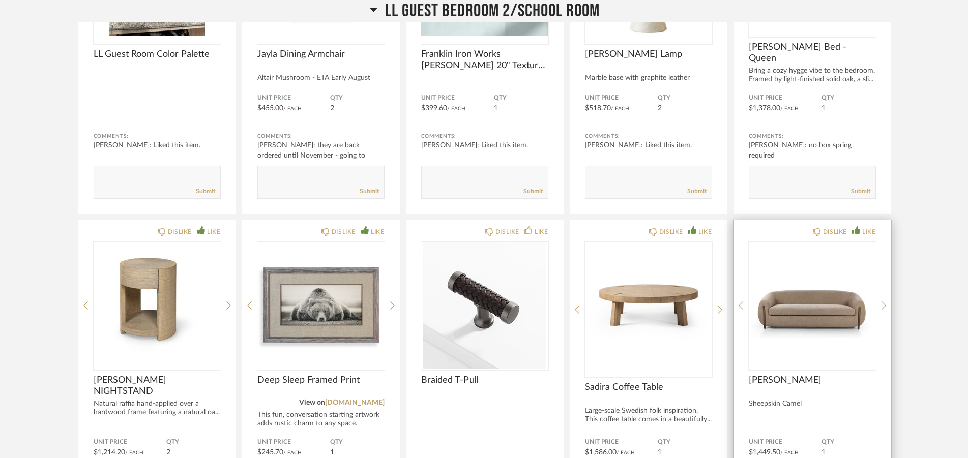
scroll to position [13279, 0]
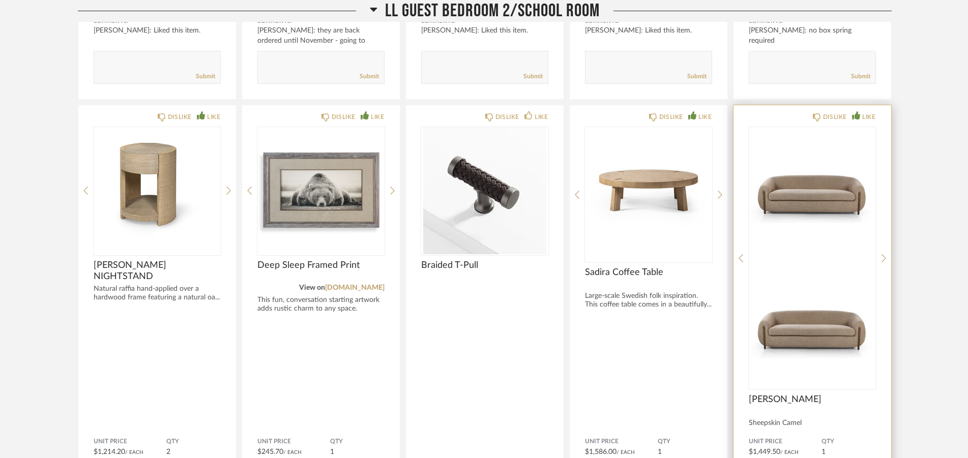
click at [881, 191] on div "DISLIKE LIKE [PERSON_NAME] Sofa Sheepskin Camel Unit Price $1,449.50 / Each QTY…" at bounding box center [812, 331] width 158 height 453
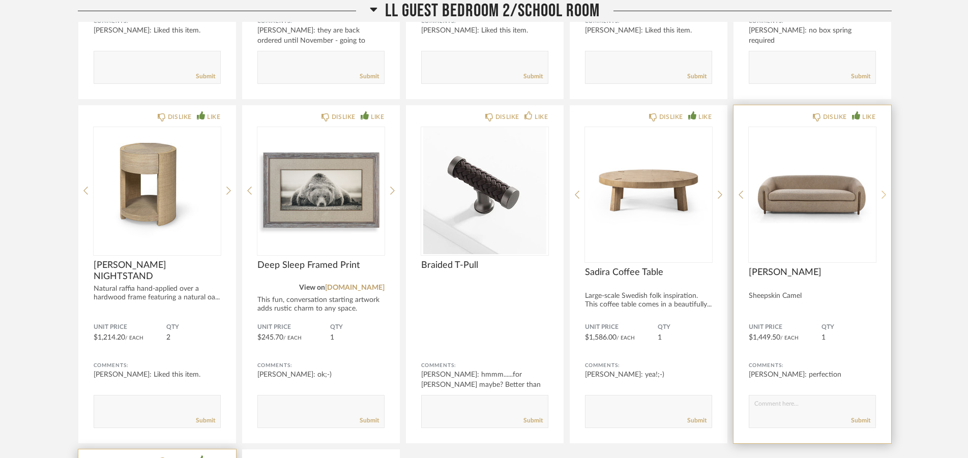
click at [884, 191] on icon at bounding box center [883, 194] width 5 height 9
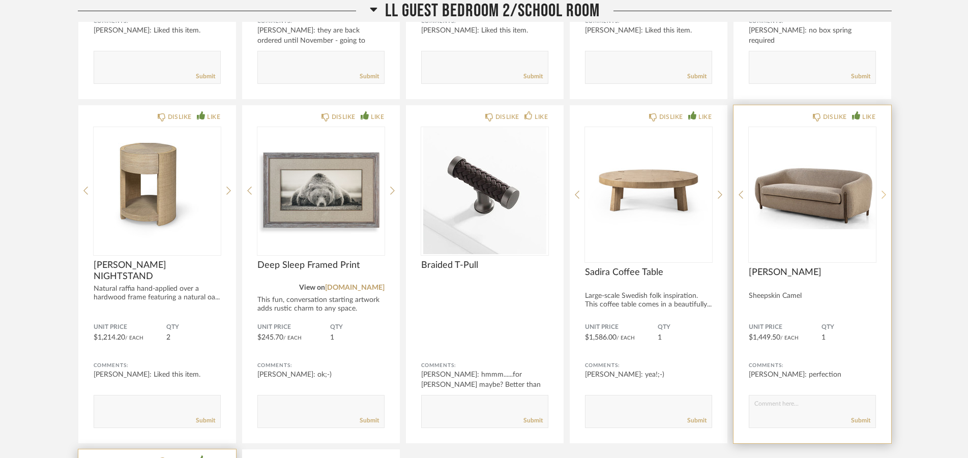
click at [884, 191] on icon at bounding box center [883, 194] width 5 height 9
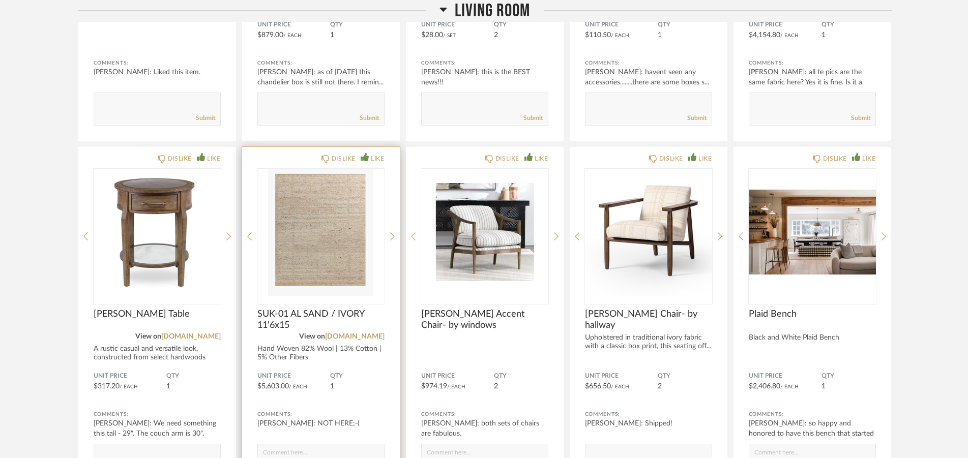
scroll to position [3268, 0]
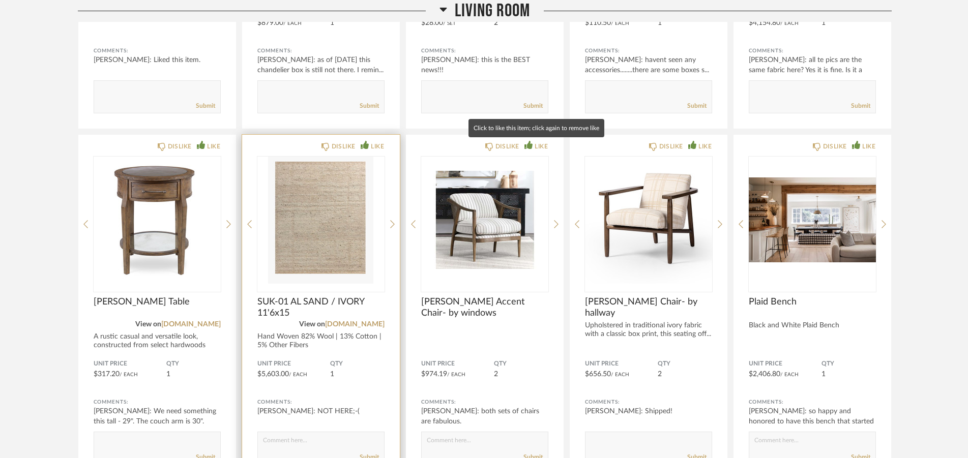
click at [334, 194] on img "0" at bounding box center [320, 220] width 127 height 127
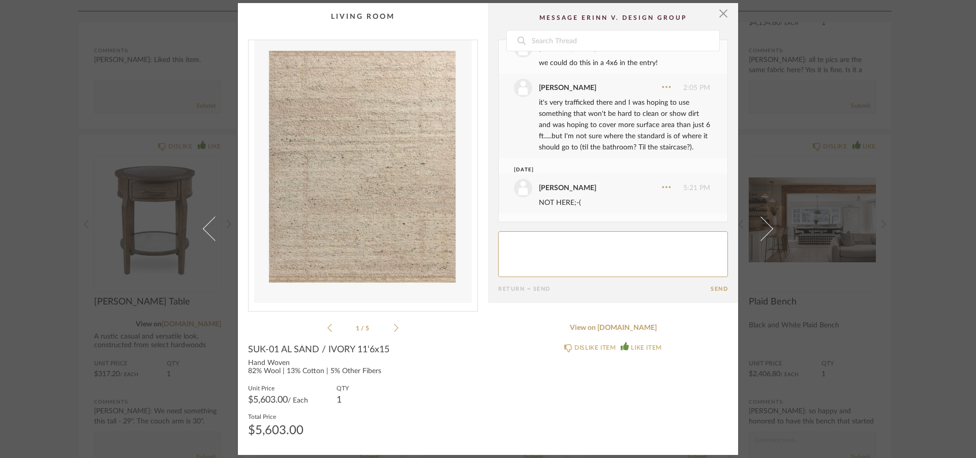
scroll to position [0, 0]
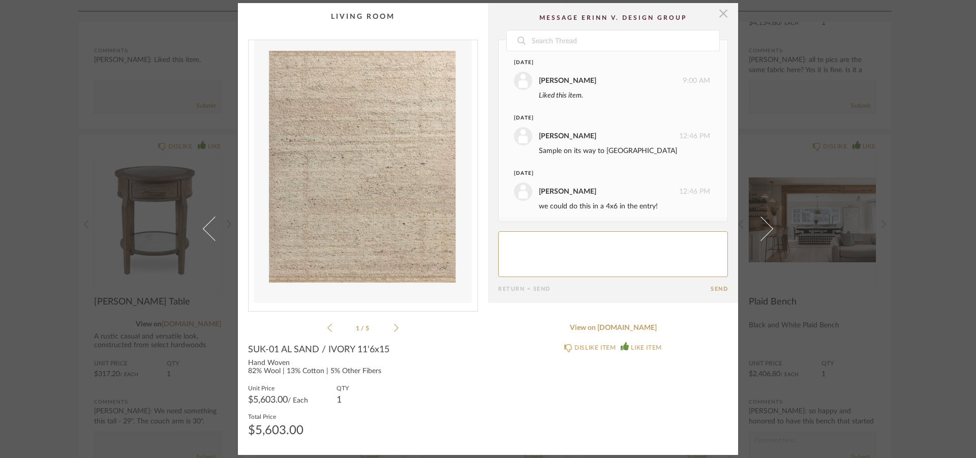
click at [713, 18] on span "button" at bounding box center [723, 13] width 20 height 20
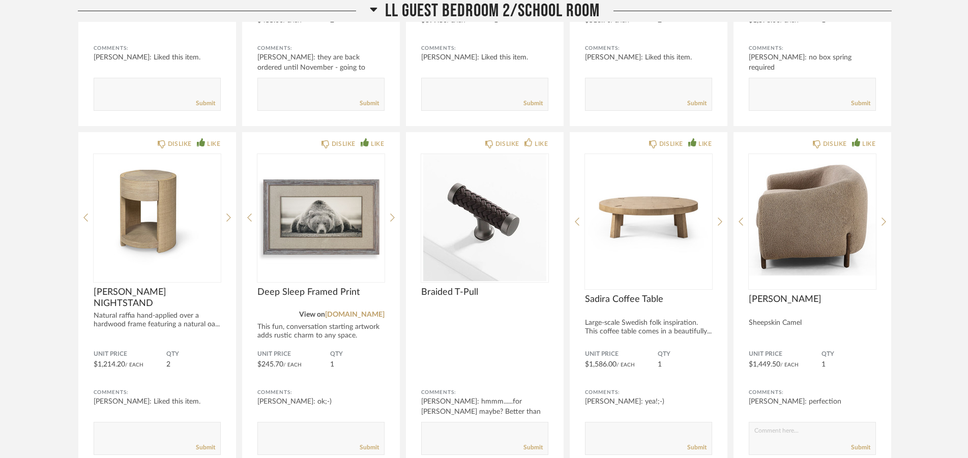
scroll to position [13331, 0]
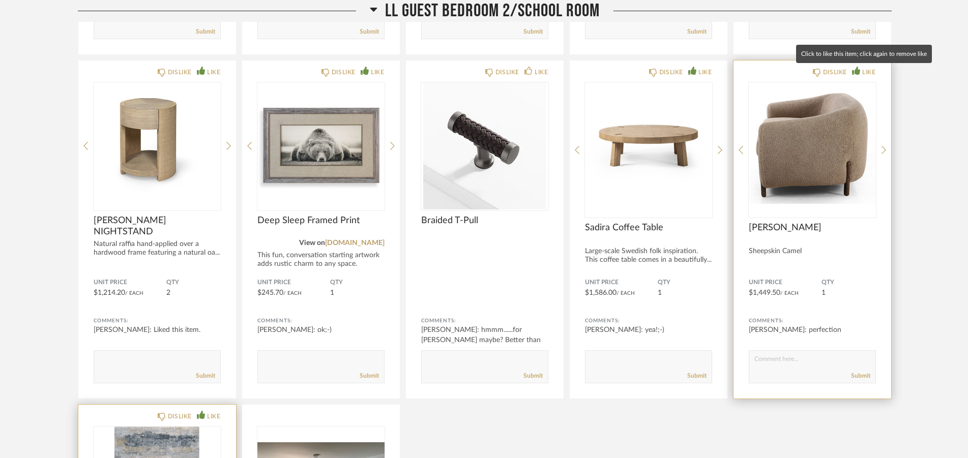
click at [840, 141] on img "2" at bounding box center [812, 145] width 127 height 127
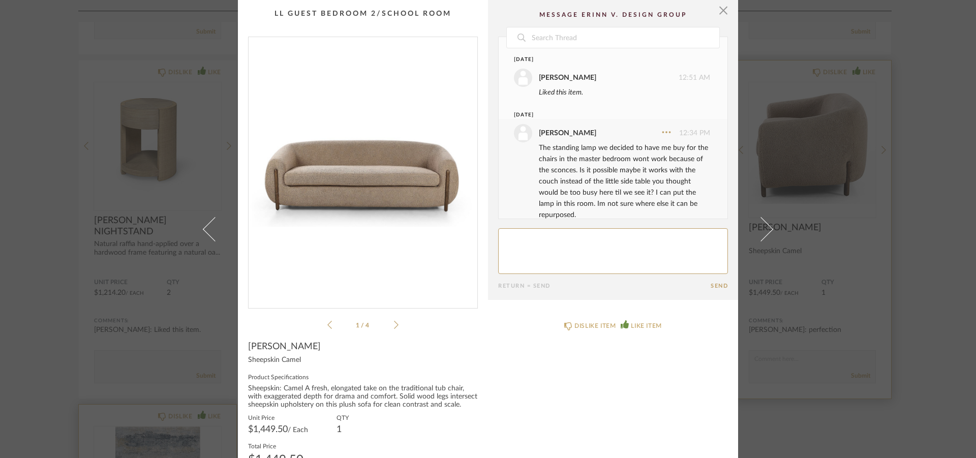
scroll to position [71, 0]
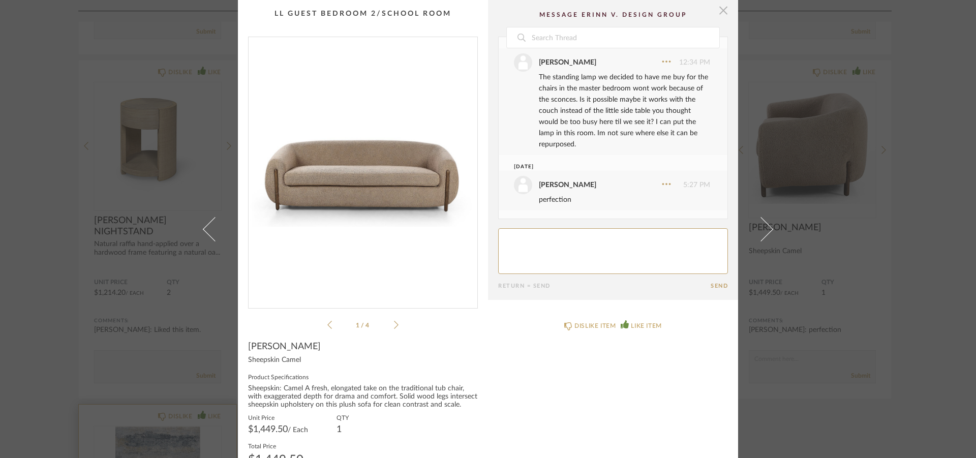
click at [722, 14] on span "button" at bounding box center [723, 10] width 20 height 20
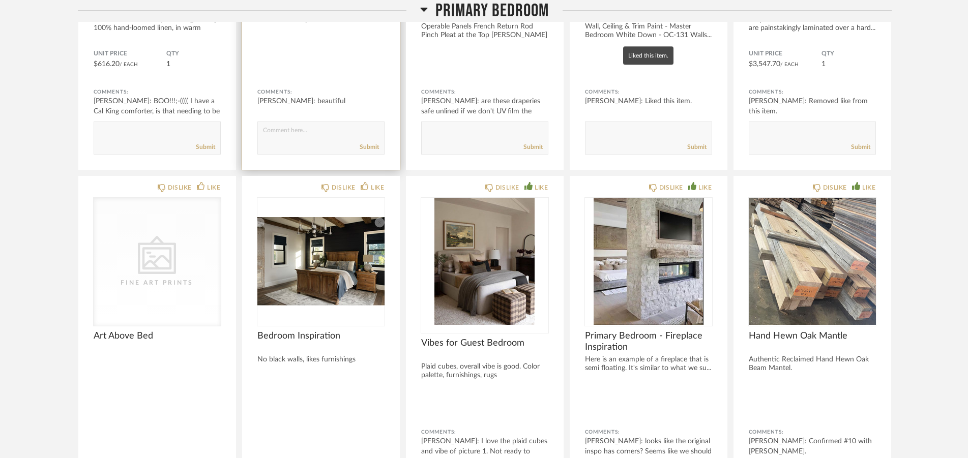
scroll to position [15146, 0]
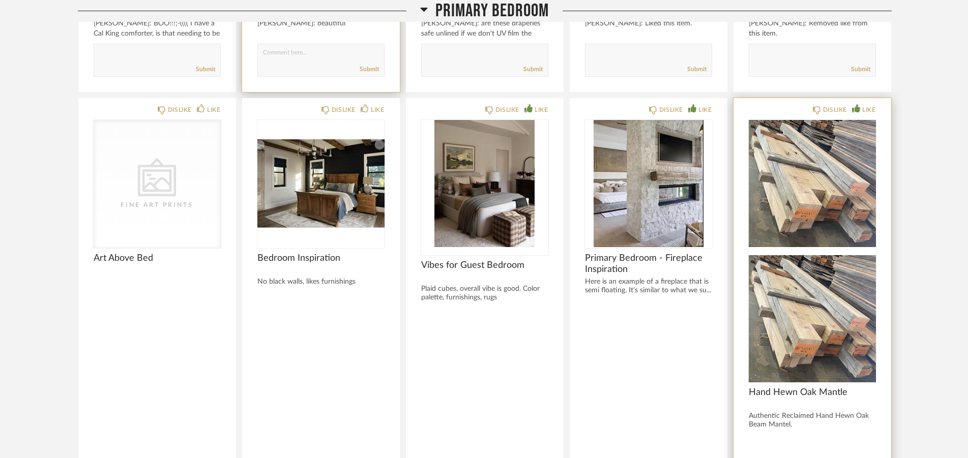
click at [801, 255] on img at bounding box center [812, 318] width 127 height 127
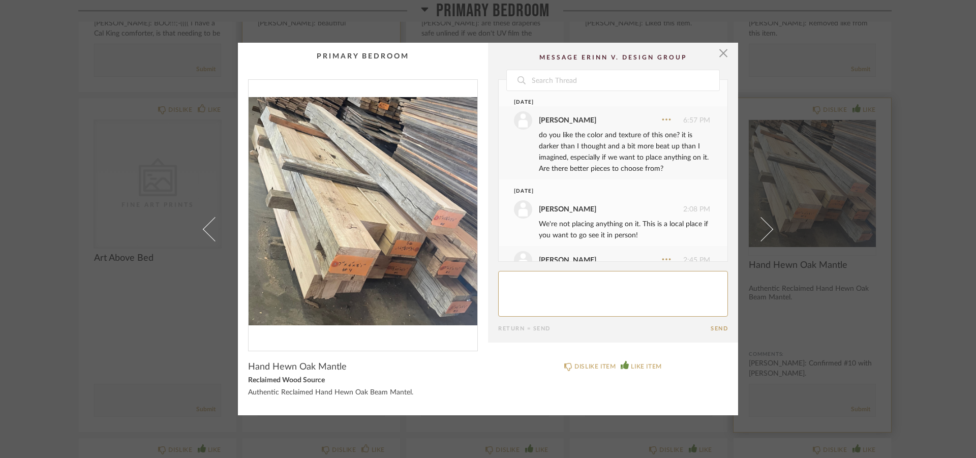
scroll to position [1023, 0]
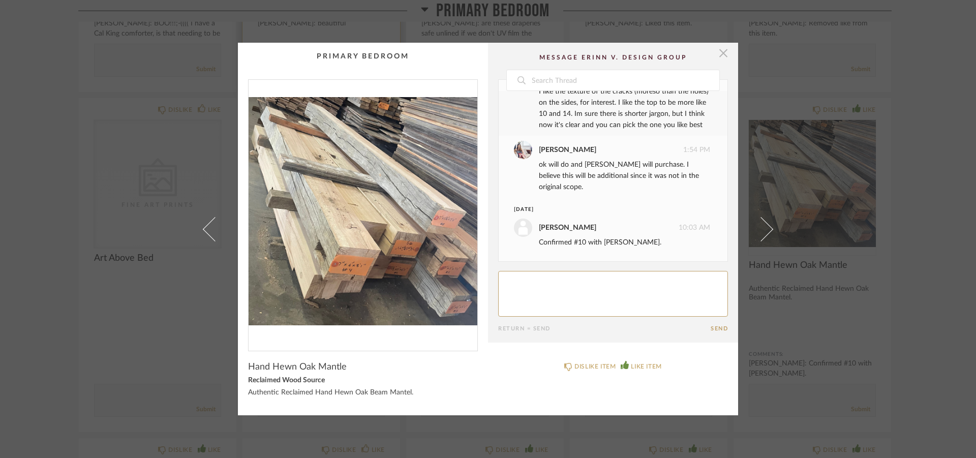
click at [721, 57] on span "button" at bounding box center [723, 53] width 20 height 20
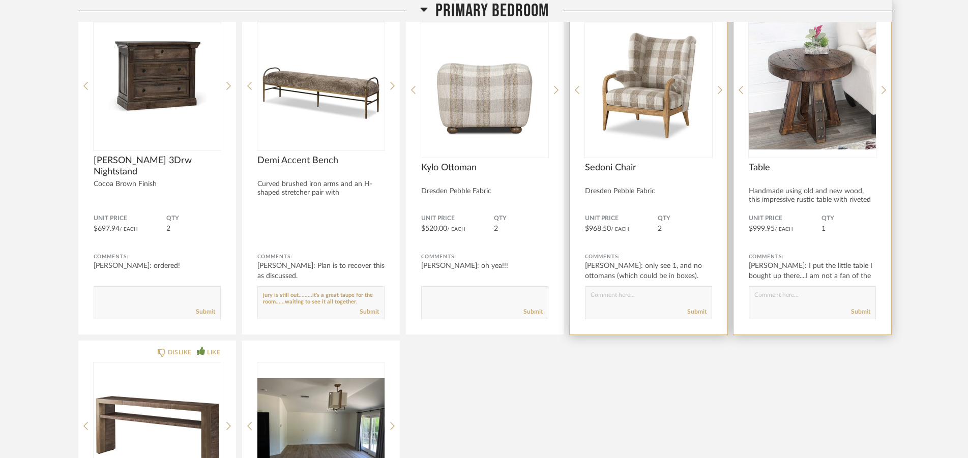
scroll to position [16288, 0]
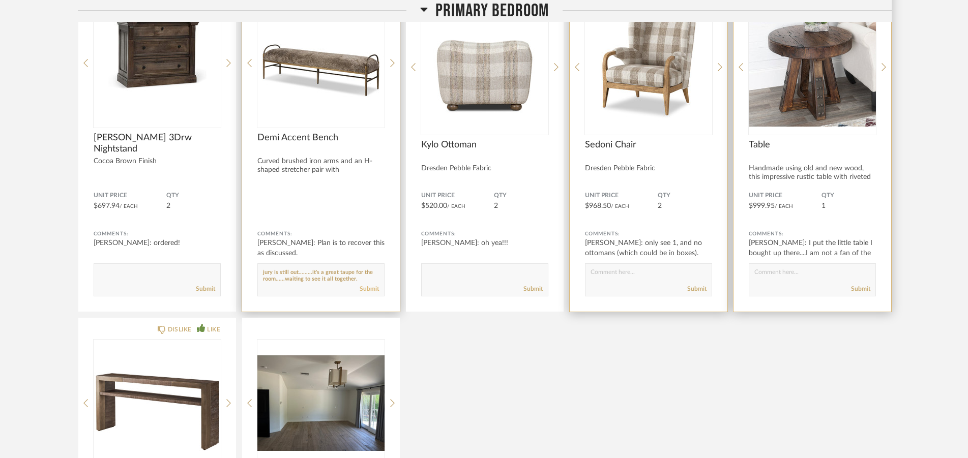
click at [370, 290] on link "Submit" at bounding box center [369, 289] width 19 height 9
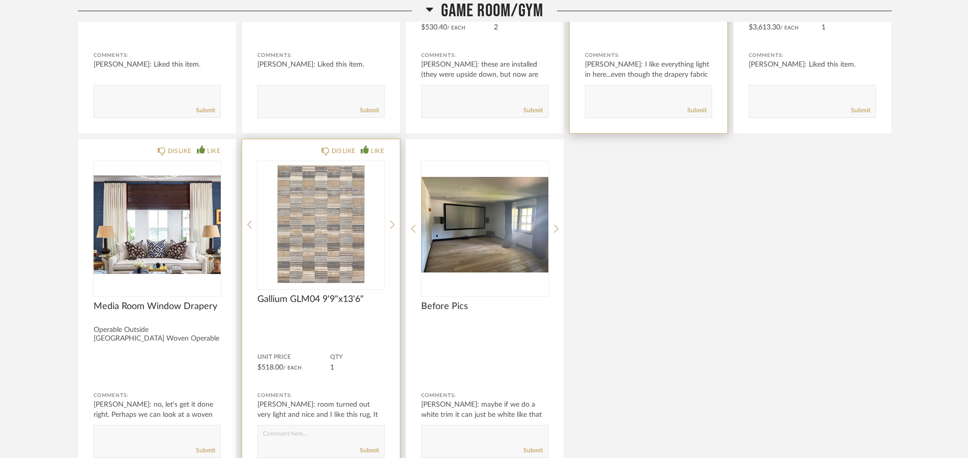
scroll to position [21527, 0]
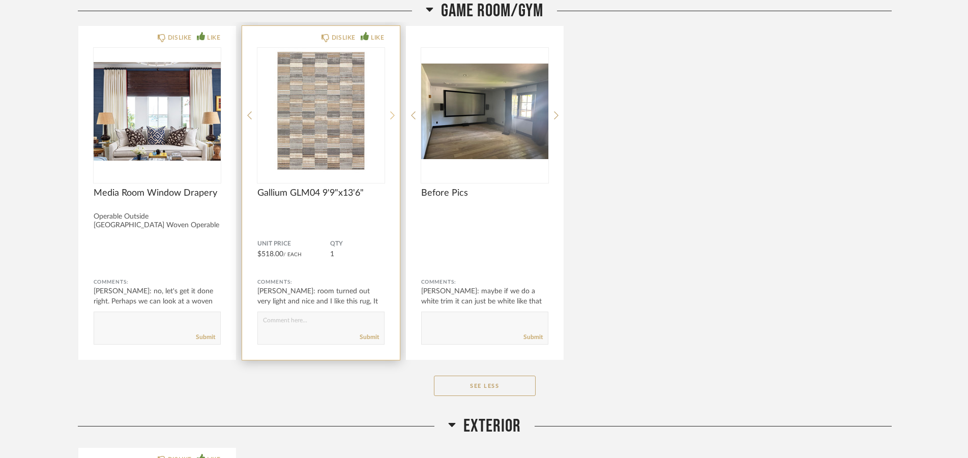
click at [390, 113] on icon at bounding box center [392, 115] width 5 height 9
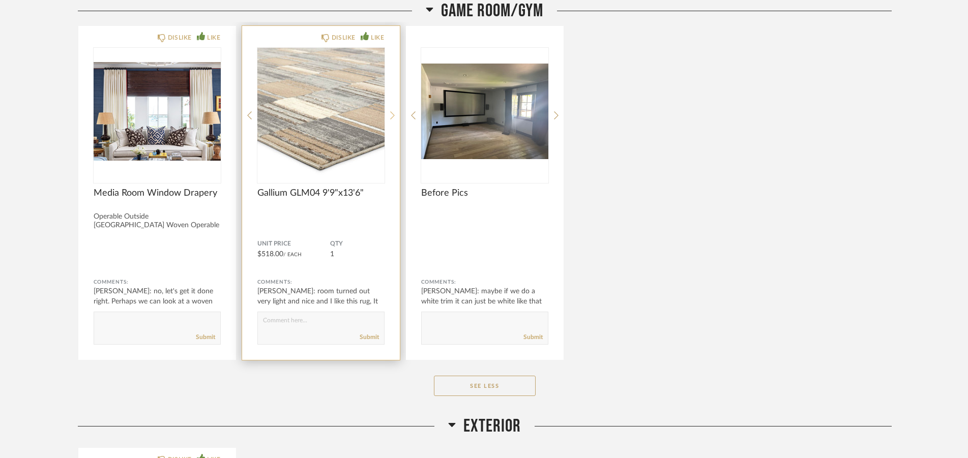
click at [390, 113] on icon at bounding box center [392, 115] width 5 height 9
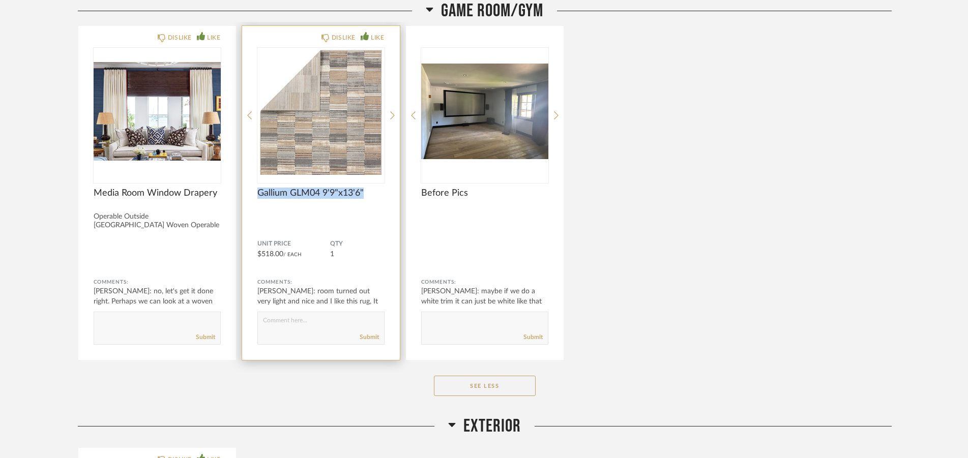
drag, startPoint x: 367, startPoint y: 193, endPoint x: 250, endPoint y: 197, distance: 117.1
click at [257, 197] on span "Gallium GLM04 9'9"x13'6"" at bounding box center [320, 193] width 127 height 11
click at [355, 111] on img "2" at bounding box center [320, 111] width 127 height 127
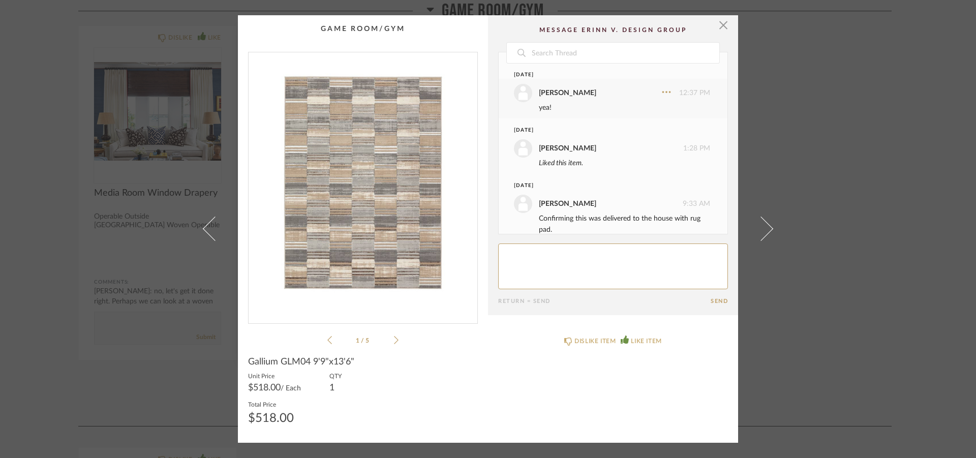
scroll to position [93, 0]
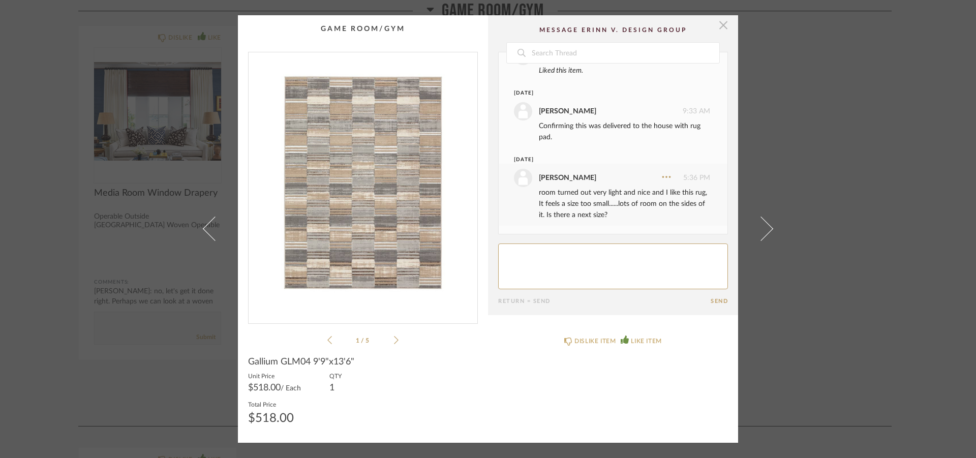
click at [723, 28] on span "button" at bounding box center [723, 25] width 20 height 20
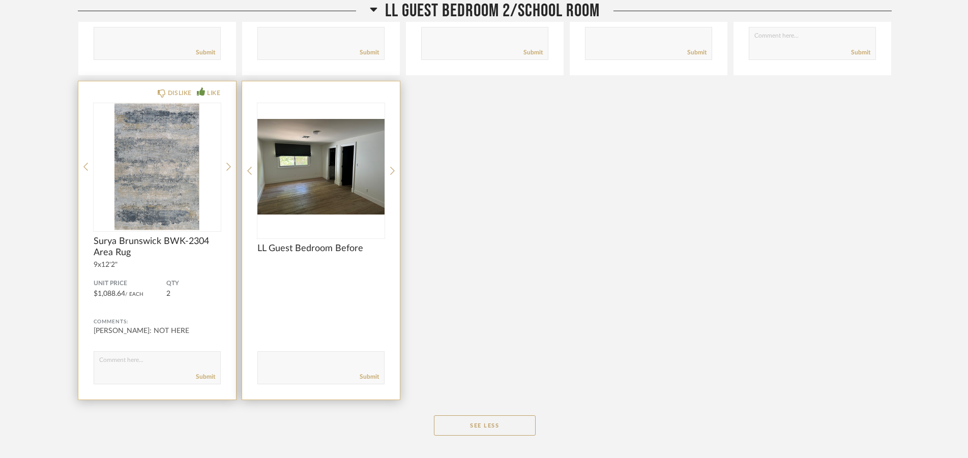
scroll to position [13707, 0]
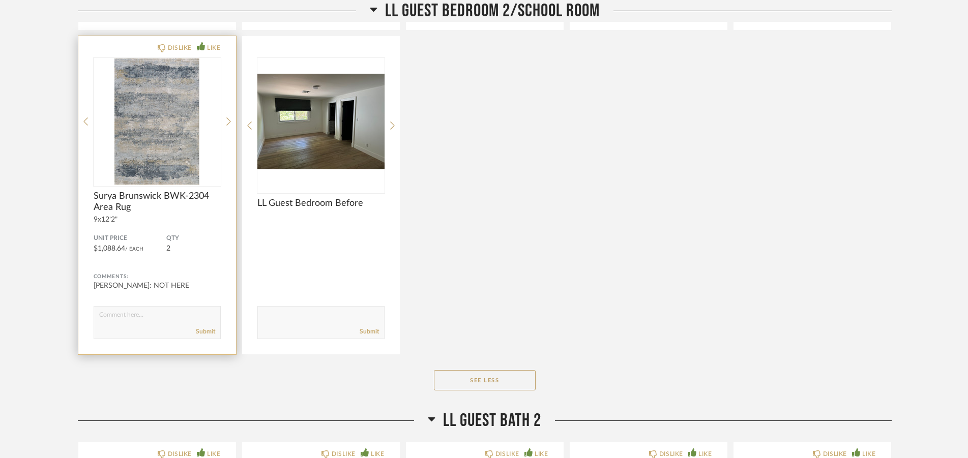
click at [121, 319] on textarea at bounding box center [157, 318] width 126 height 14
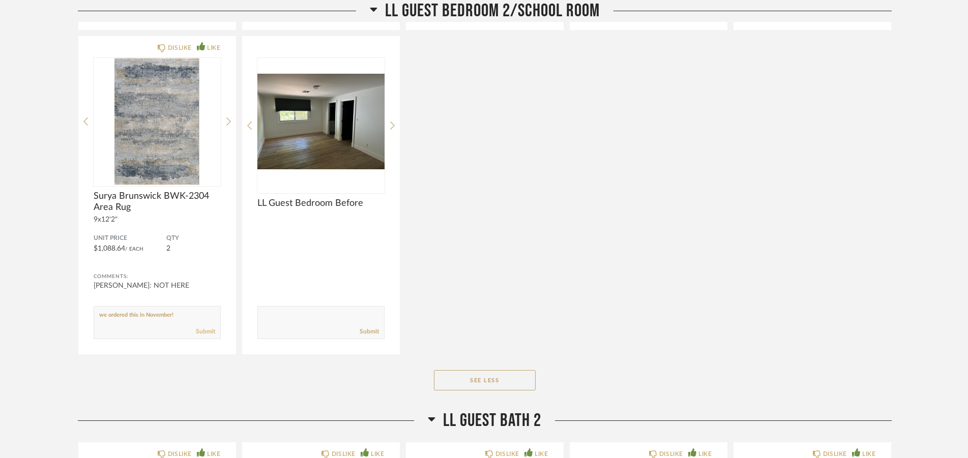
type textarea "we ordered this in November!"
click at [206, 333] on link "Submit" at bounding box center [205, 332] width 19 height 9
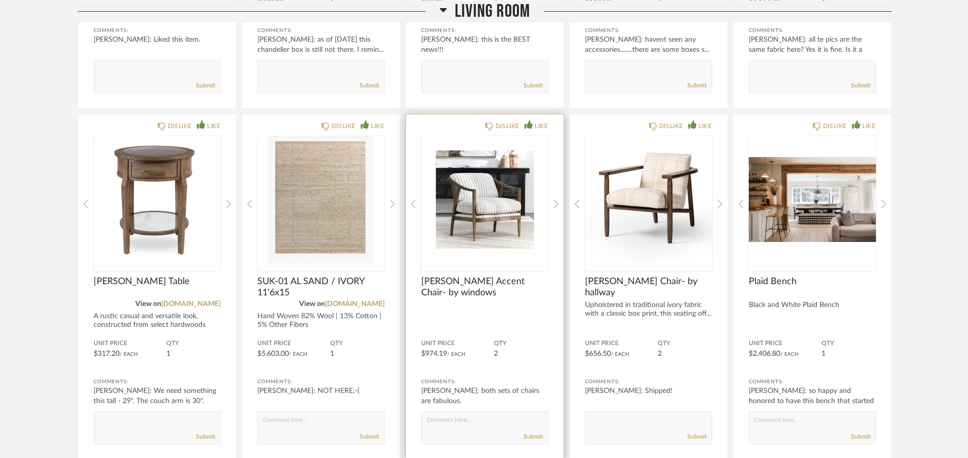
scroll to position [3340, 0]
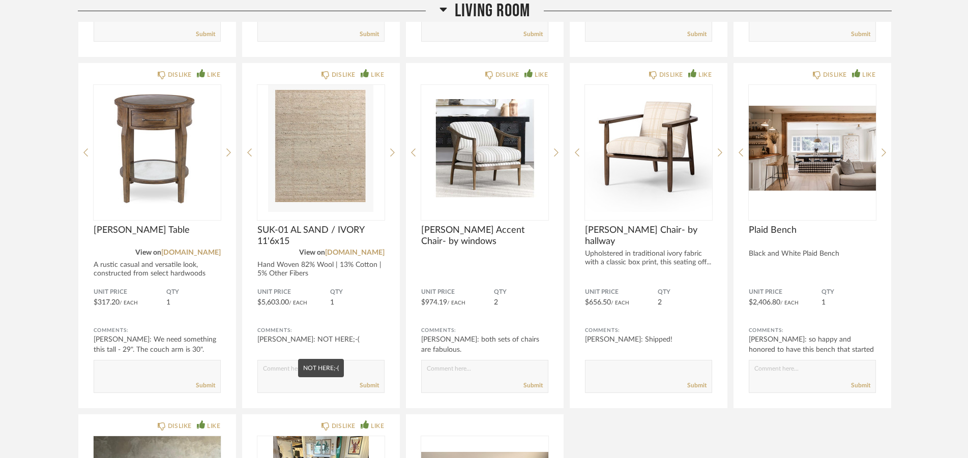
click at [294, 363] on form "Submit" at bounding box center [320, 376] width 127 height 33
click at [283, 366] on textarea at bounding box center [321, 372] width 126 height 14
type textarea "we ordered this in March. The rugs should all have had plenty of time to be her…"
click at [370, 386] on link "Submit" at bounding box center [369, 385] width 19 height 9
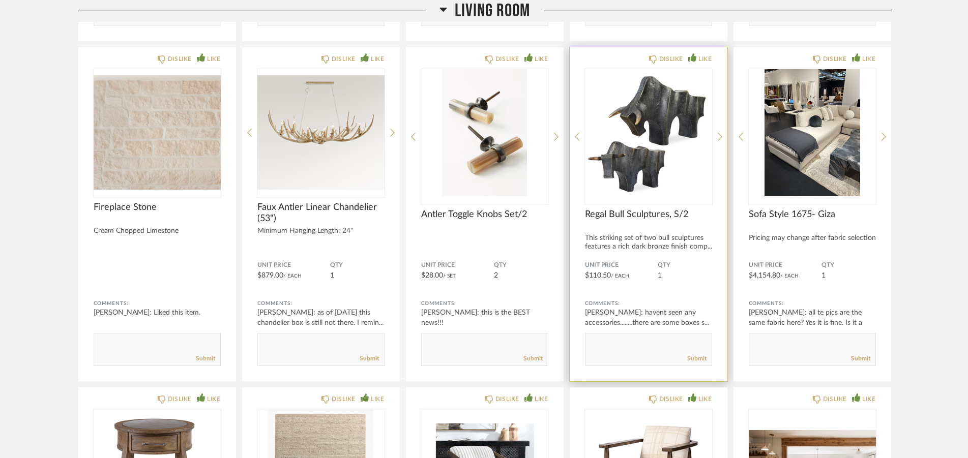
scroll to position [2976, 0]
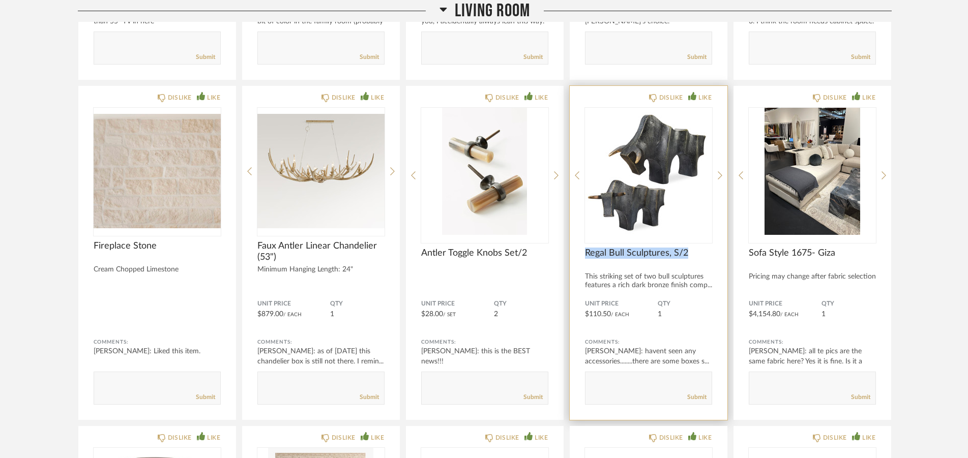
drag, startPoint x: 693, startPoint y: 251, endPoint x: 585, endPoint y: 251, distance: 108.3
click at [585, 251] on span "Regal Bull Sculptures, S/2" at bounding box center [648, 253] width 127 height 11
